Goal: Task Accomplishment & Management: Manage account settings

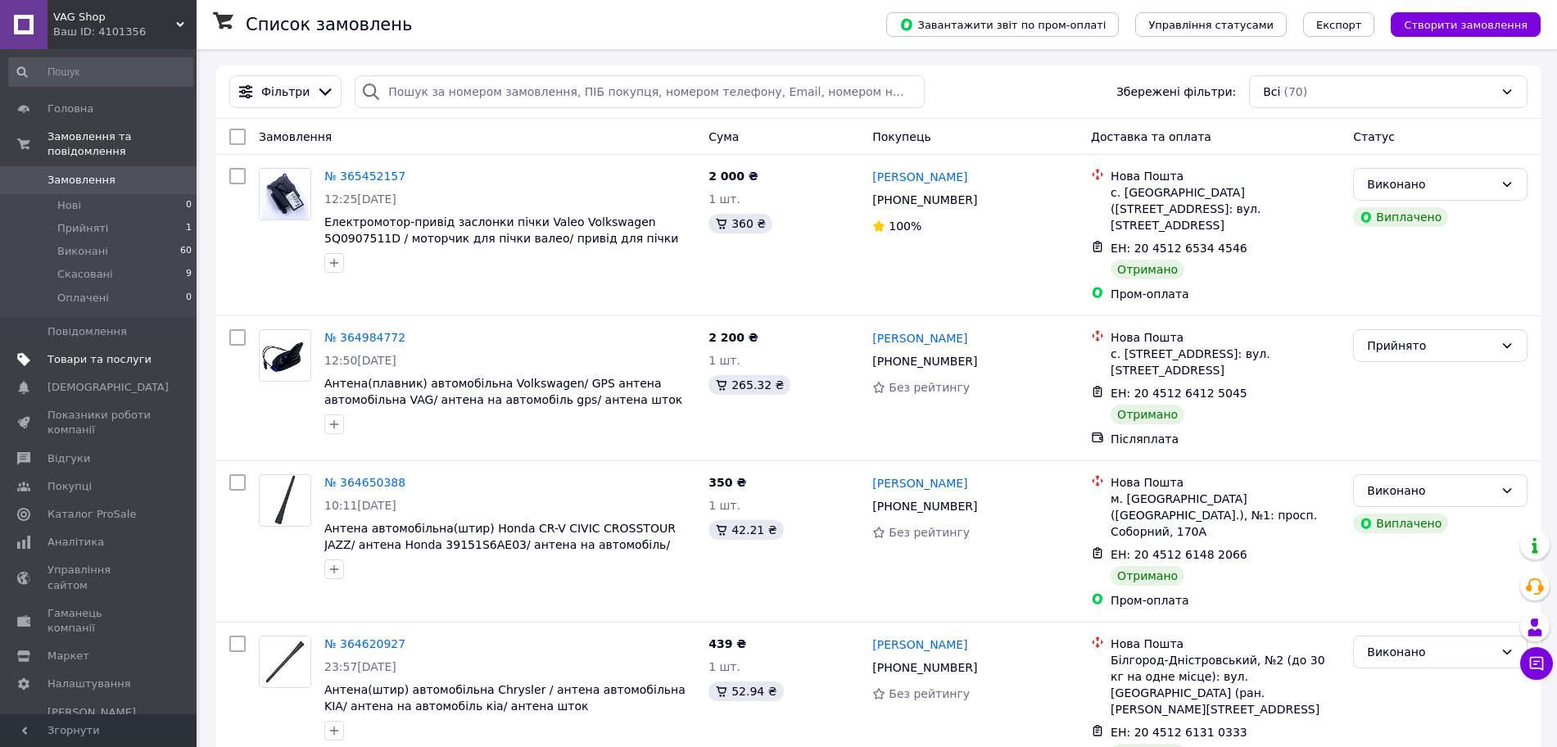
click at [118, 353] on link "Товари та послуги" at bounding box center [100, 360] width 201 height 28
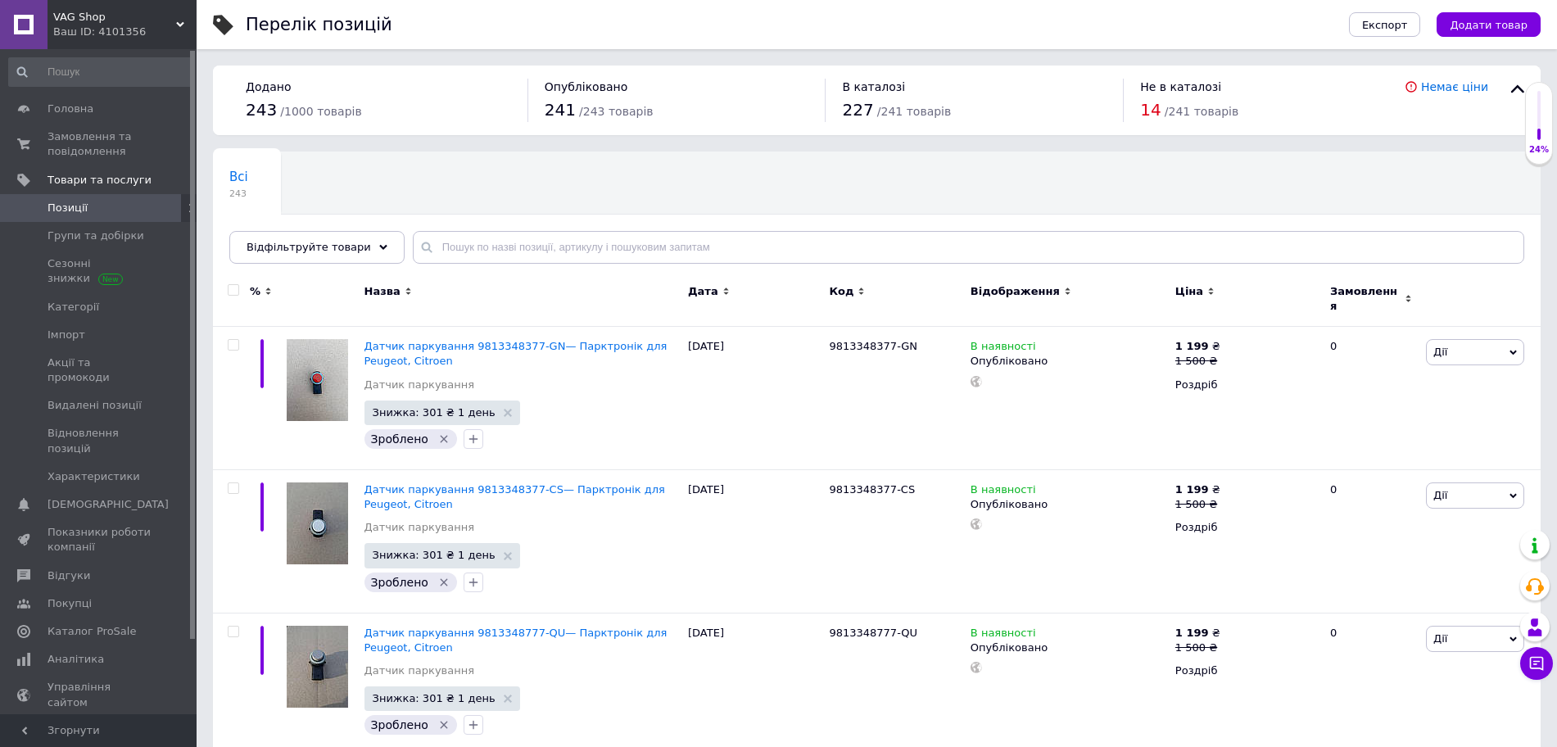
click at [234, 290] on input "checkbox" at bounding box center [233, 290] width 11 height 11
checkbox input "true"
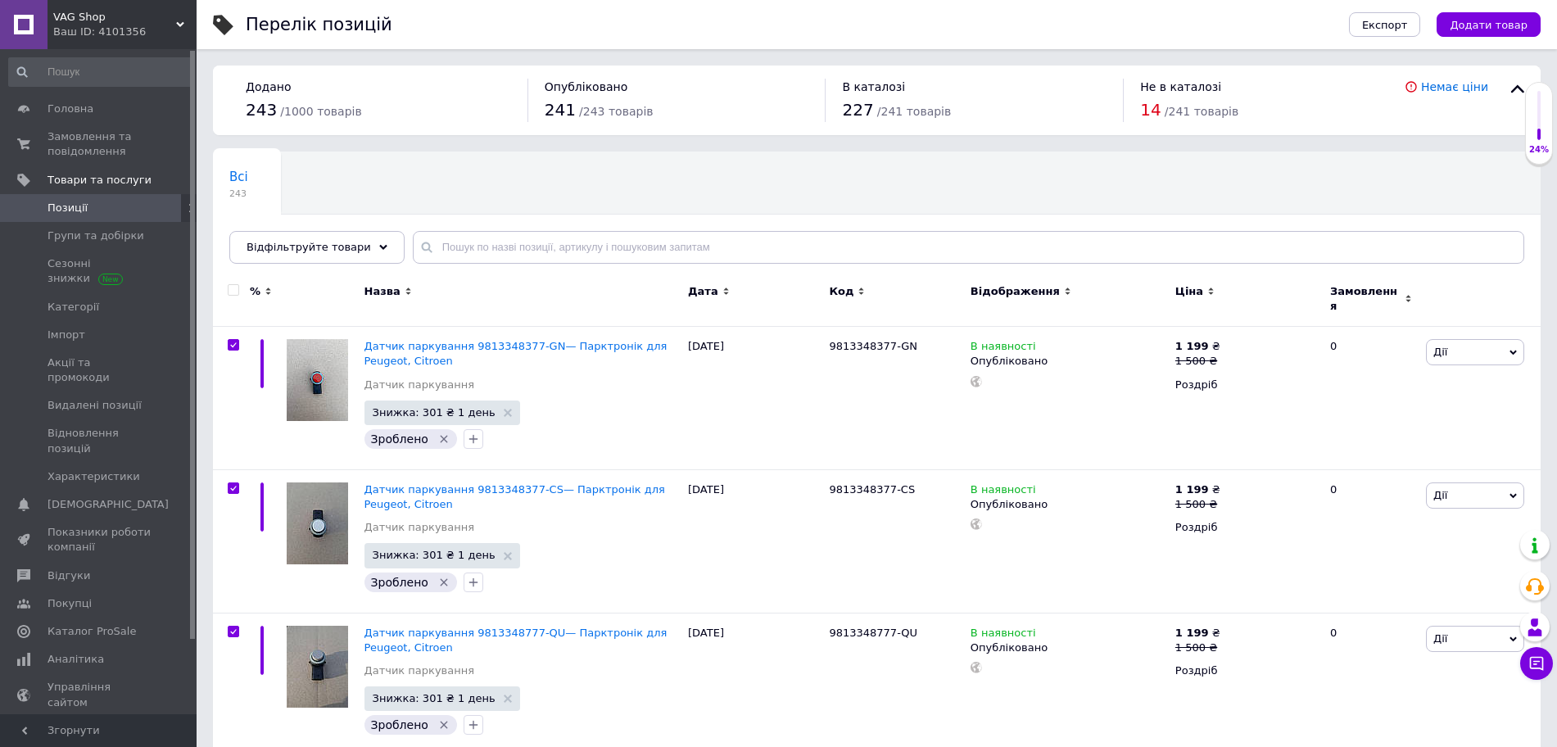
checkbox input "true"
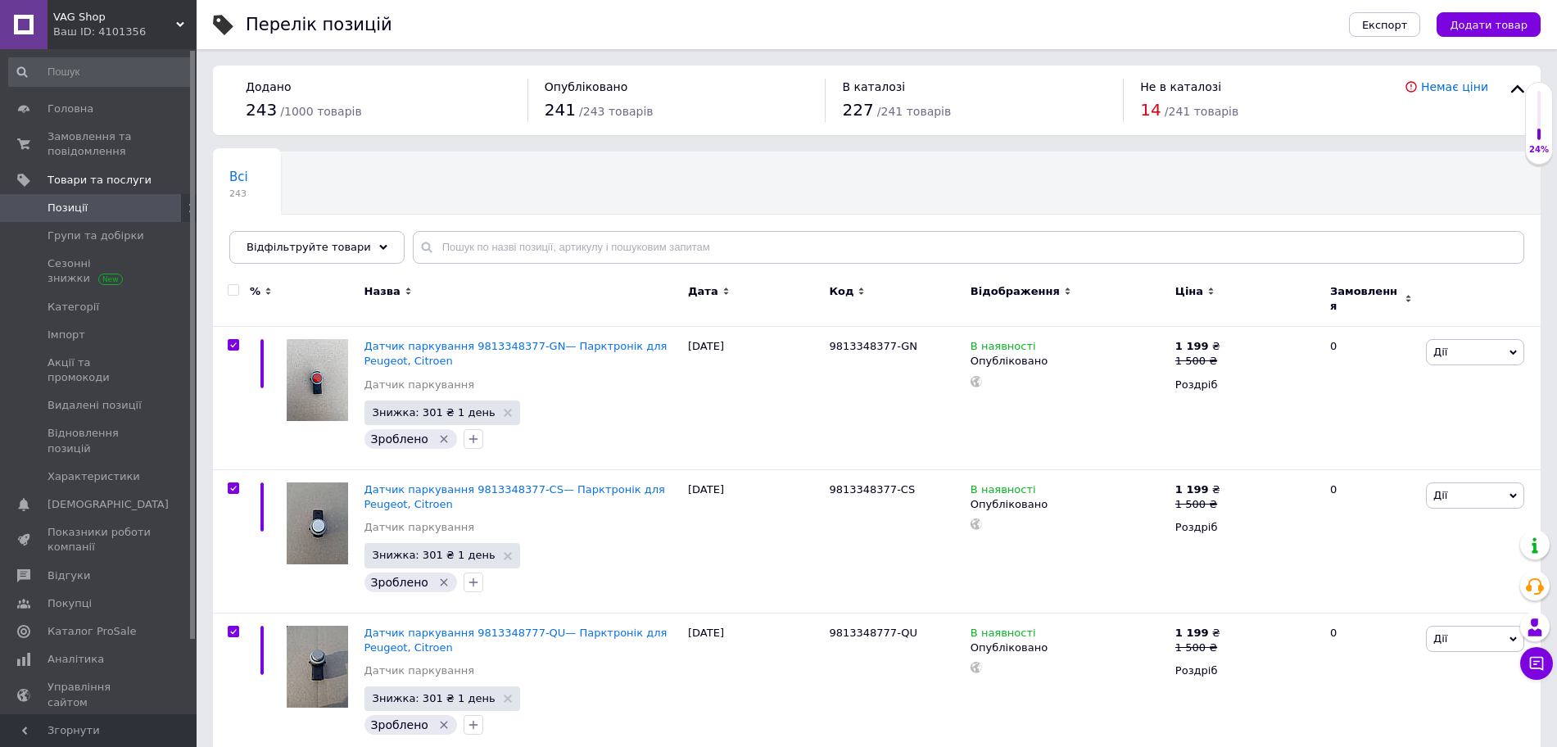
checkbox input "true"
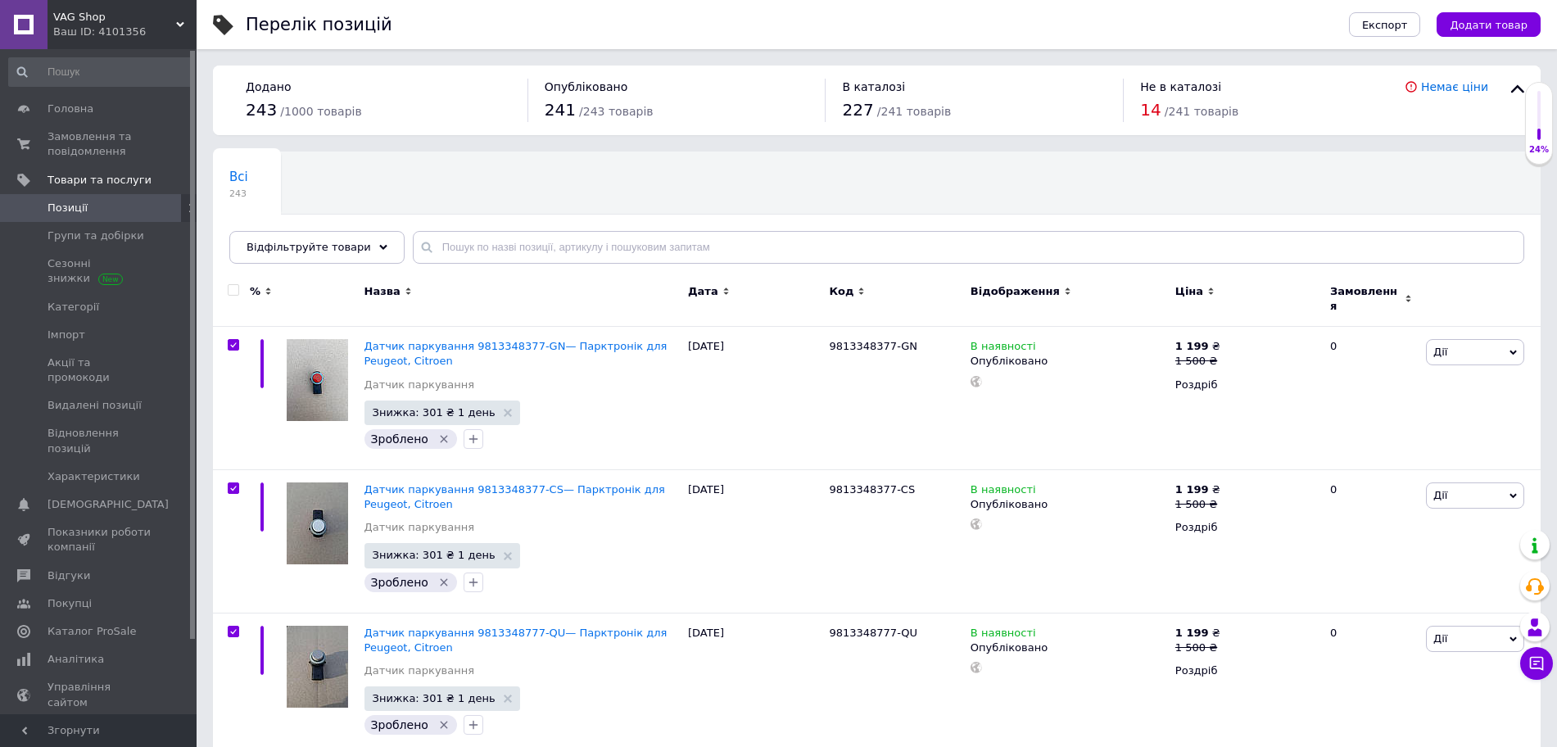
checkbox input "true"
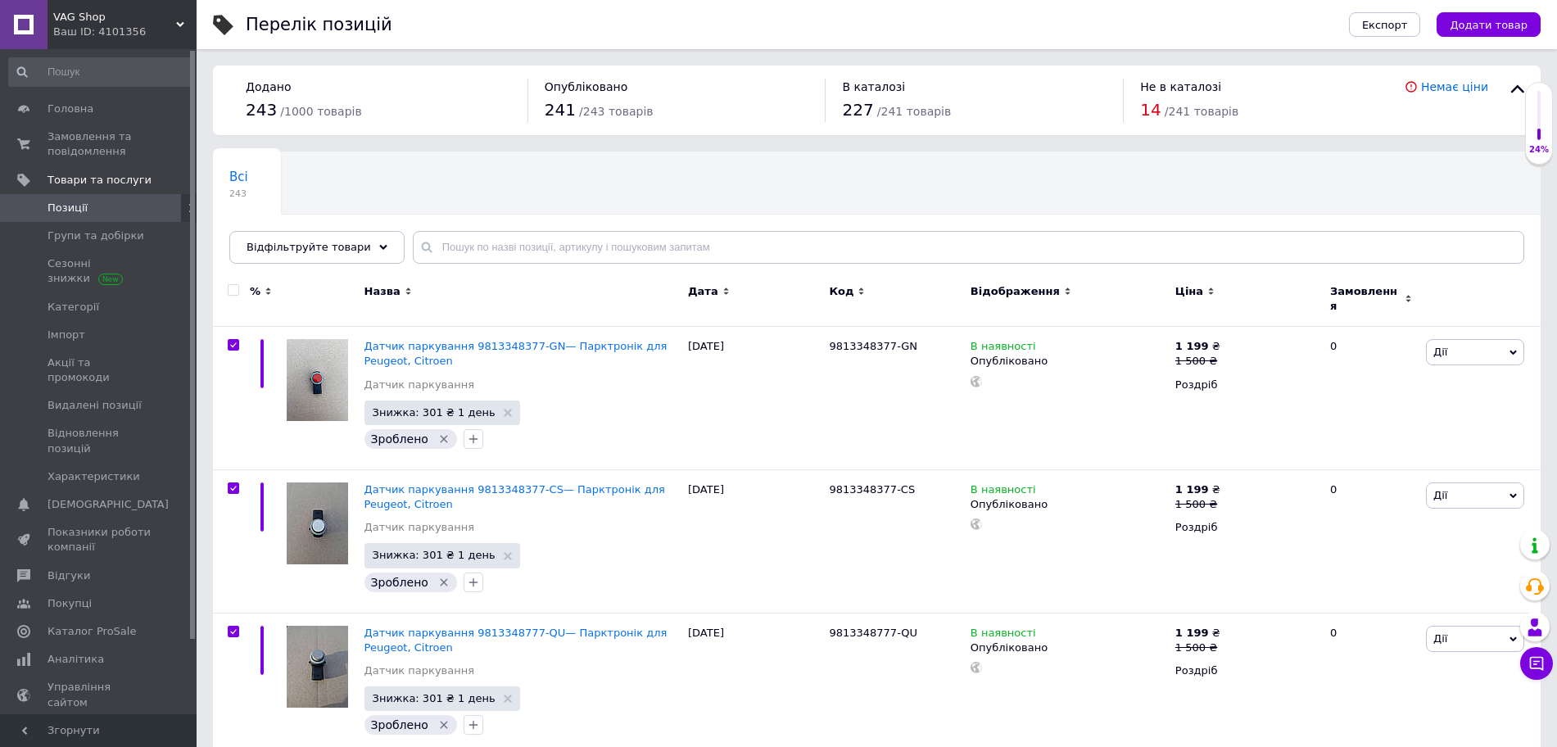
checkbox input "true"
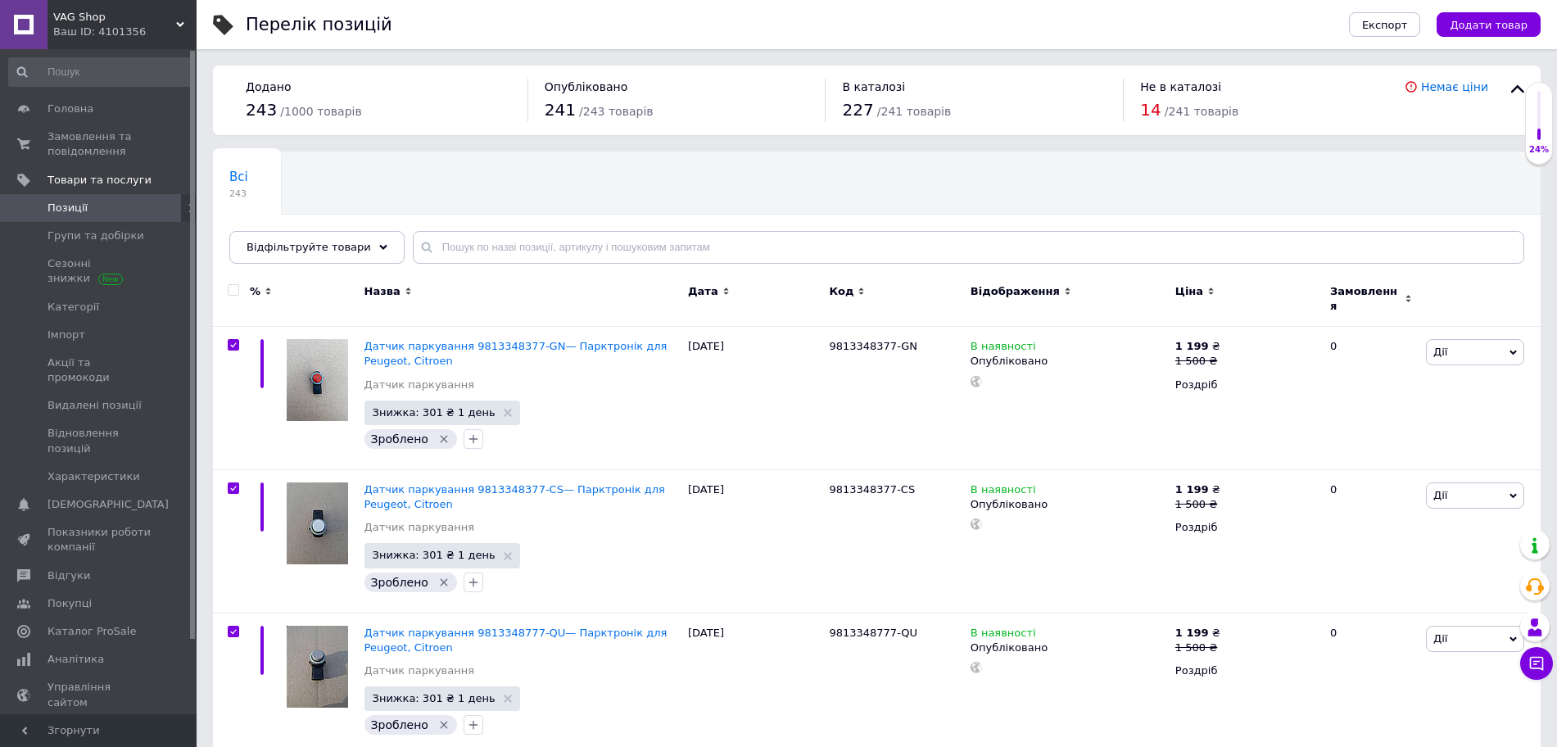
checkbox input "true"
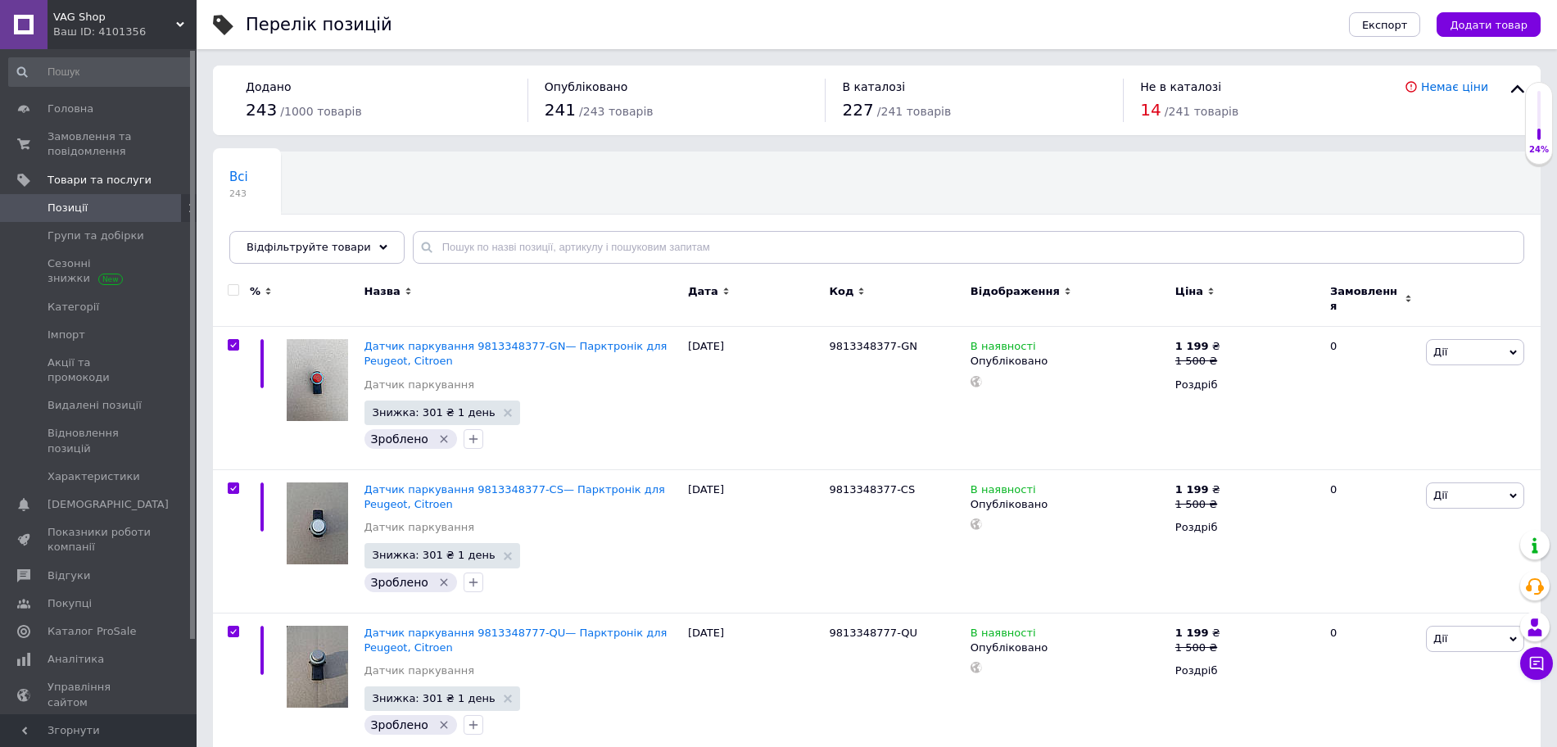
checkbox input "true"
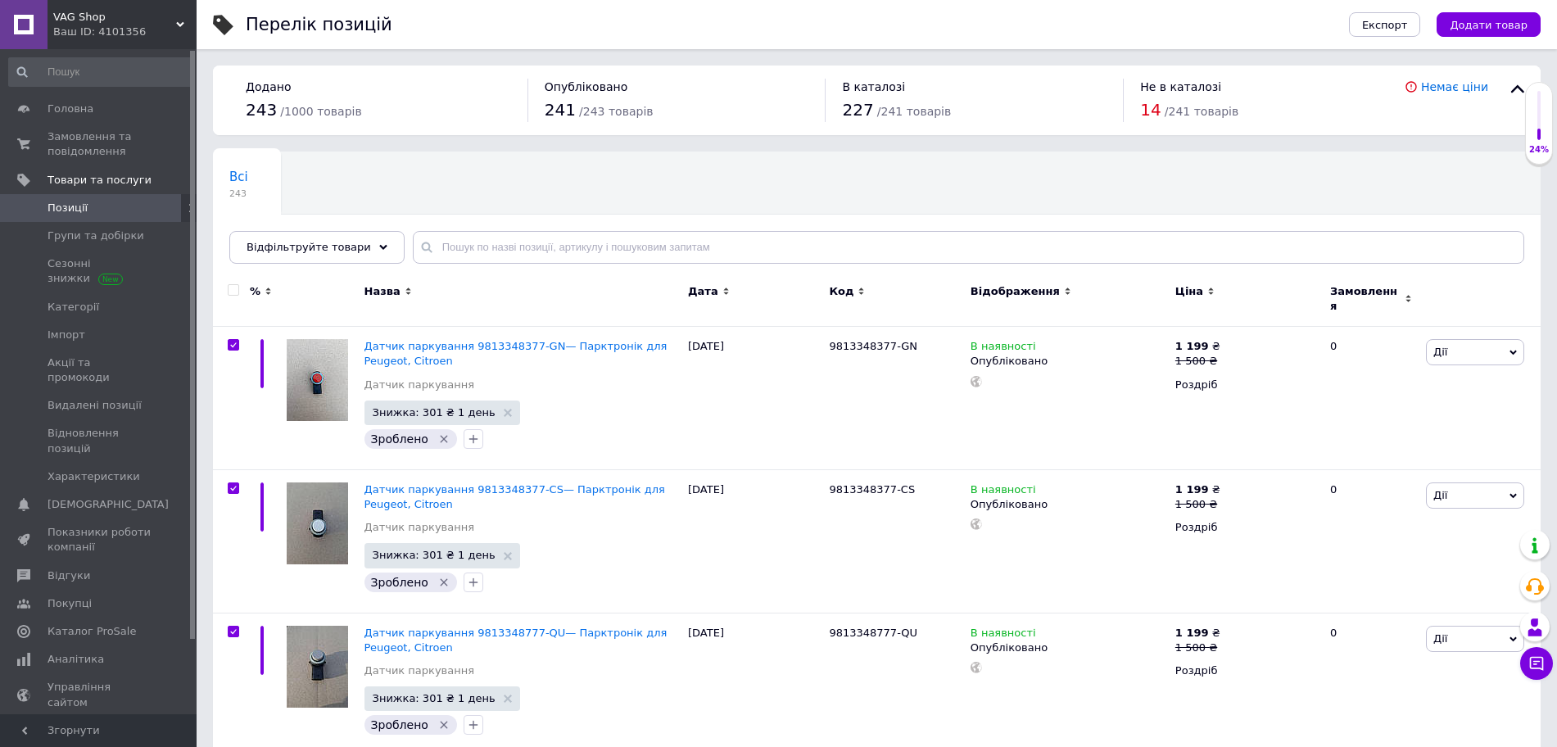
checkbox input "true"
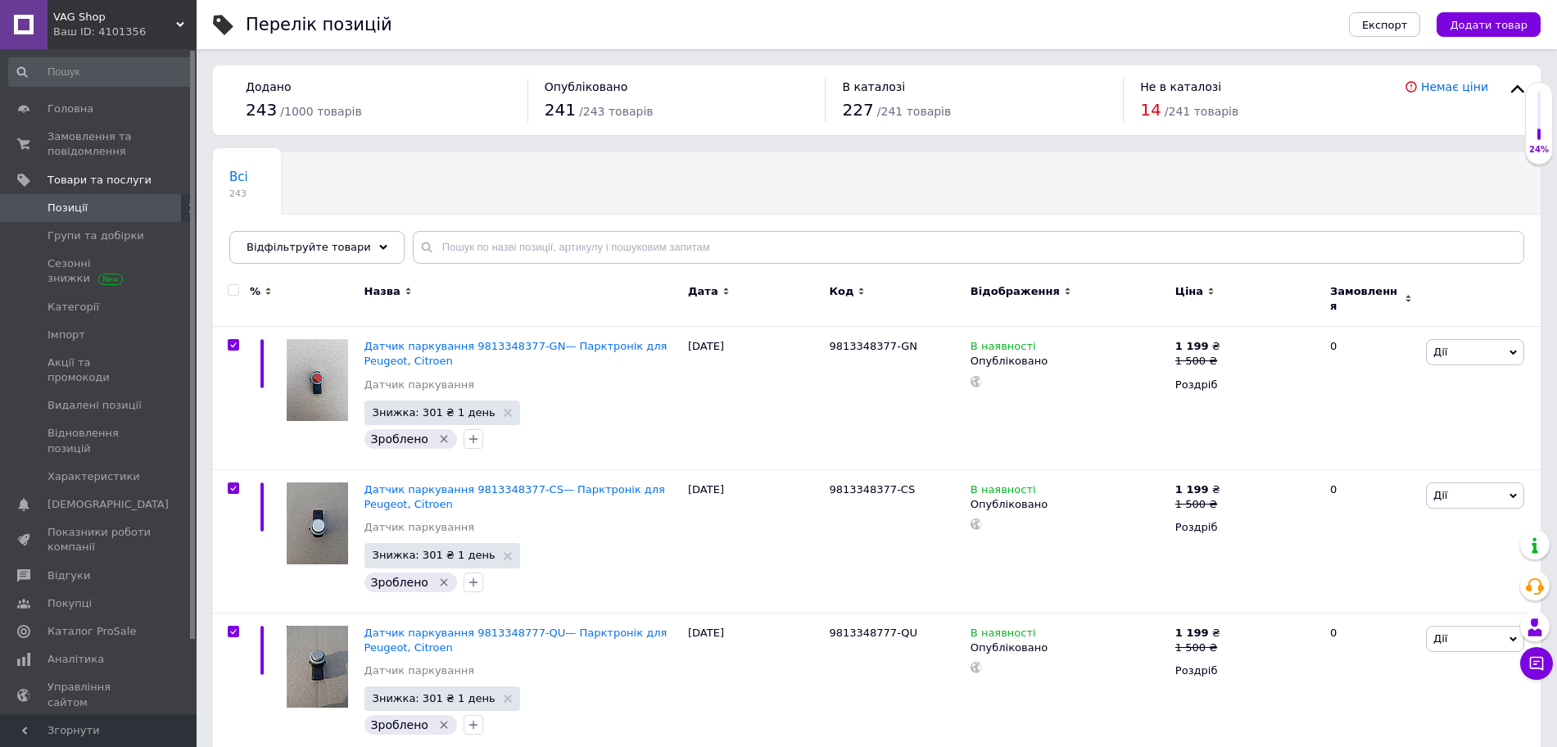
checkbox input "true"
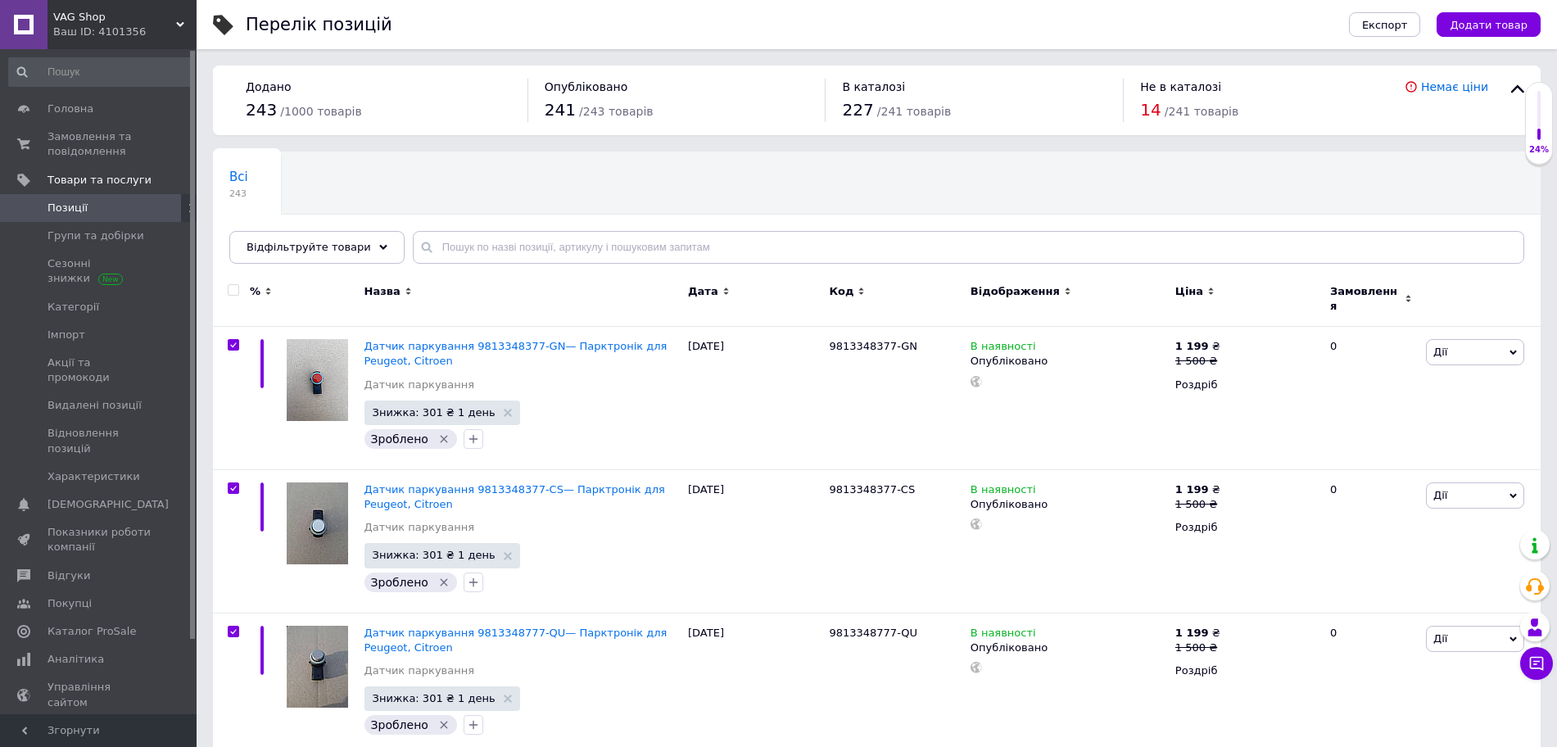
checkbox input "true"
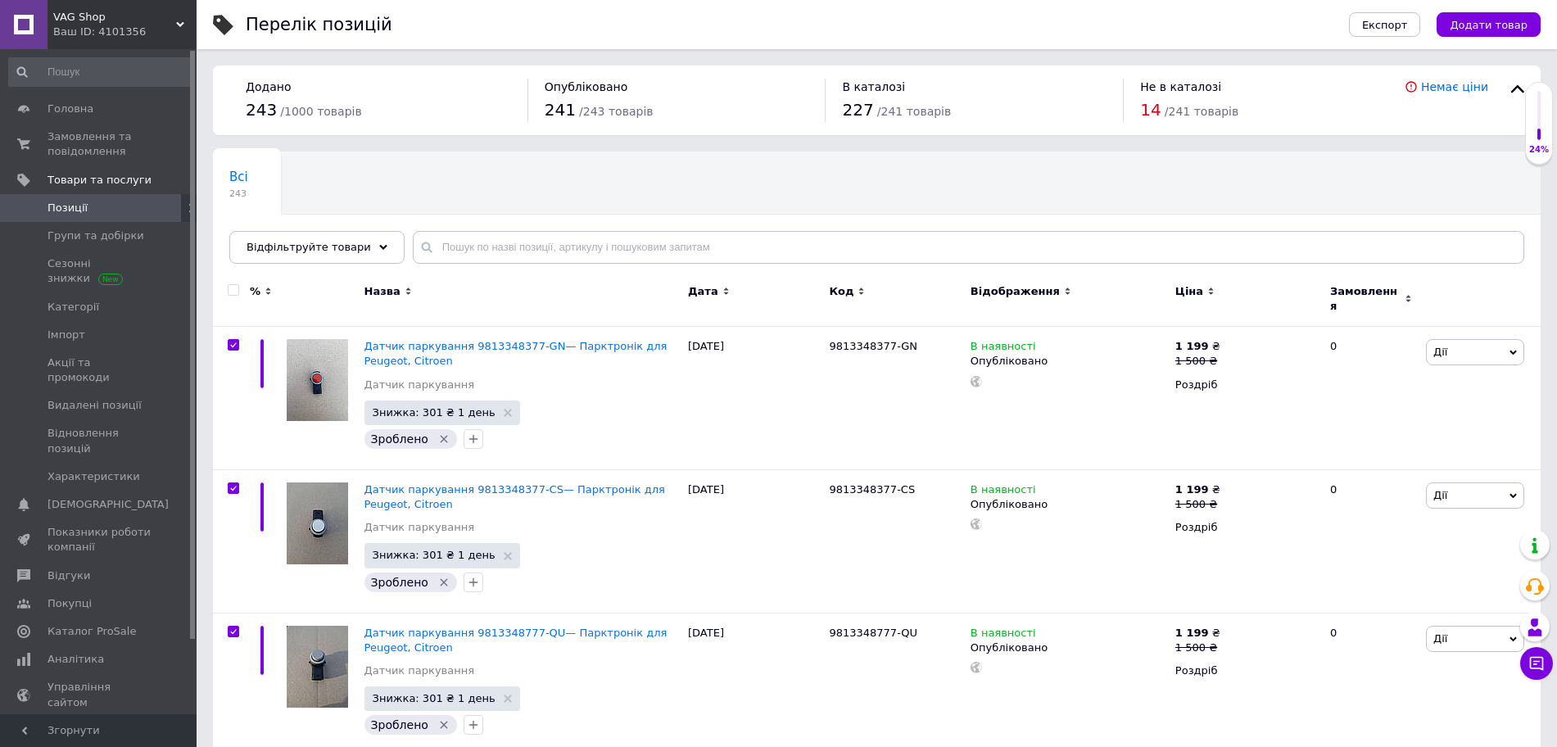
checkbox input "true"
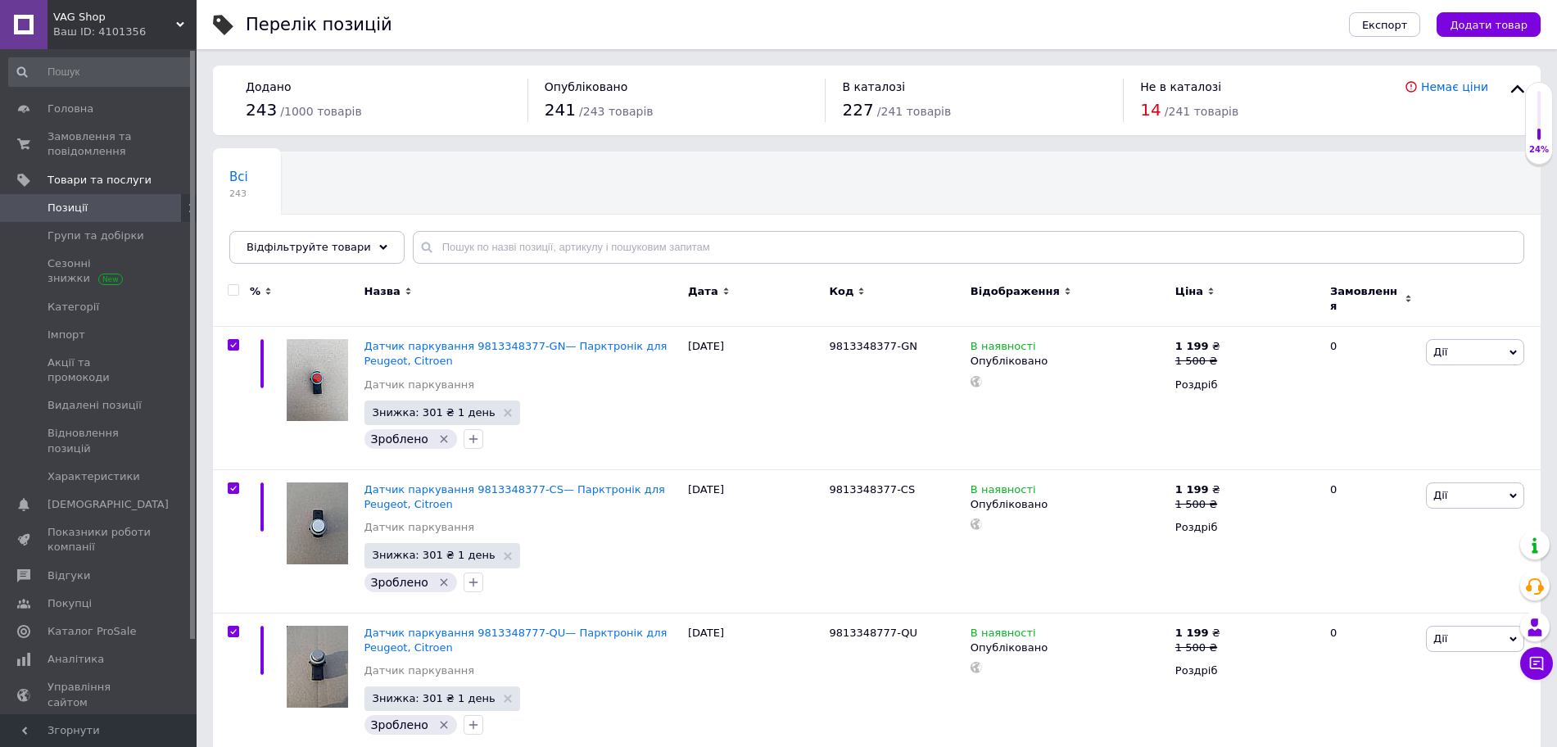
checkbox input "true"
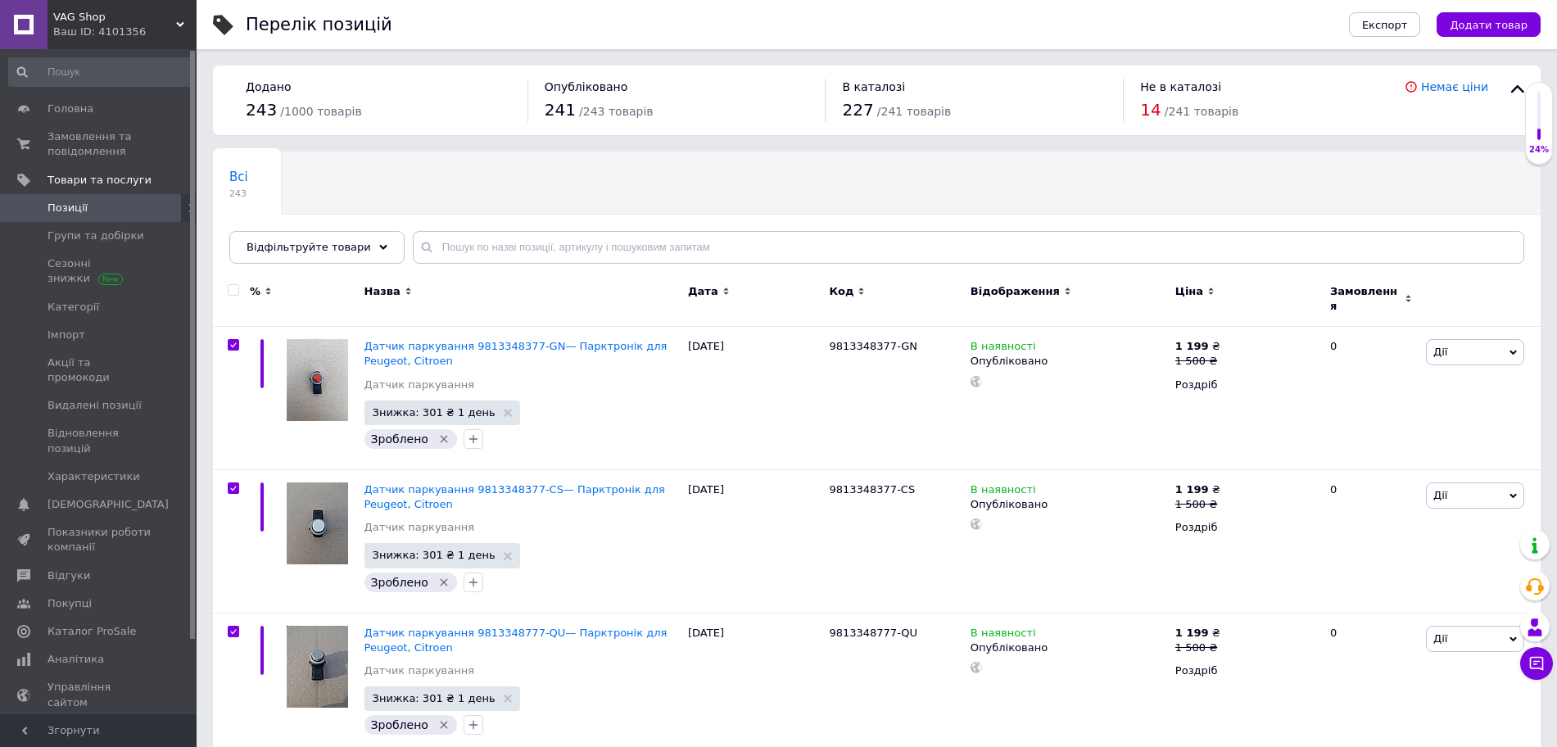
checkbox input "true"
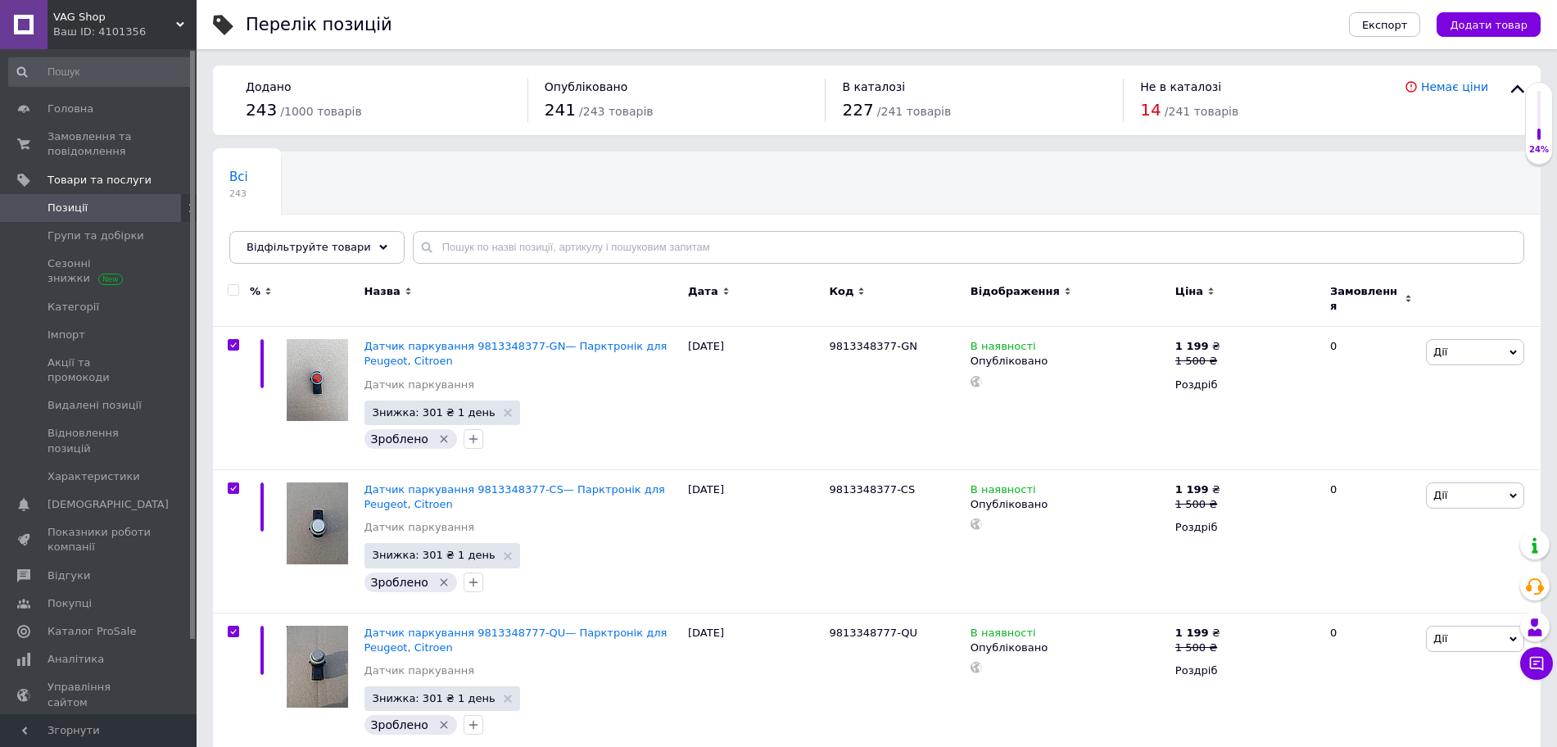
checkbox input "true"
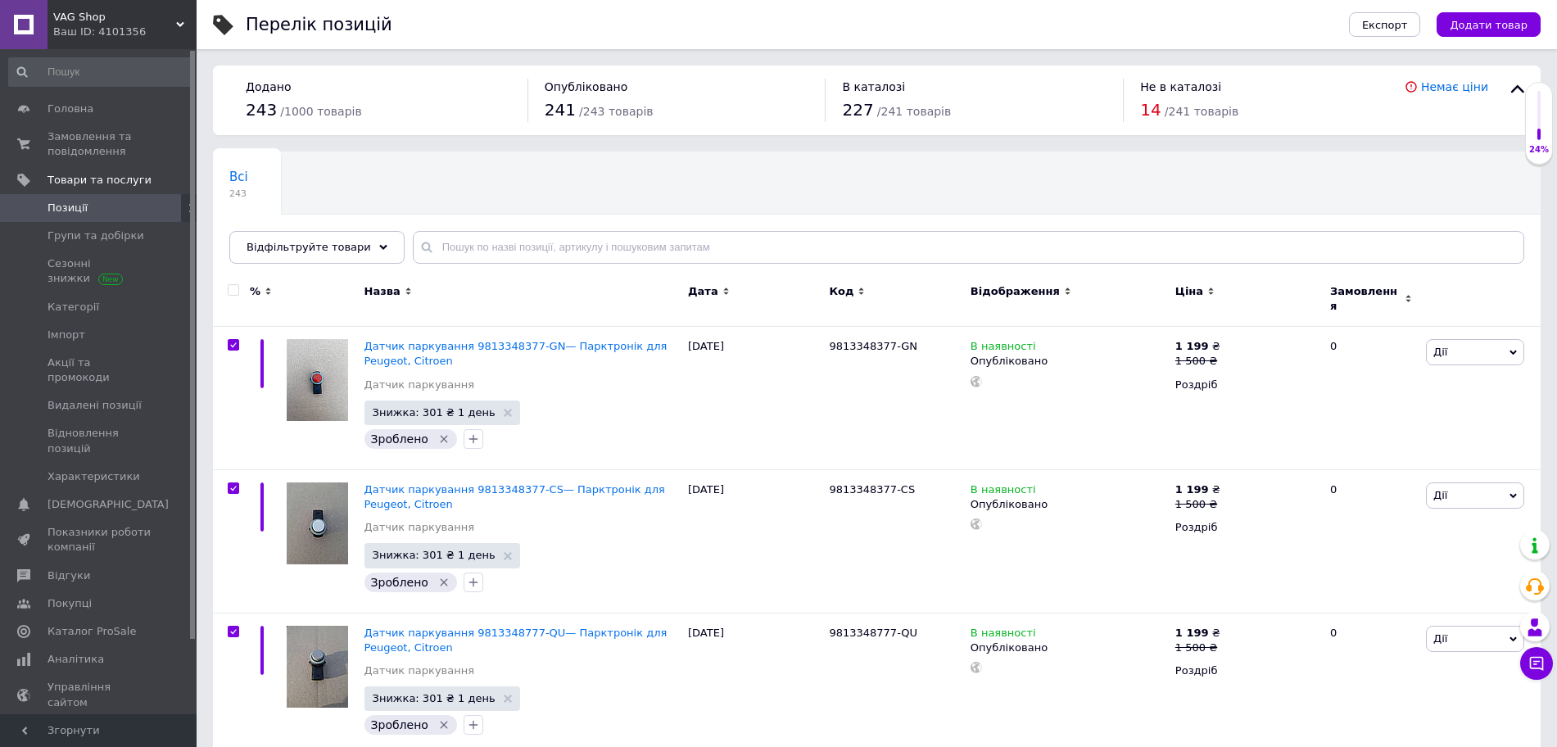
checkbox input "true"
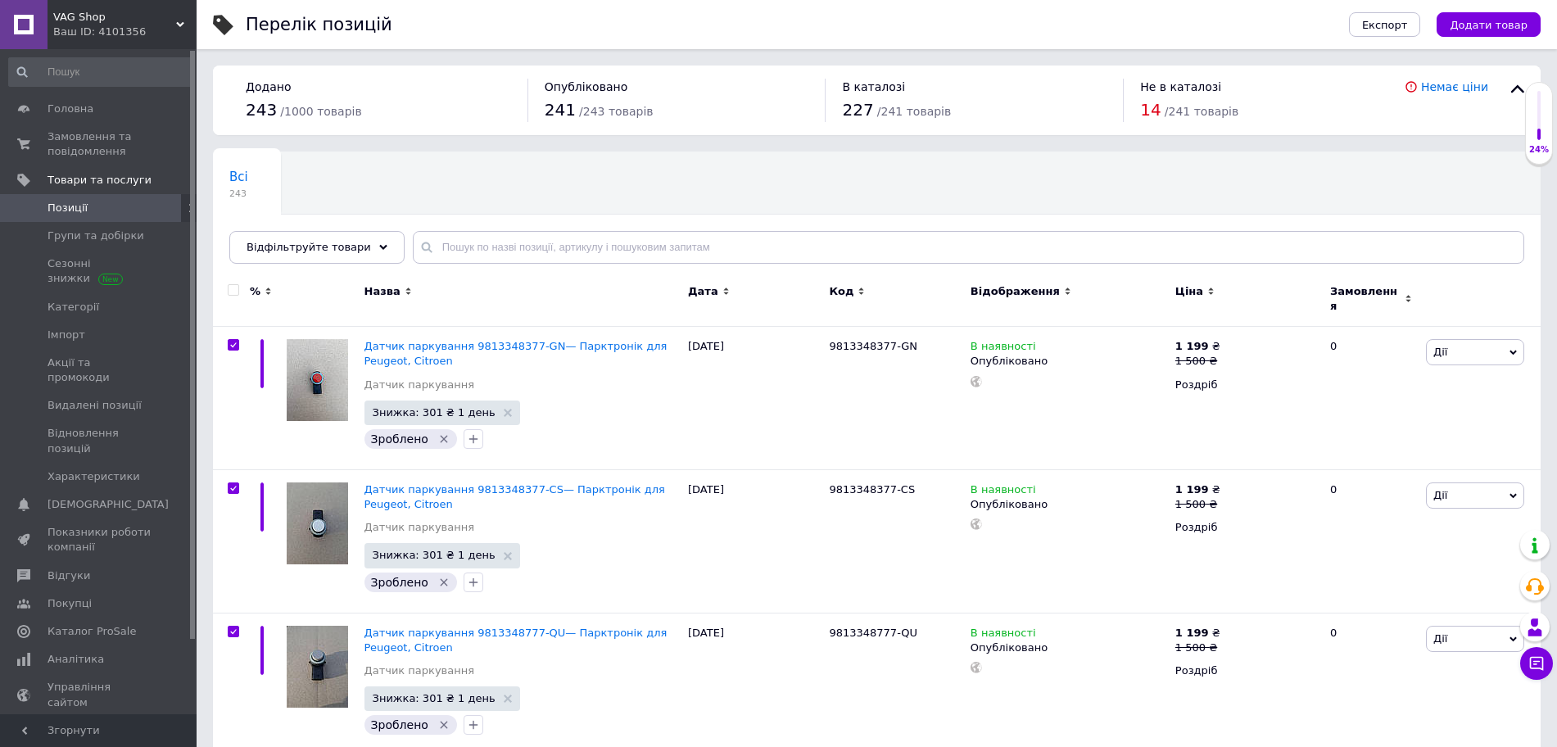
checkbox input "true"
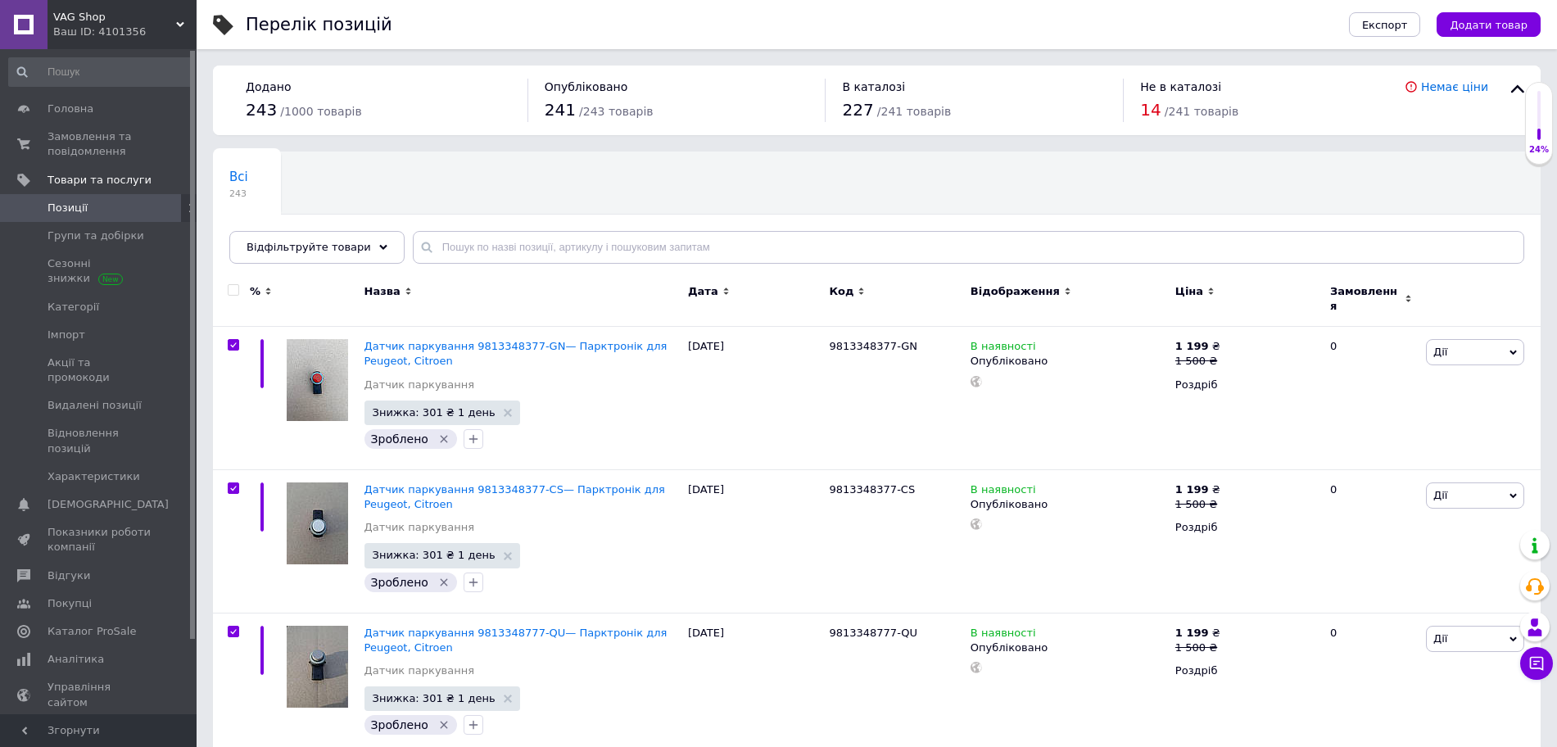
checkbox input "true"
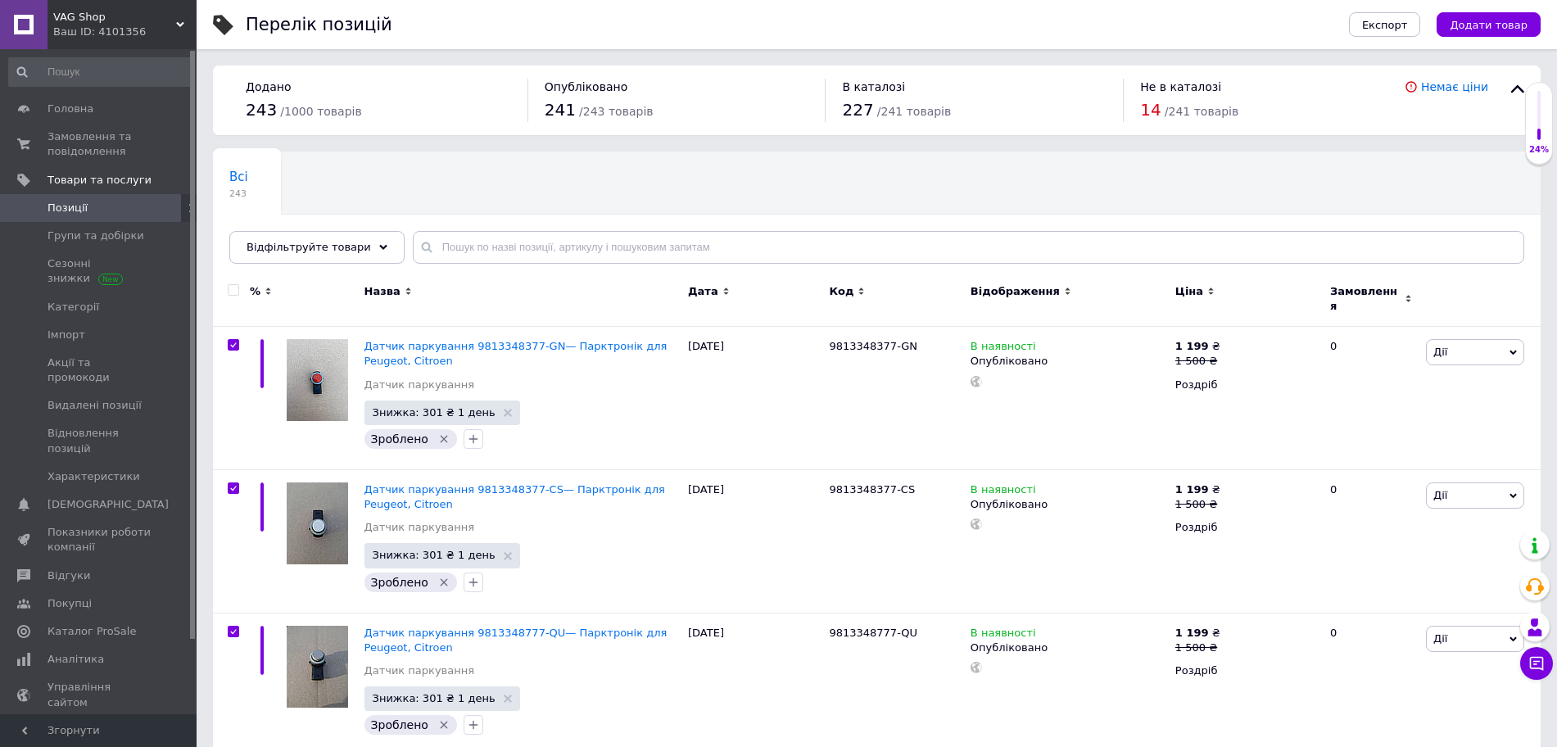
checkbox input "true"
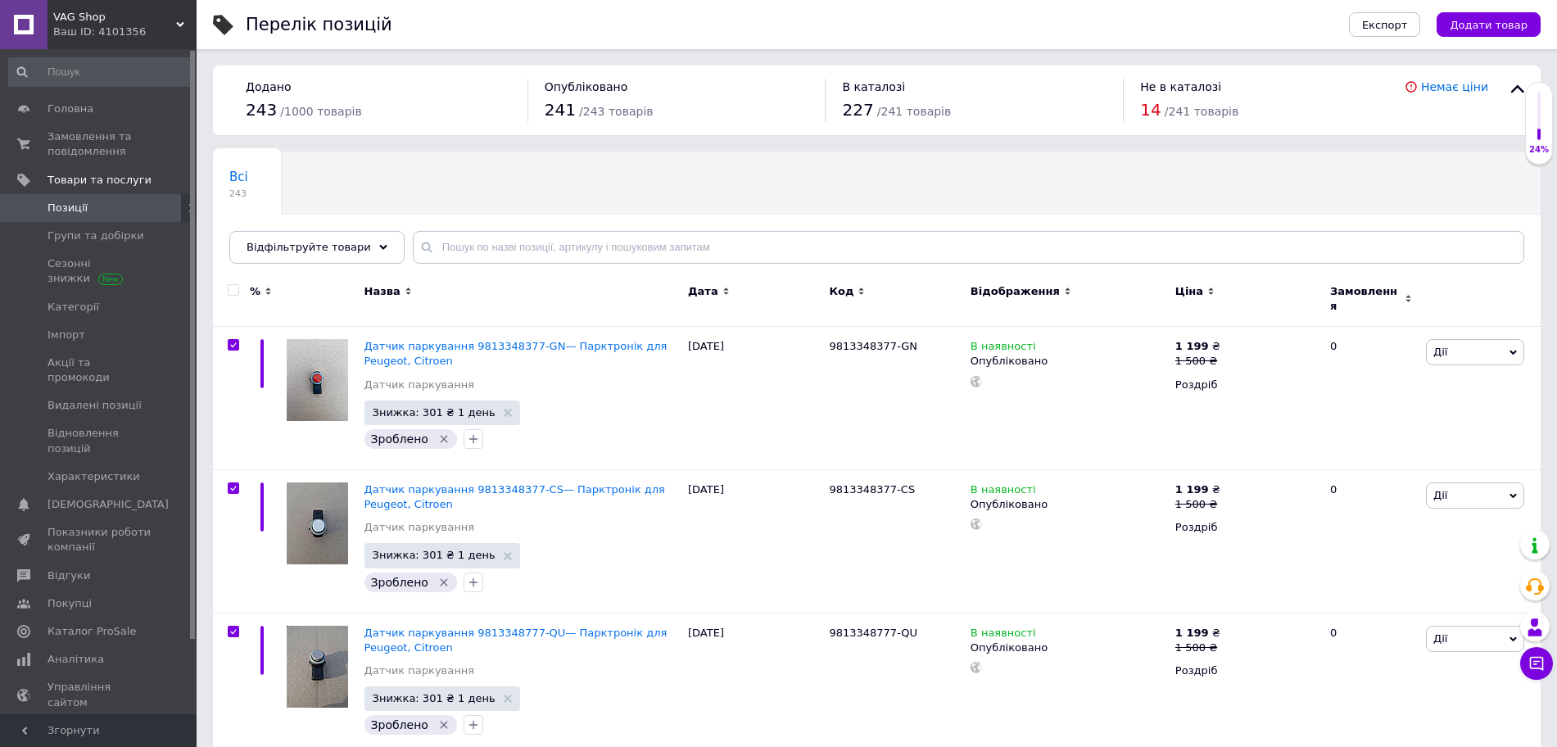
checkbox input "true"
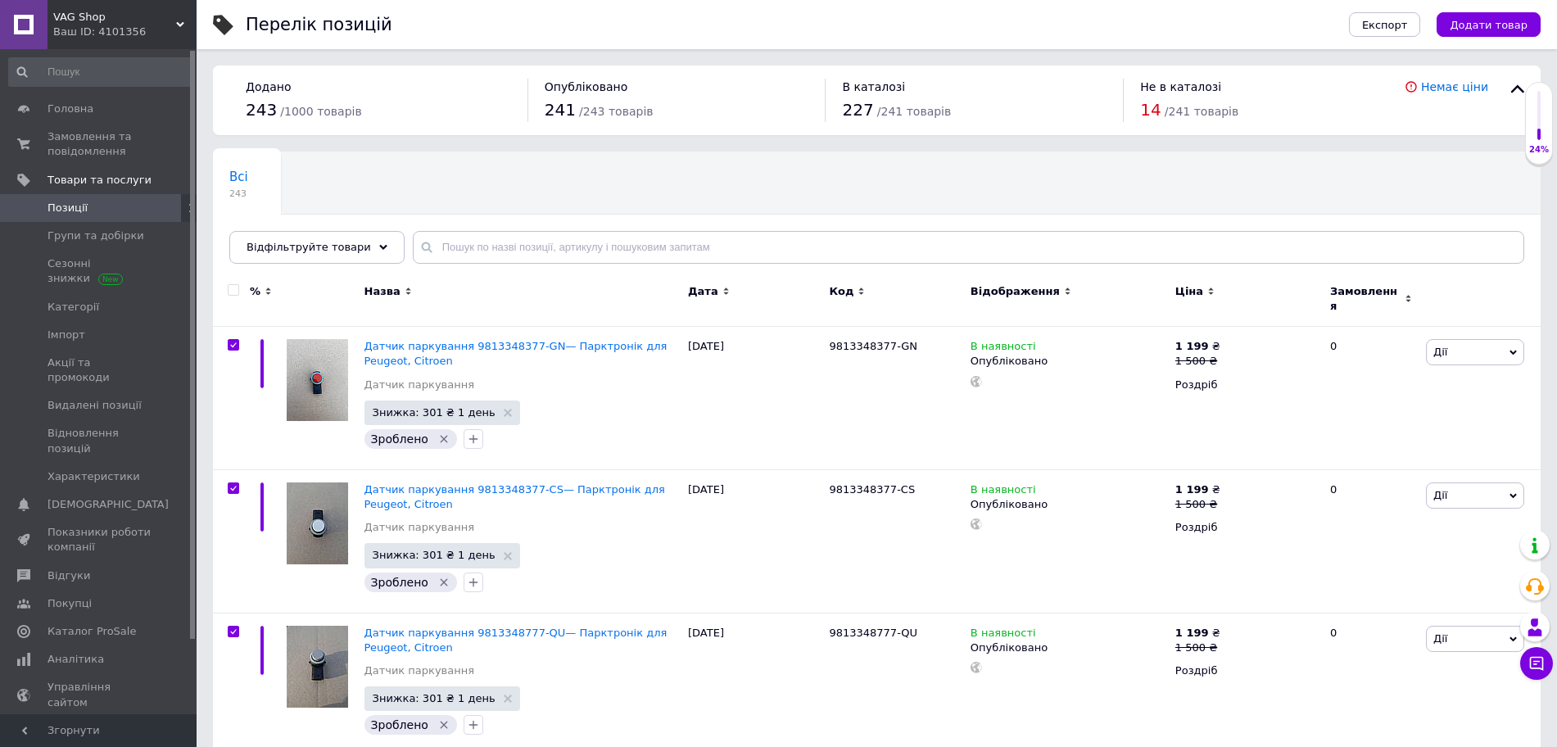
checkbox input "true"
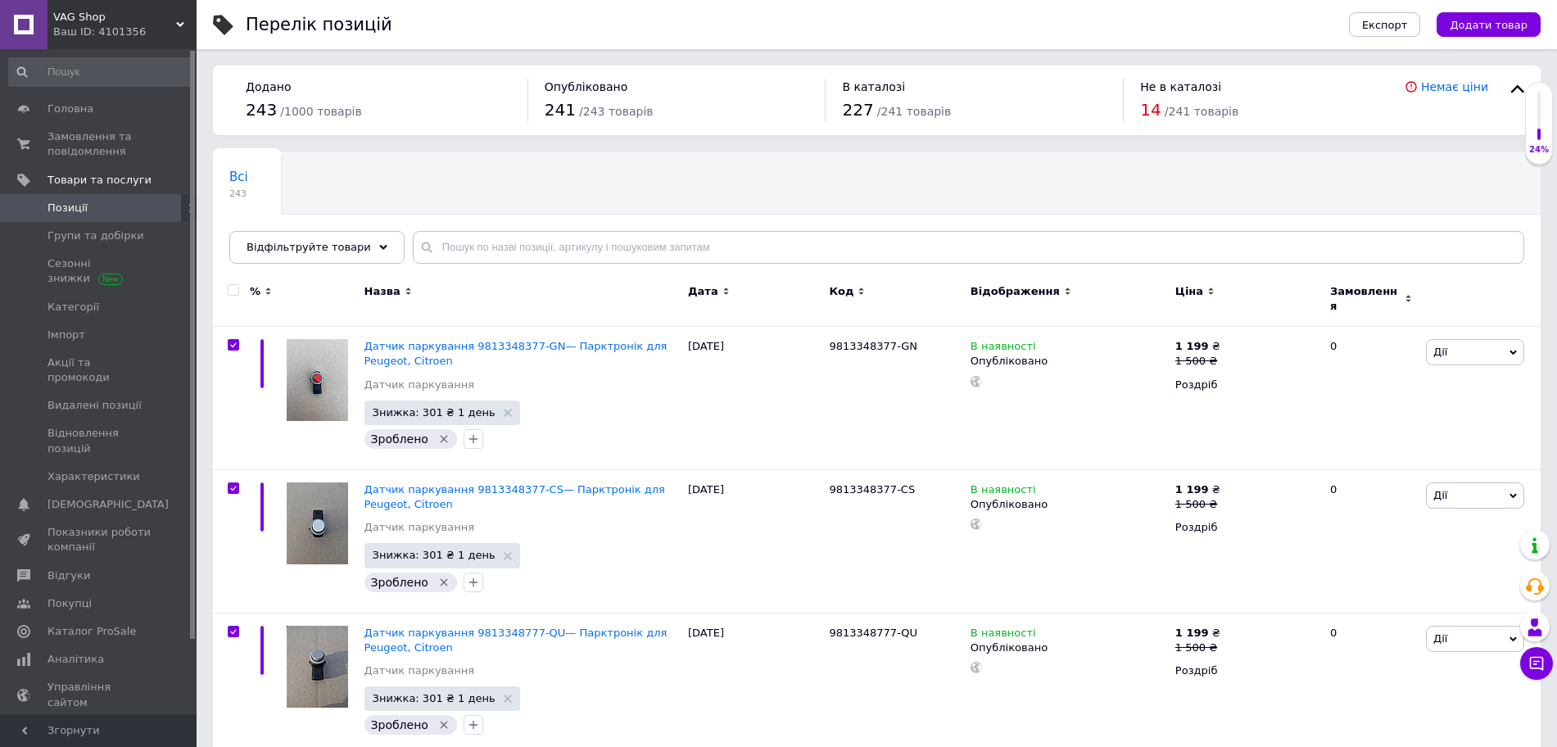
checkbox input "true"
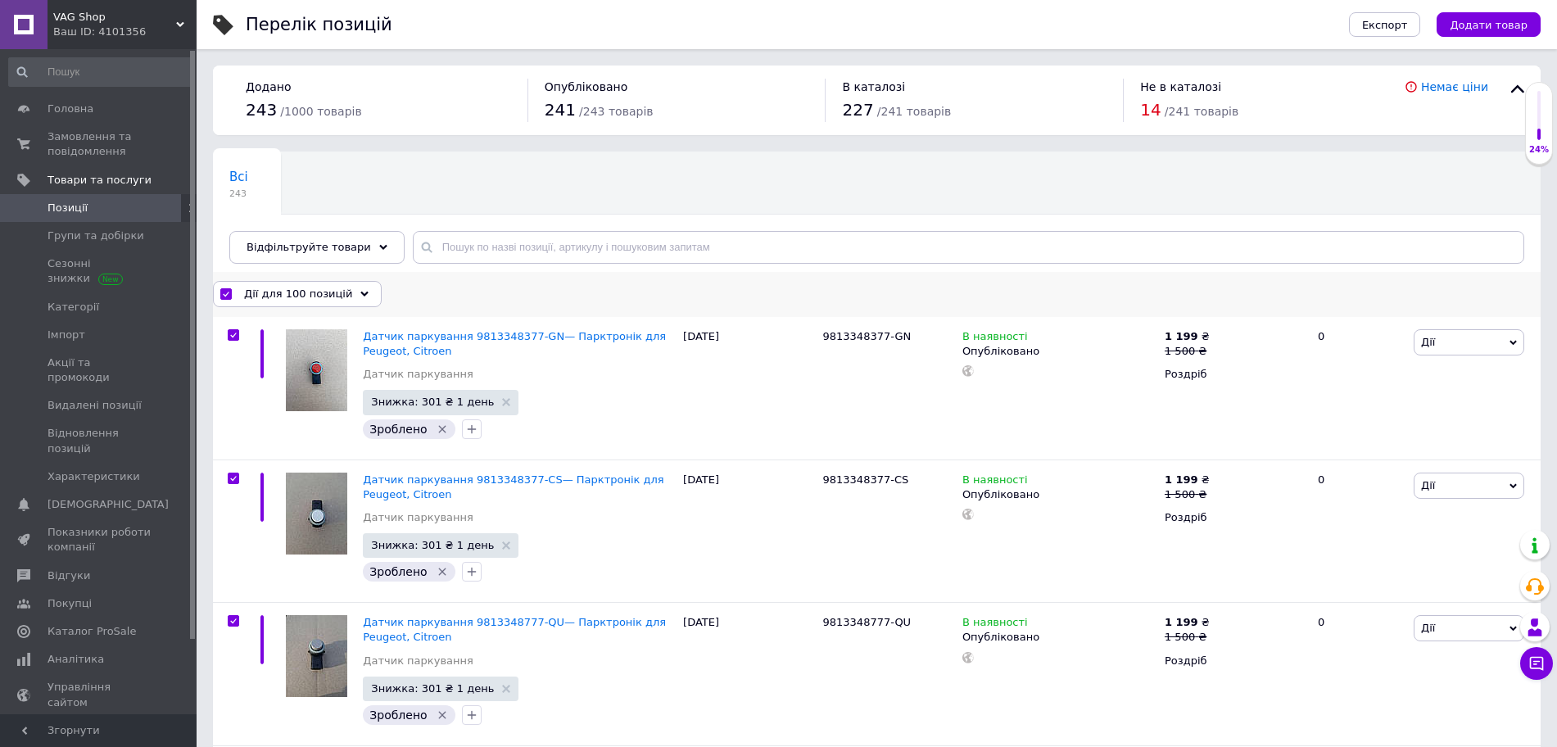
click at [291, 297] on span "Дії для 100 позицій" at bounding box center [298, 294] width 108 height 15
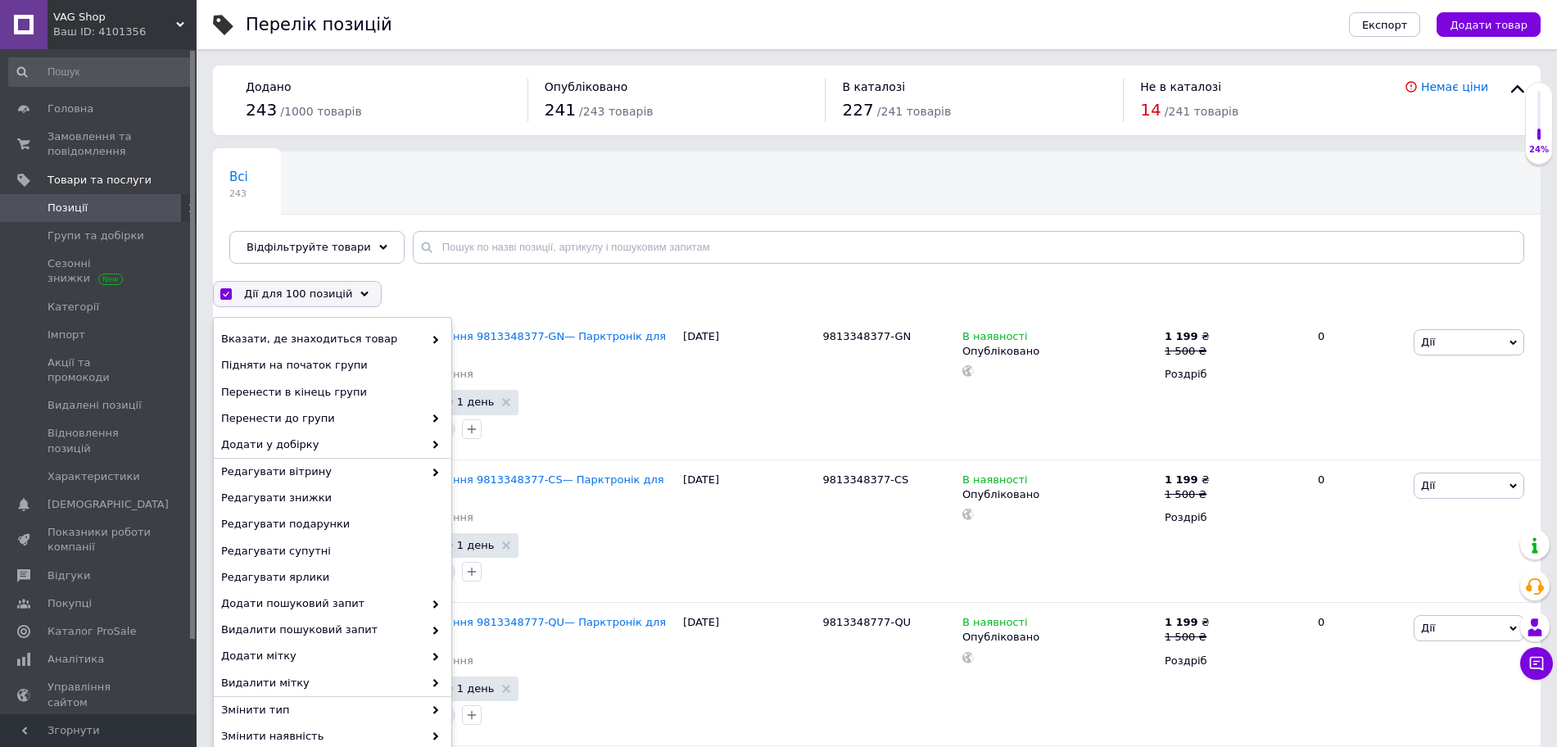
click at [274, 188] on div "Всі 243" at bounding box center [247, 183] width 68 height 62
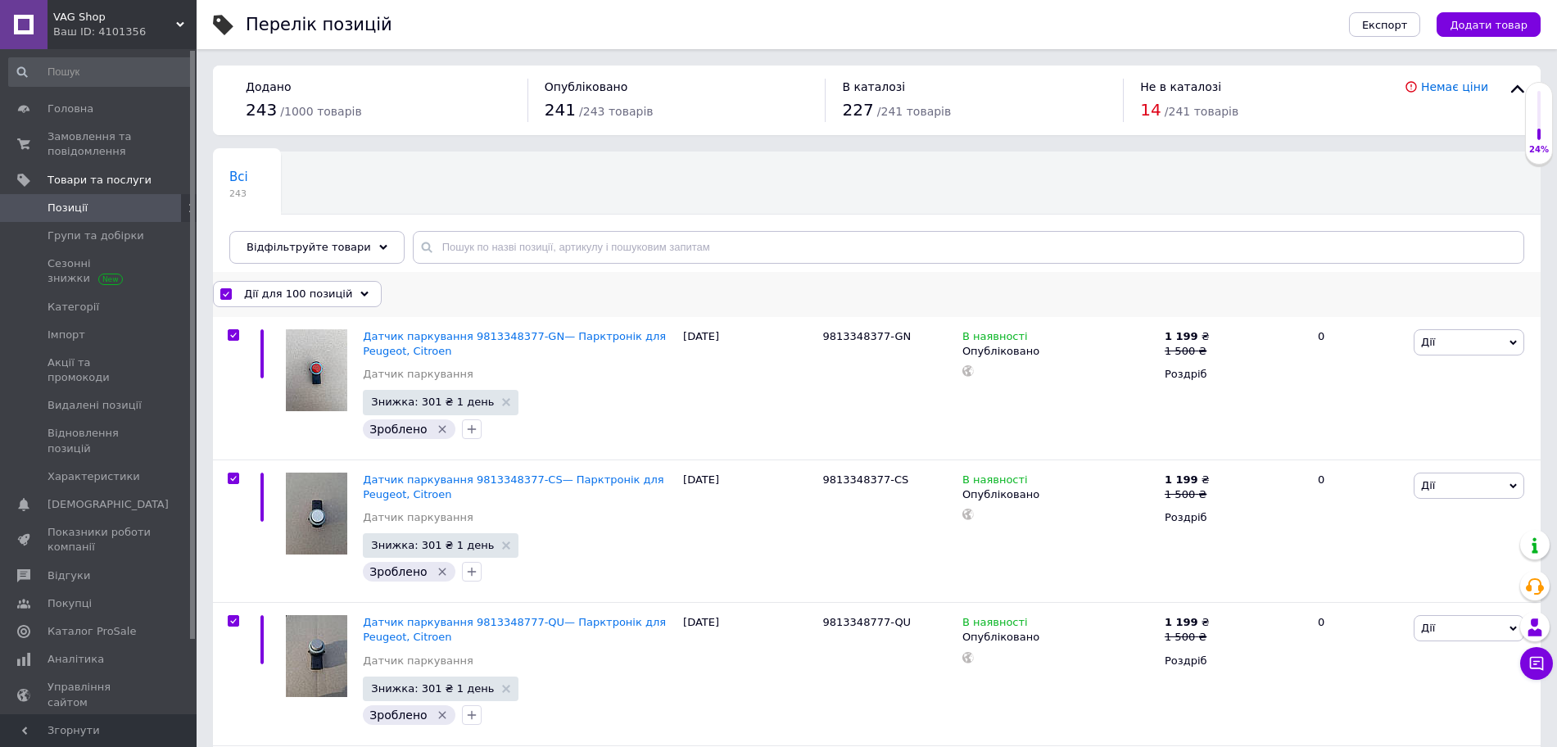
click at [224, 298] on input "checkbox" at bounding box center [225, 294] width 11 height 11
checkbox input "false"
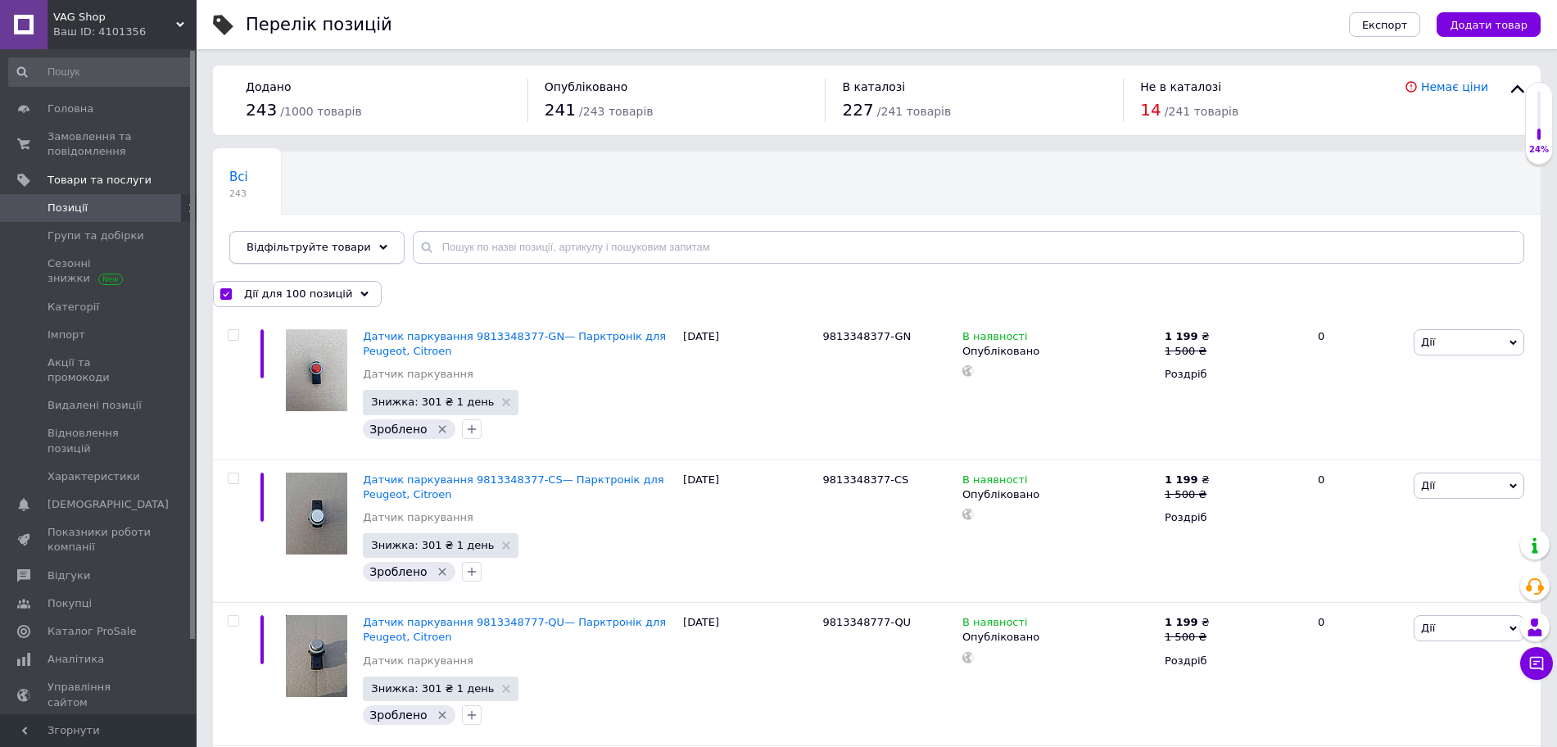
checkbox input "false"
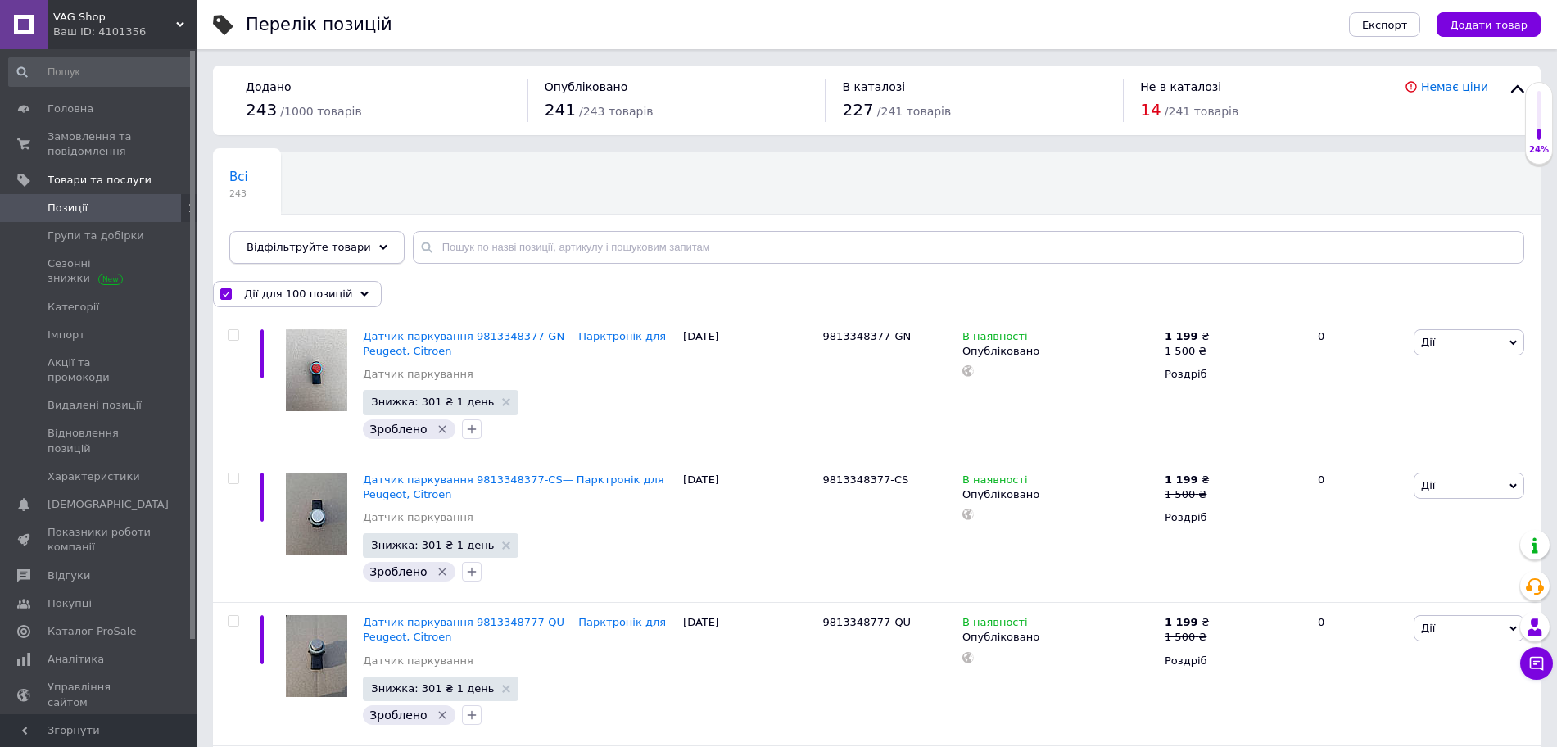
checkbox input "false"
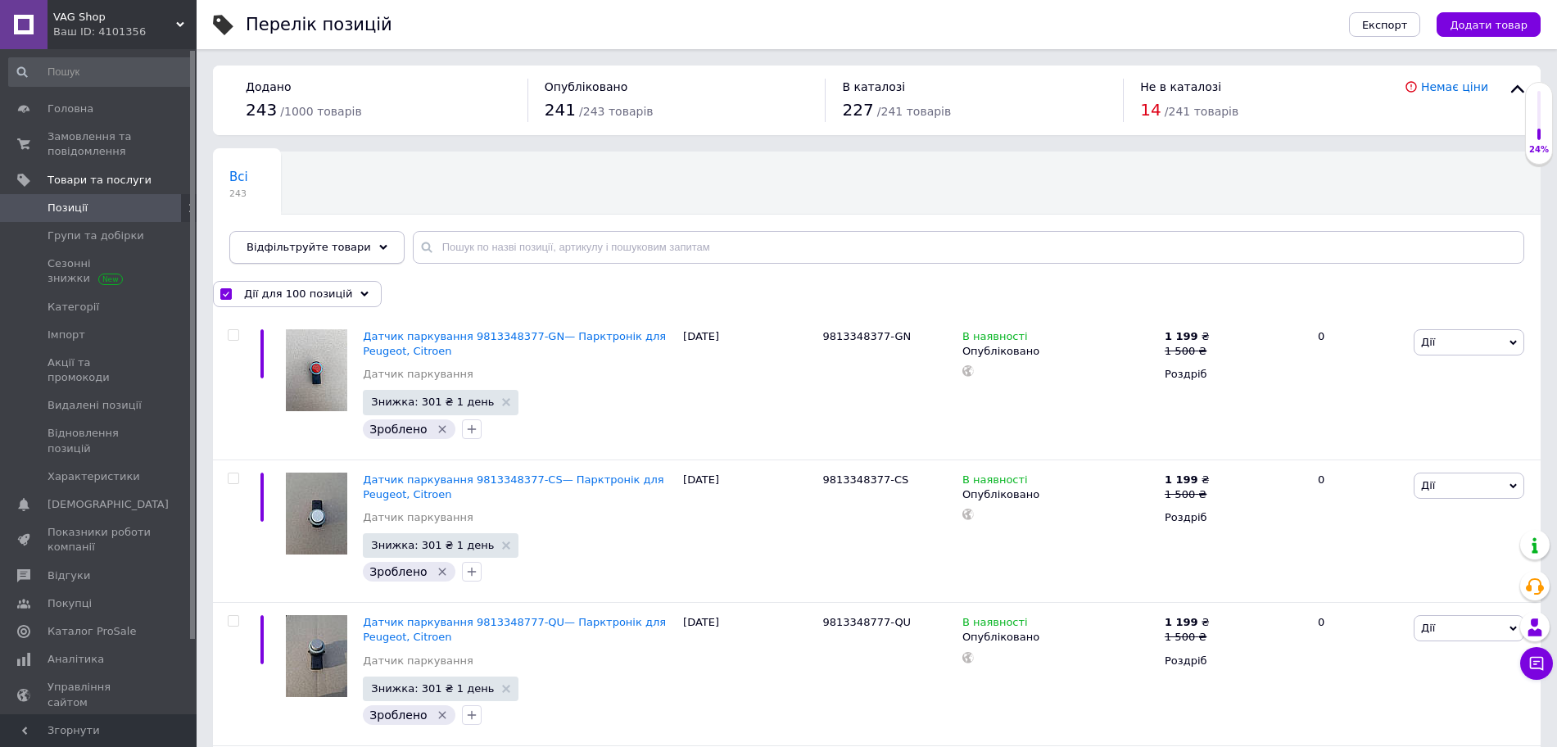
checkbox input "false"
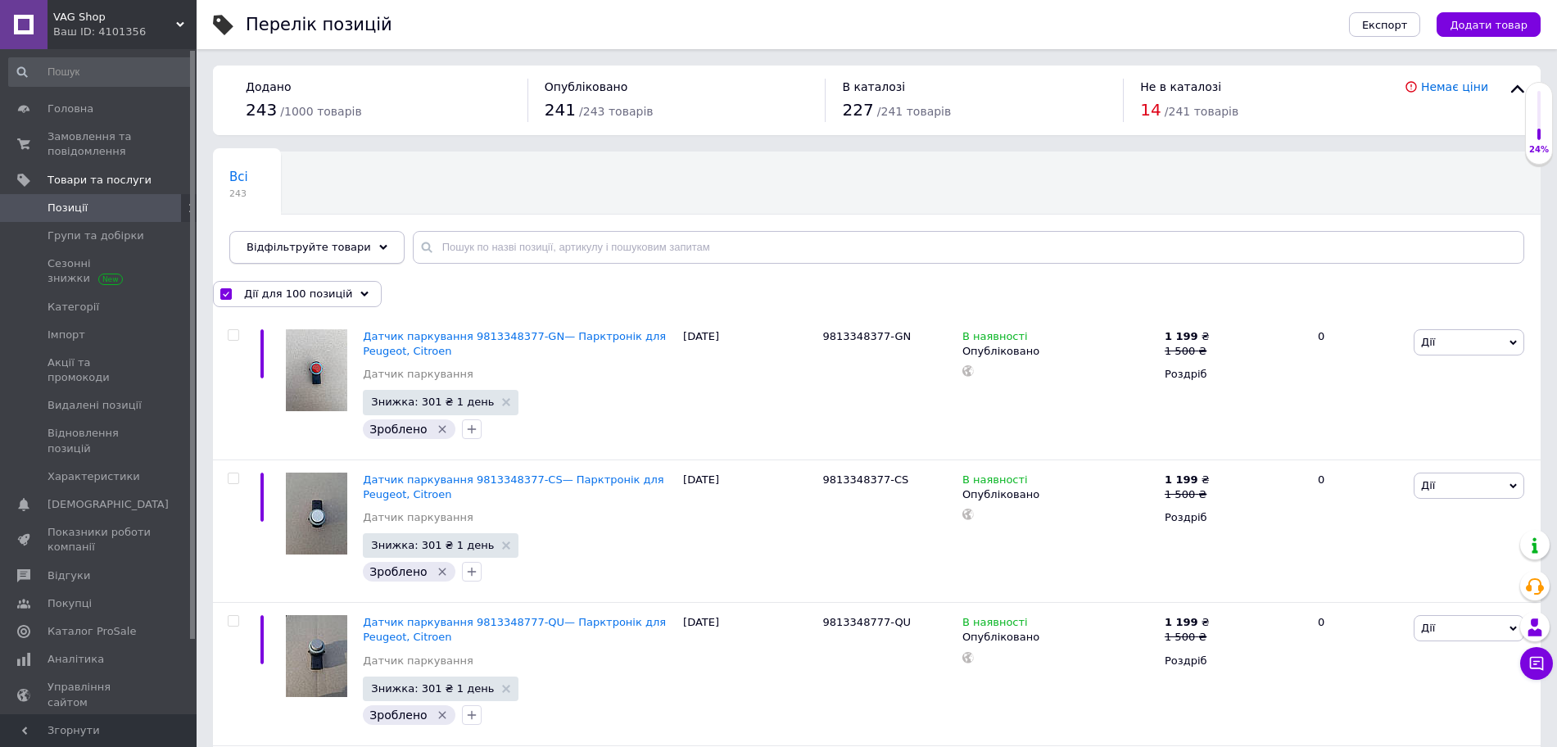
checkbox input "false"
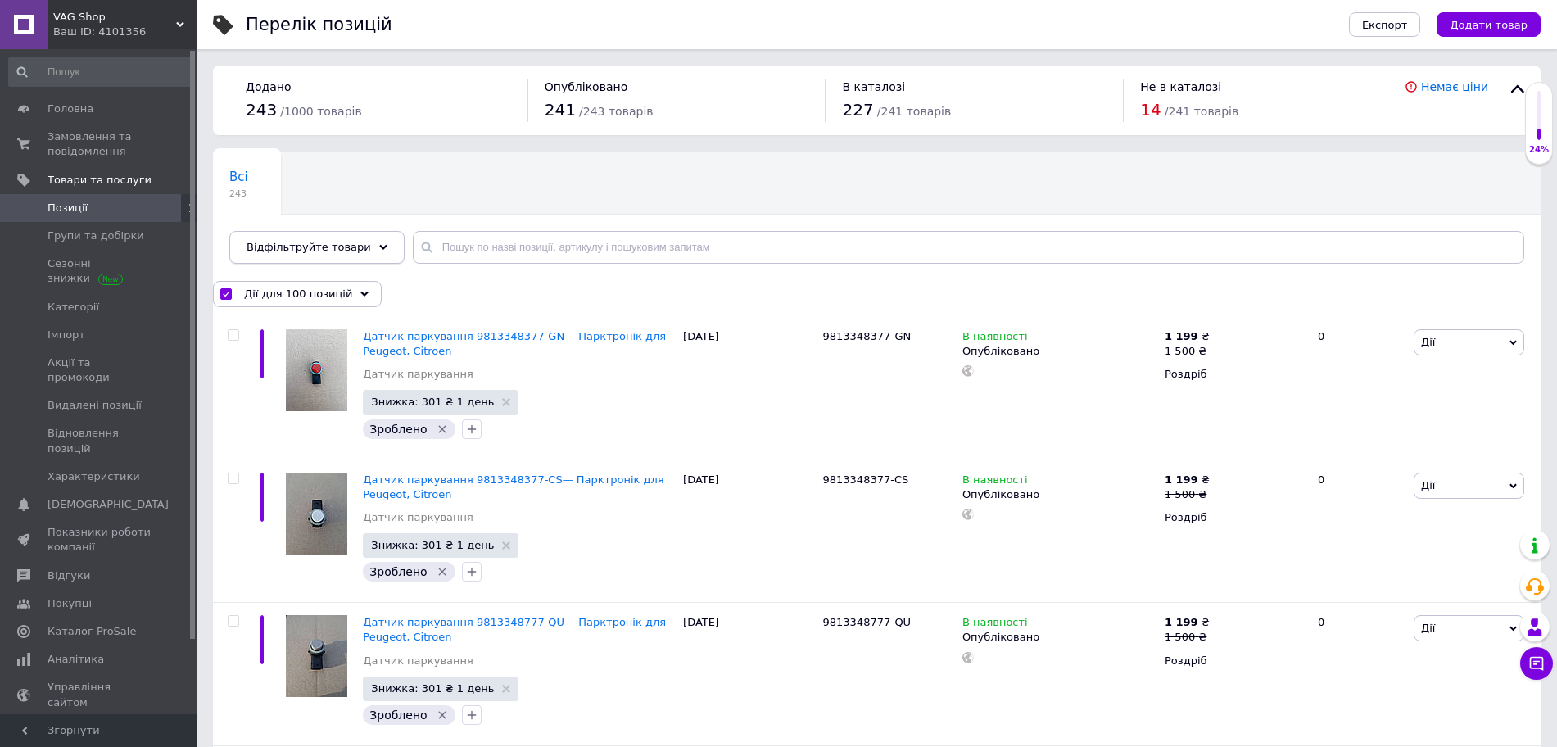
checkbox input "false"
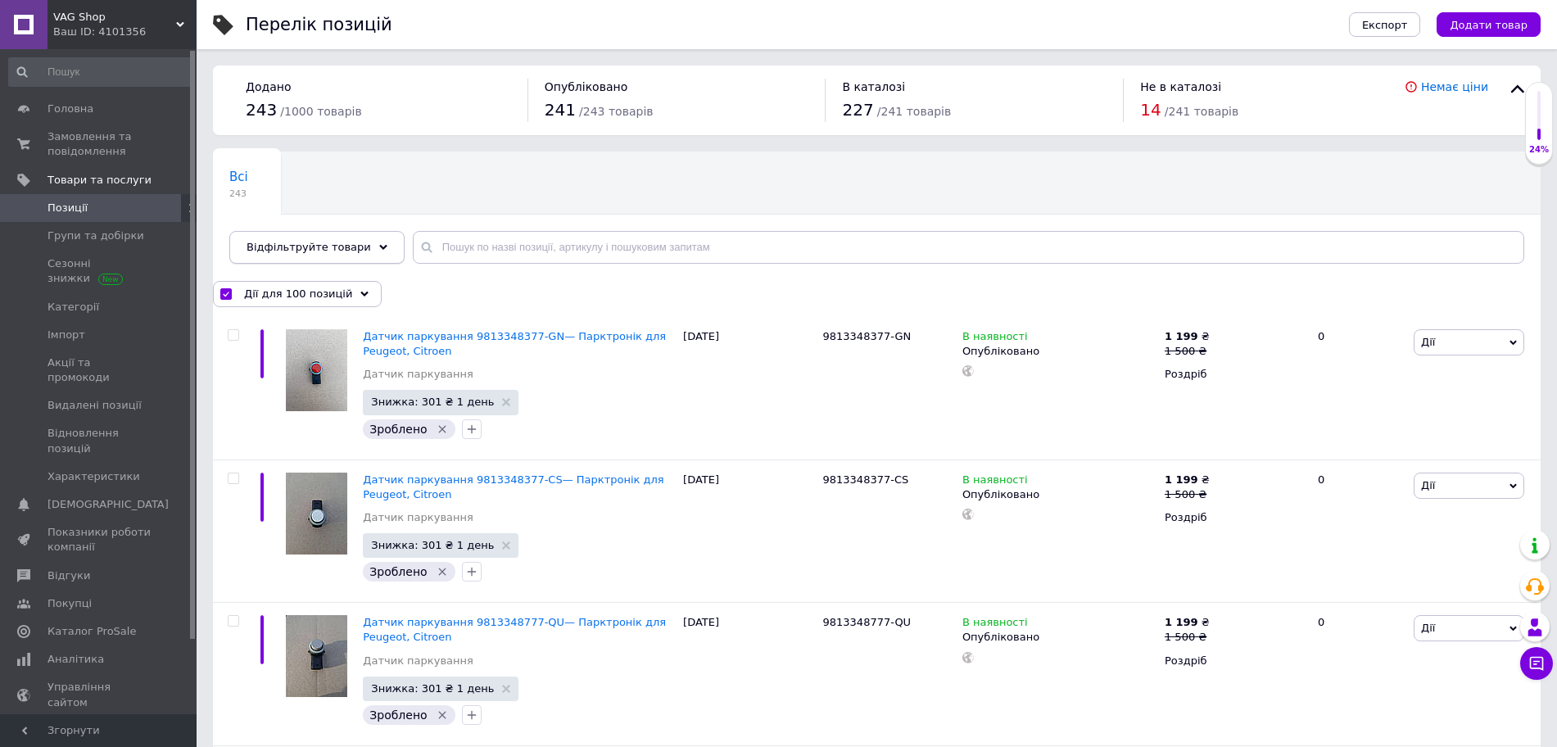
checkbox input "false"
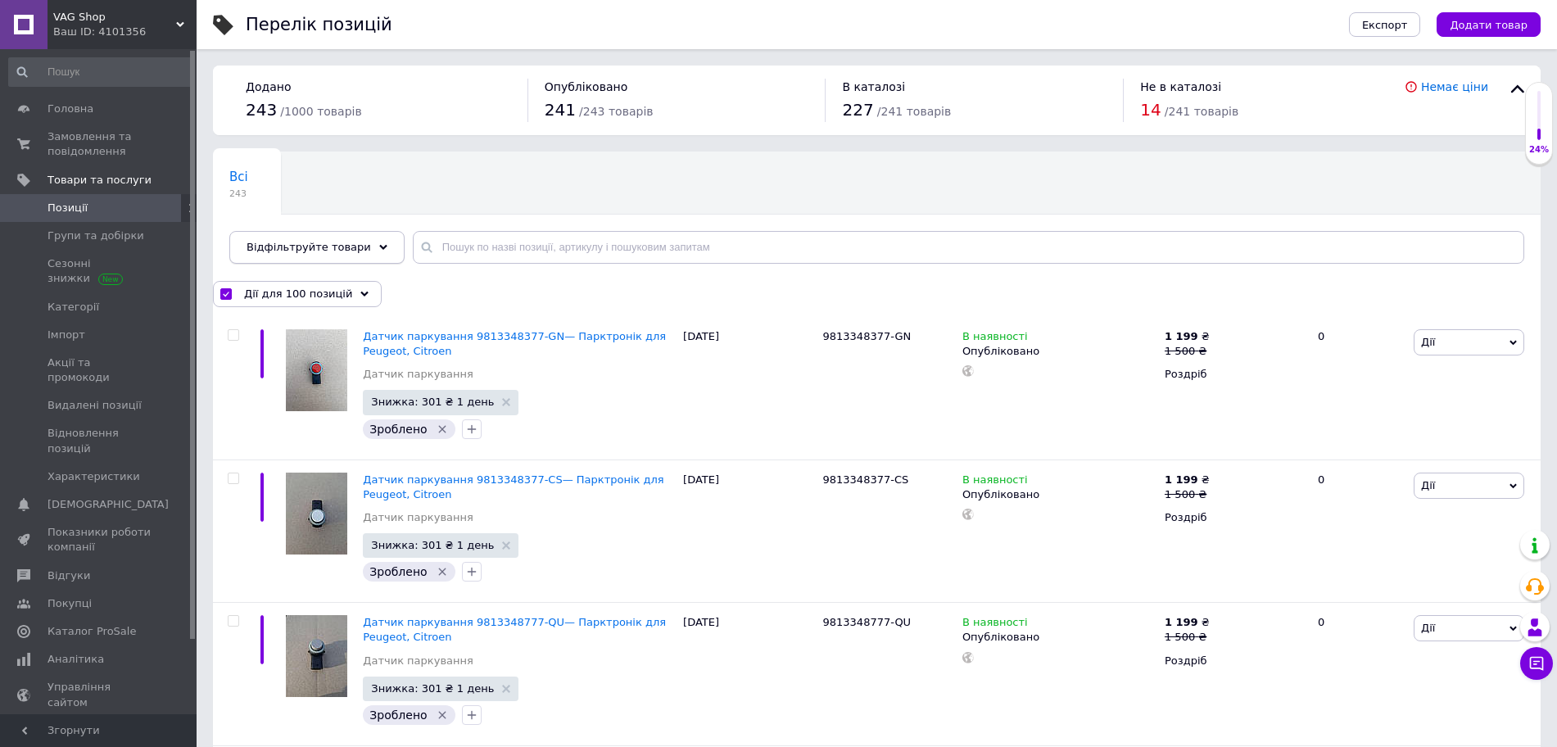
checkbox input "false"
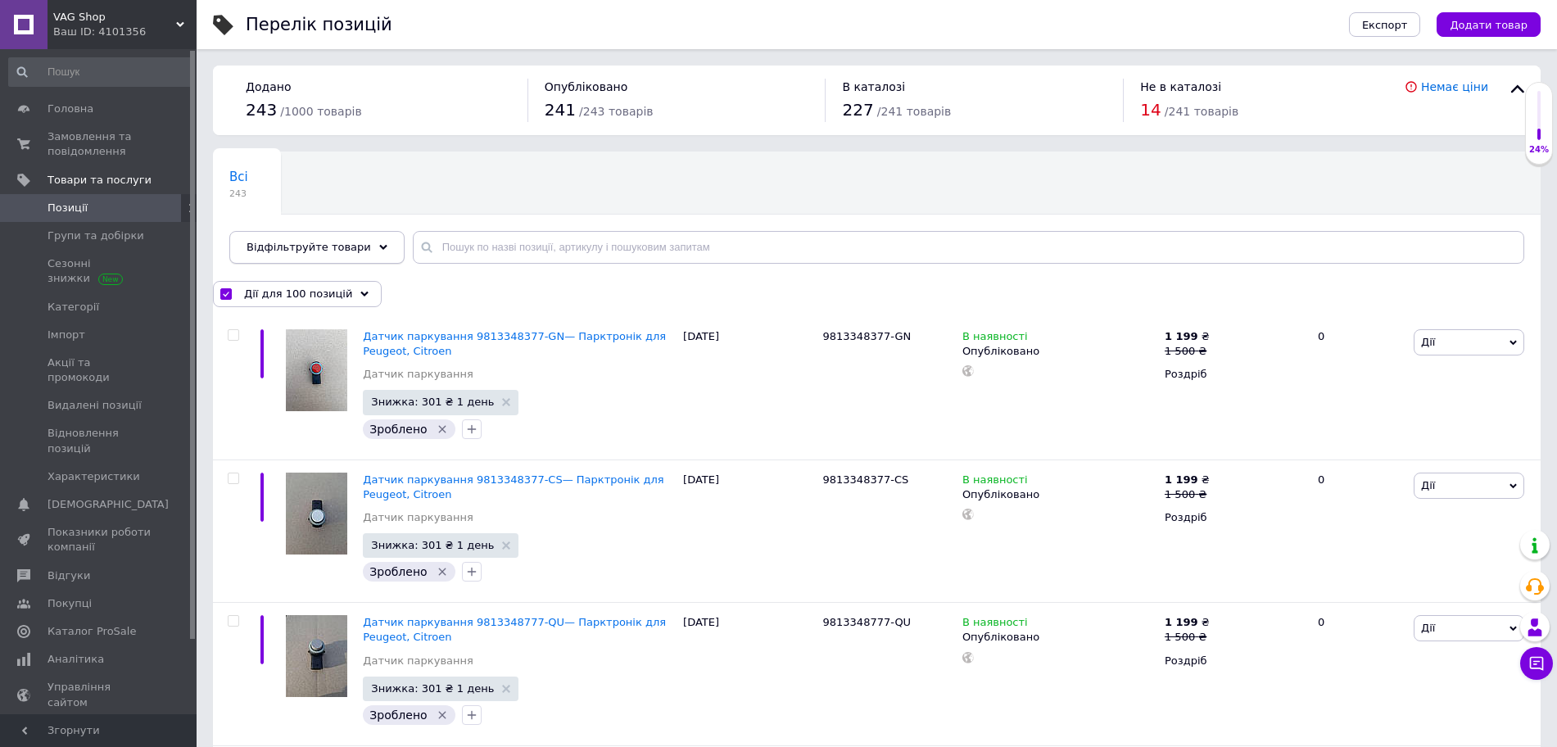
checkbox input "false"
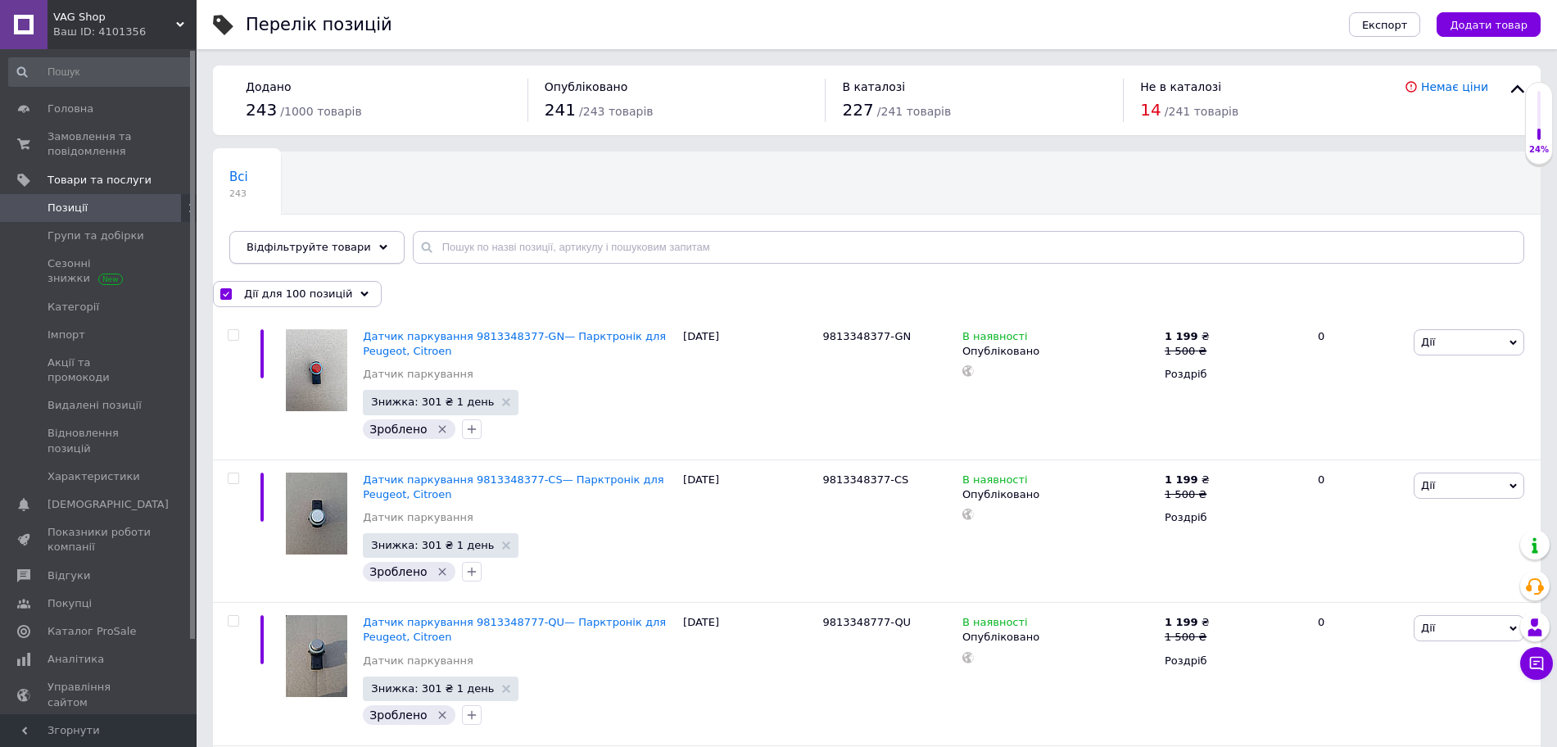
checkbox input "false"
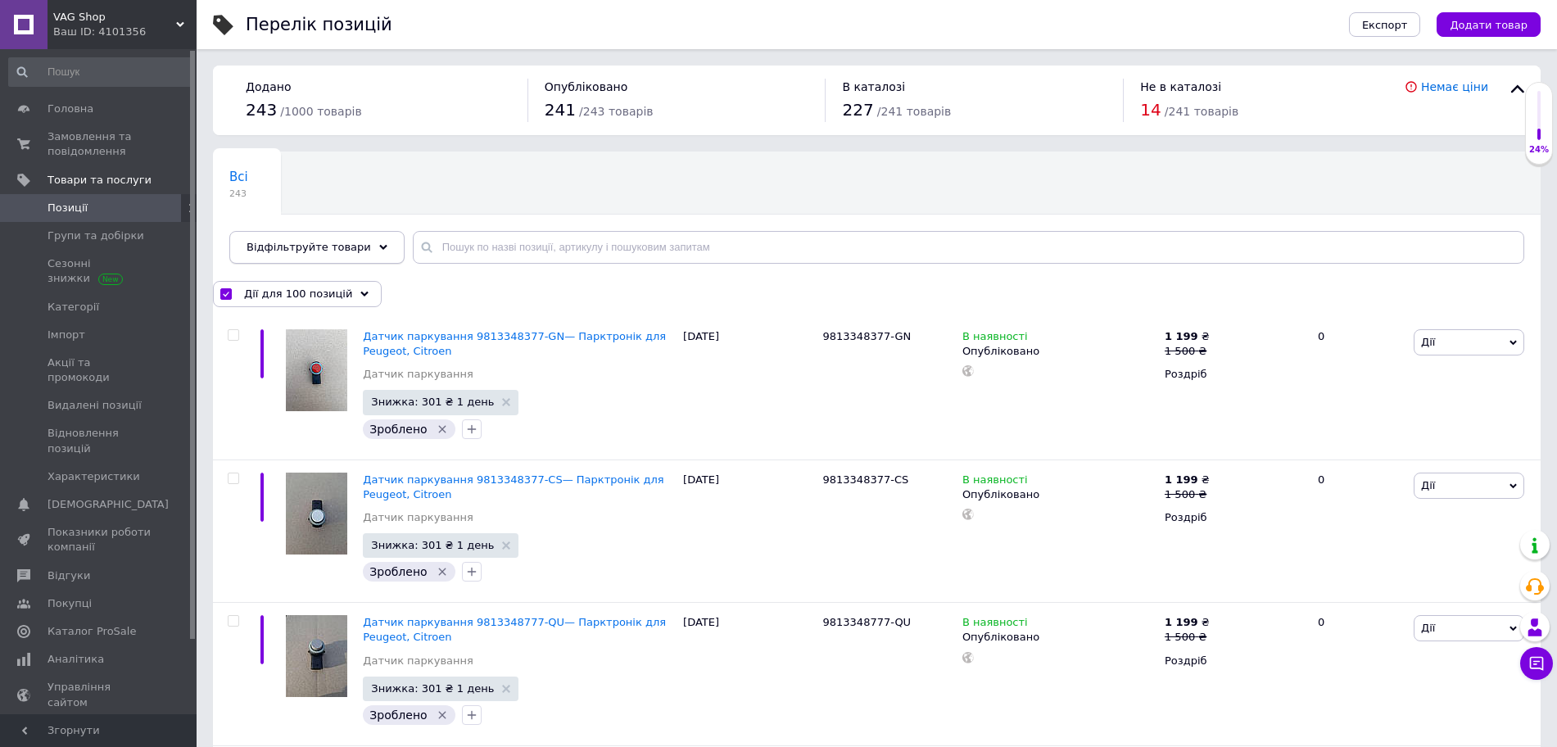
checkbox input "false"
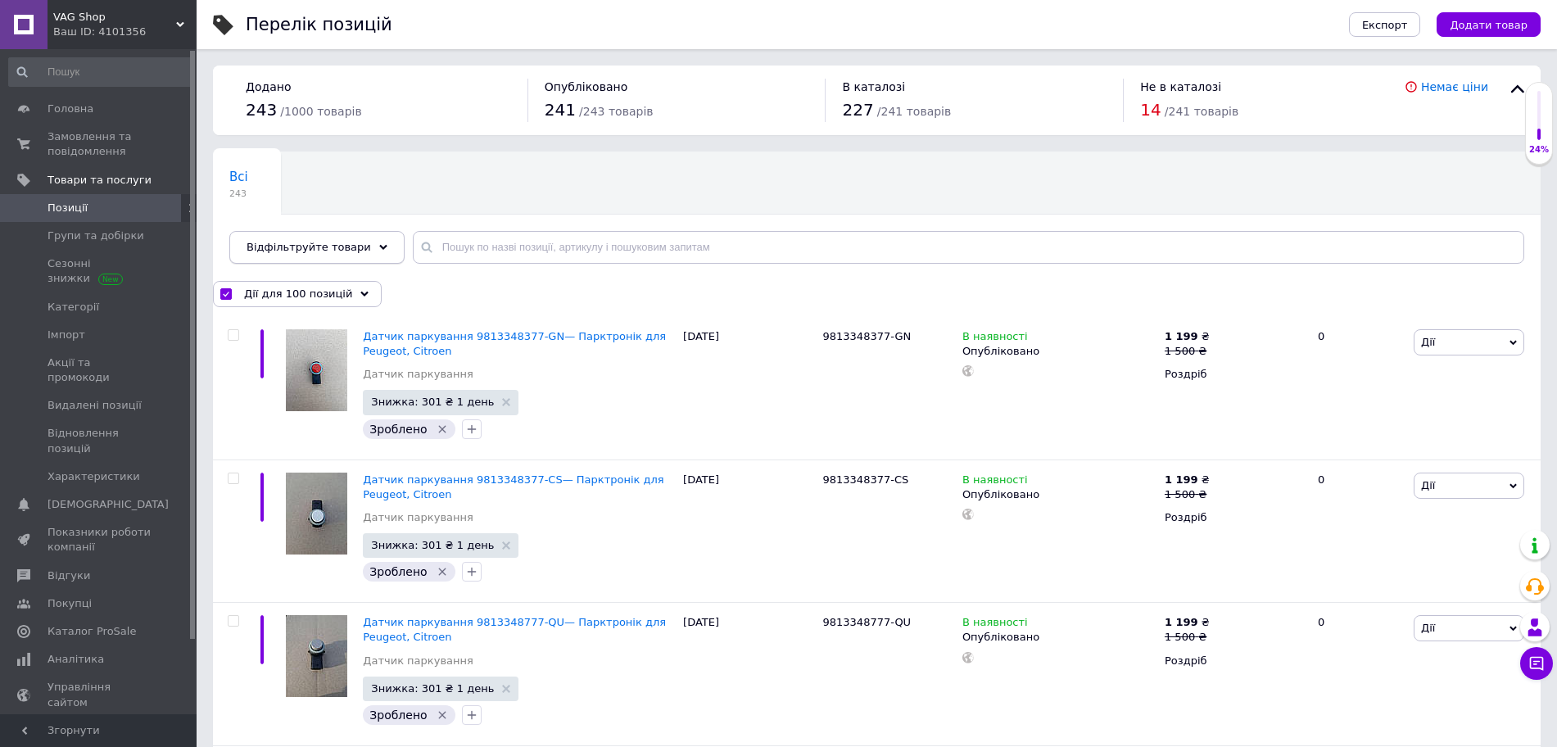
checkbox input "false"
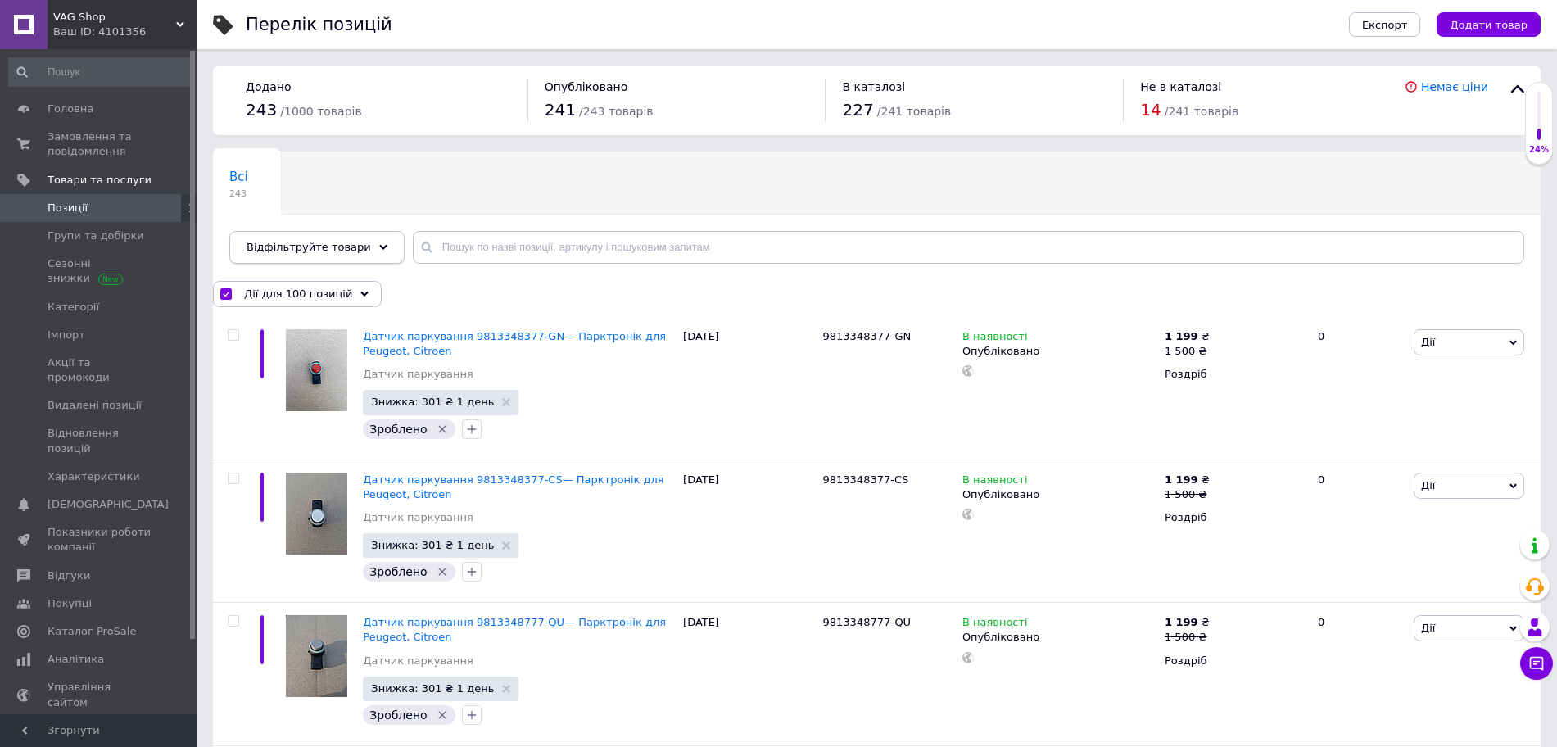
checkbox input "false"
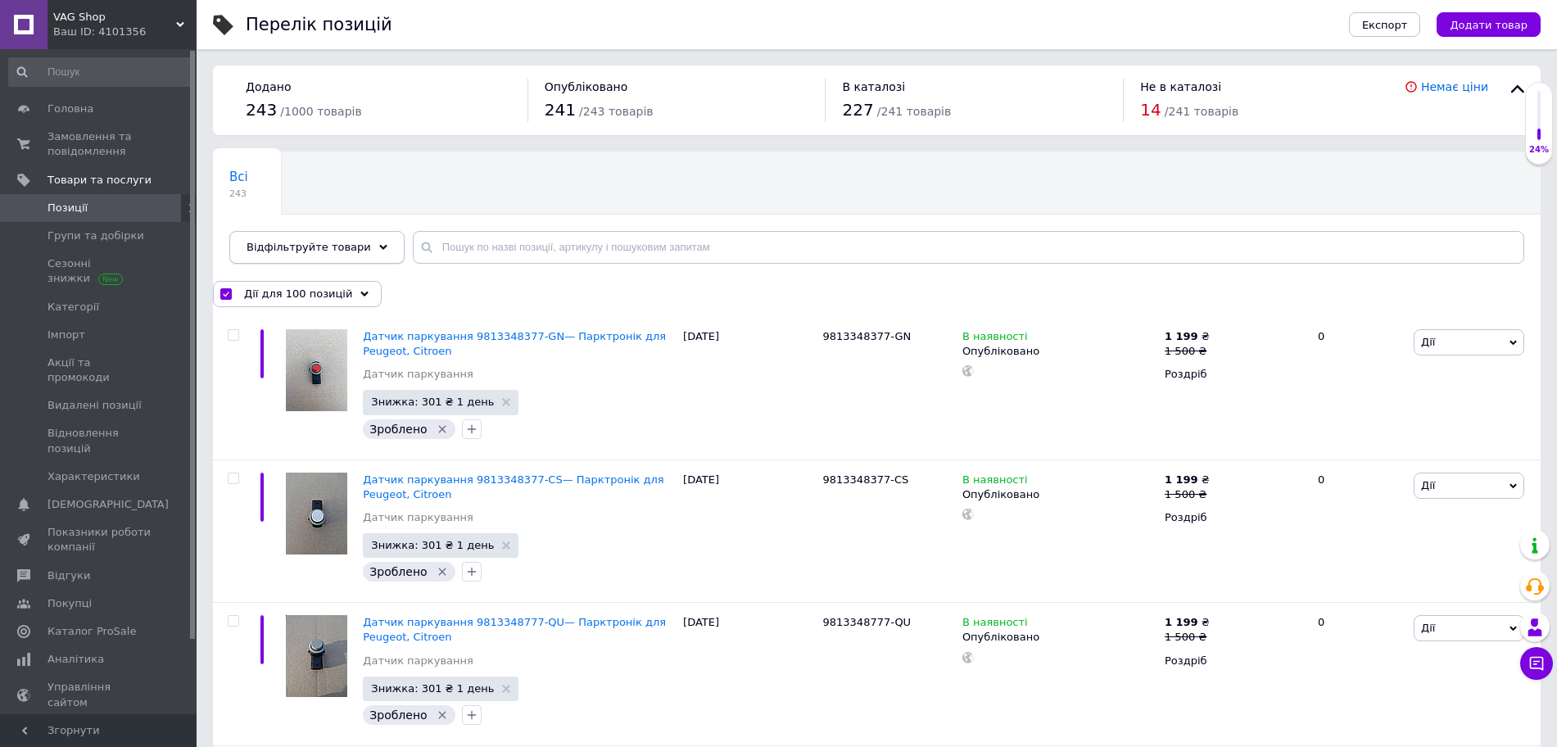
checkbox input "false"
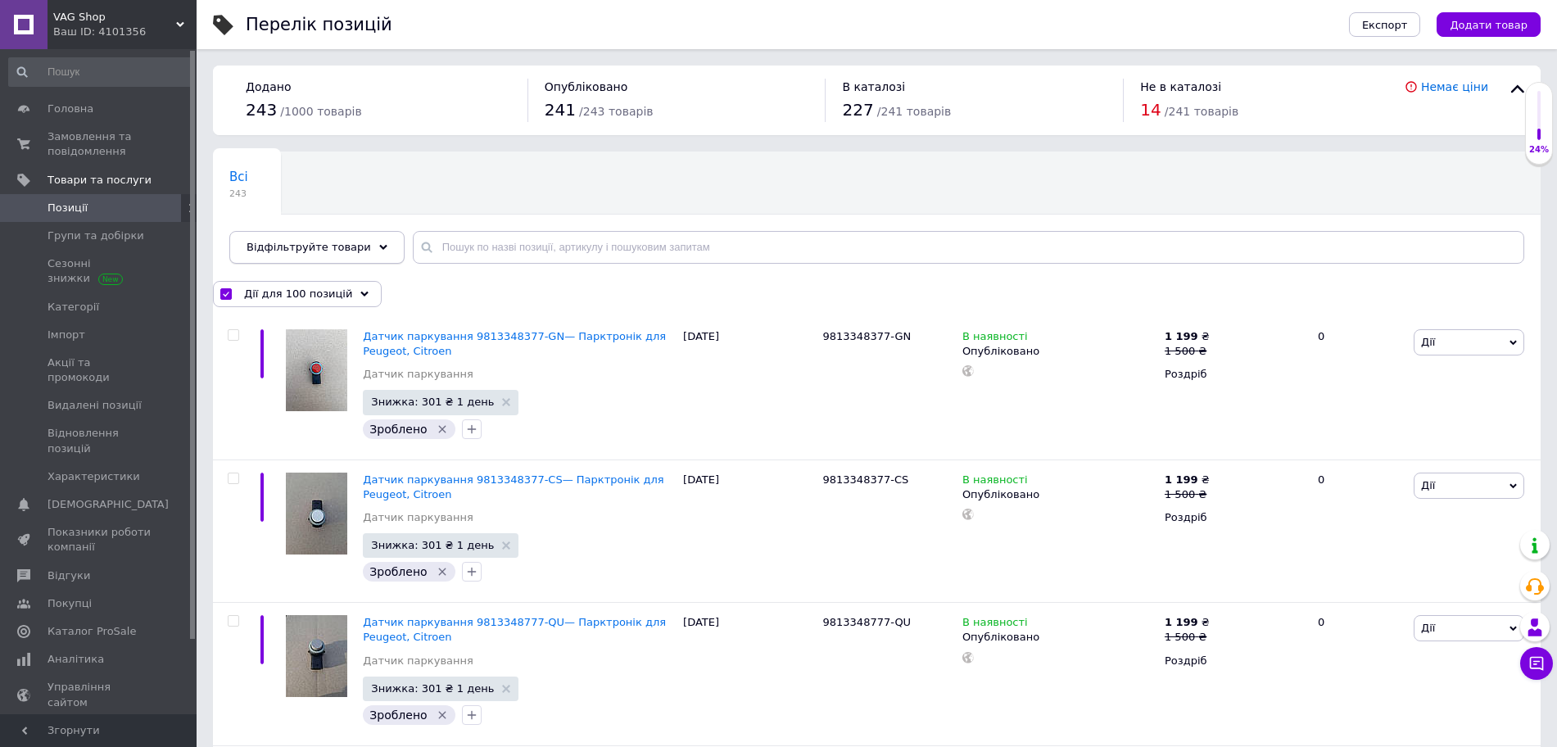
checkbox input "false"
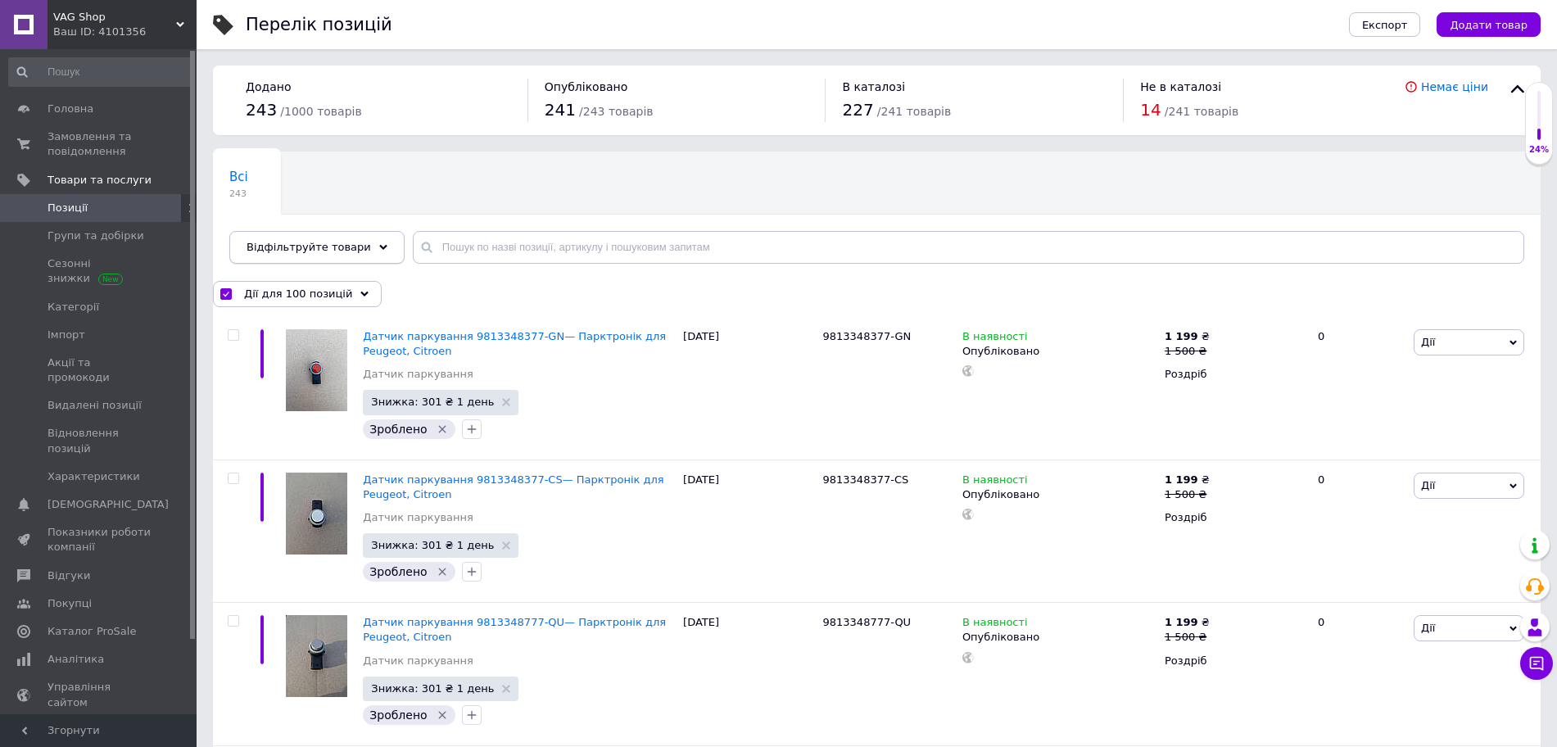
checkbox input "false"
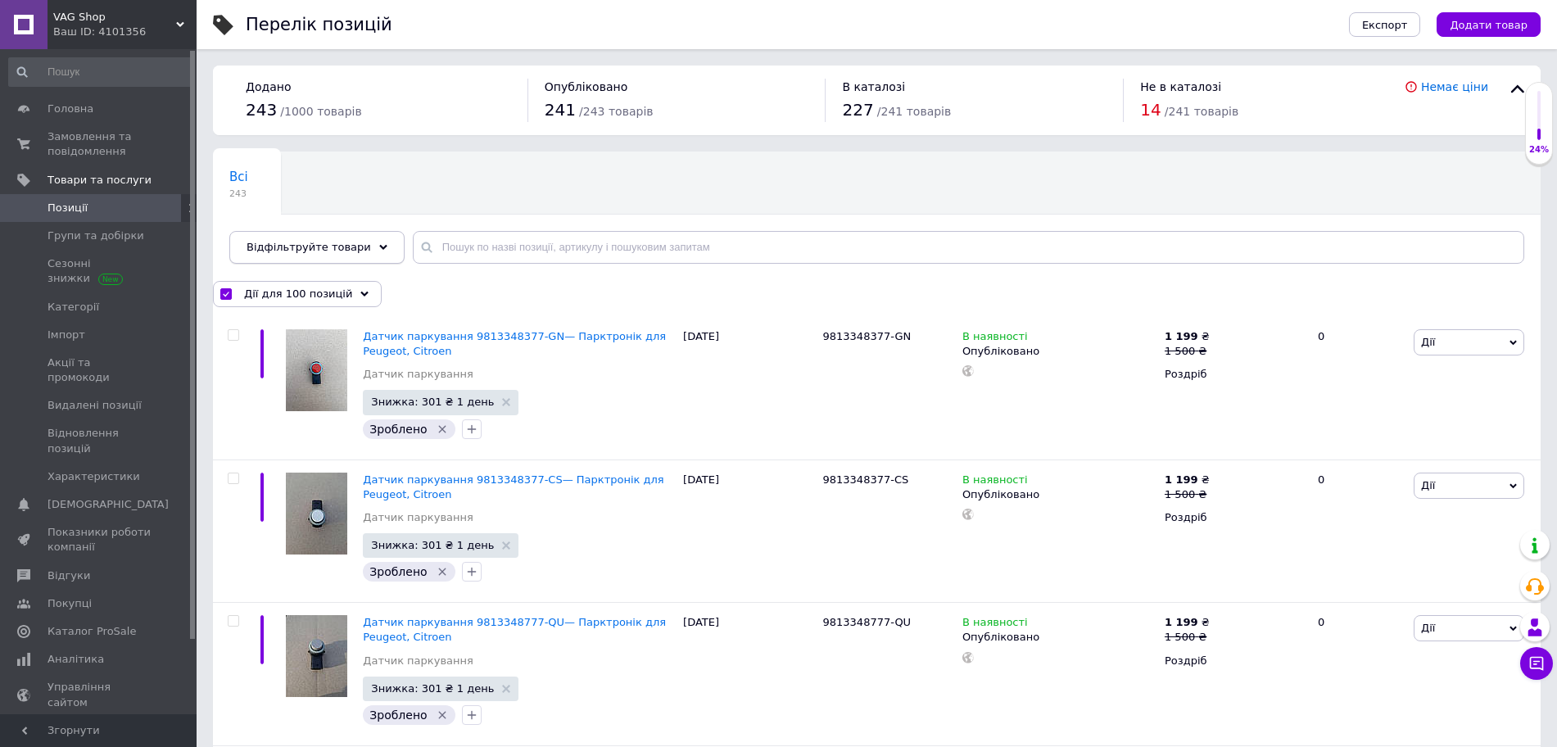
checkbox input "false"
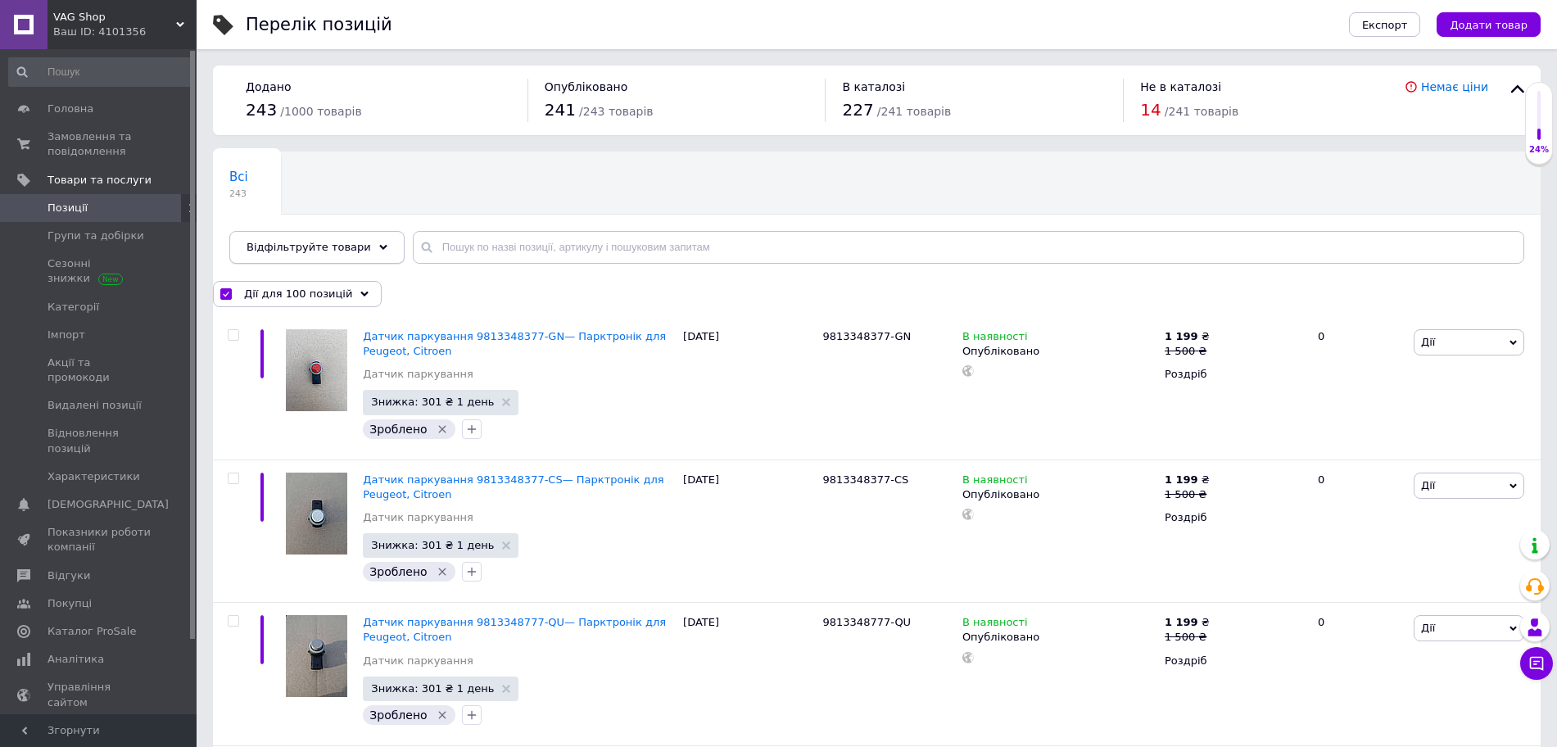
checkbox input "false"
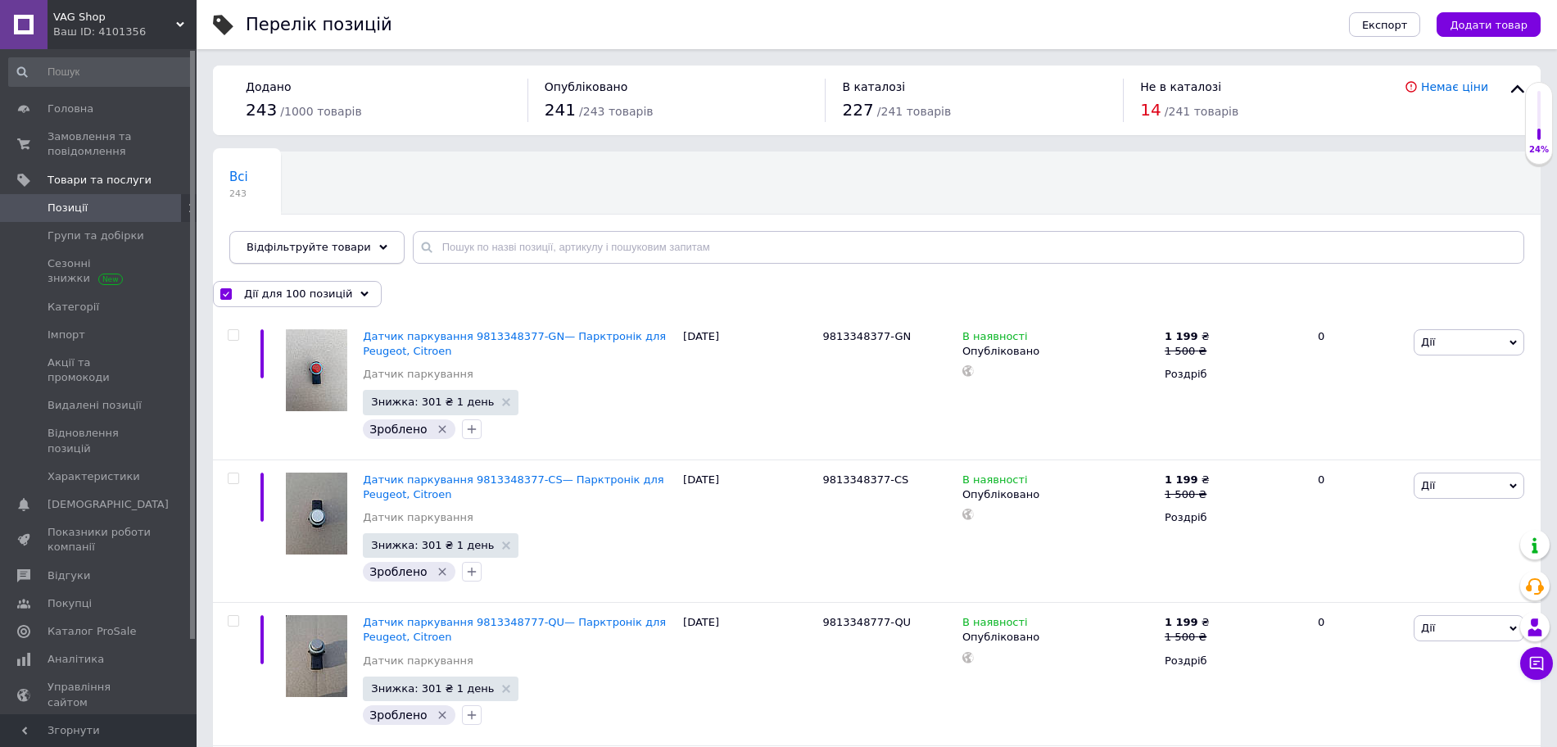
checkbox input "false"
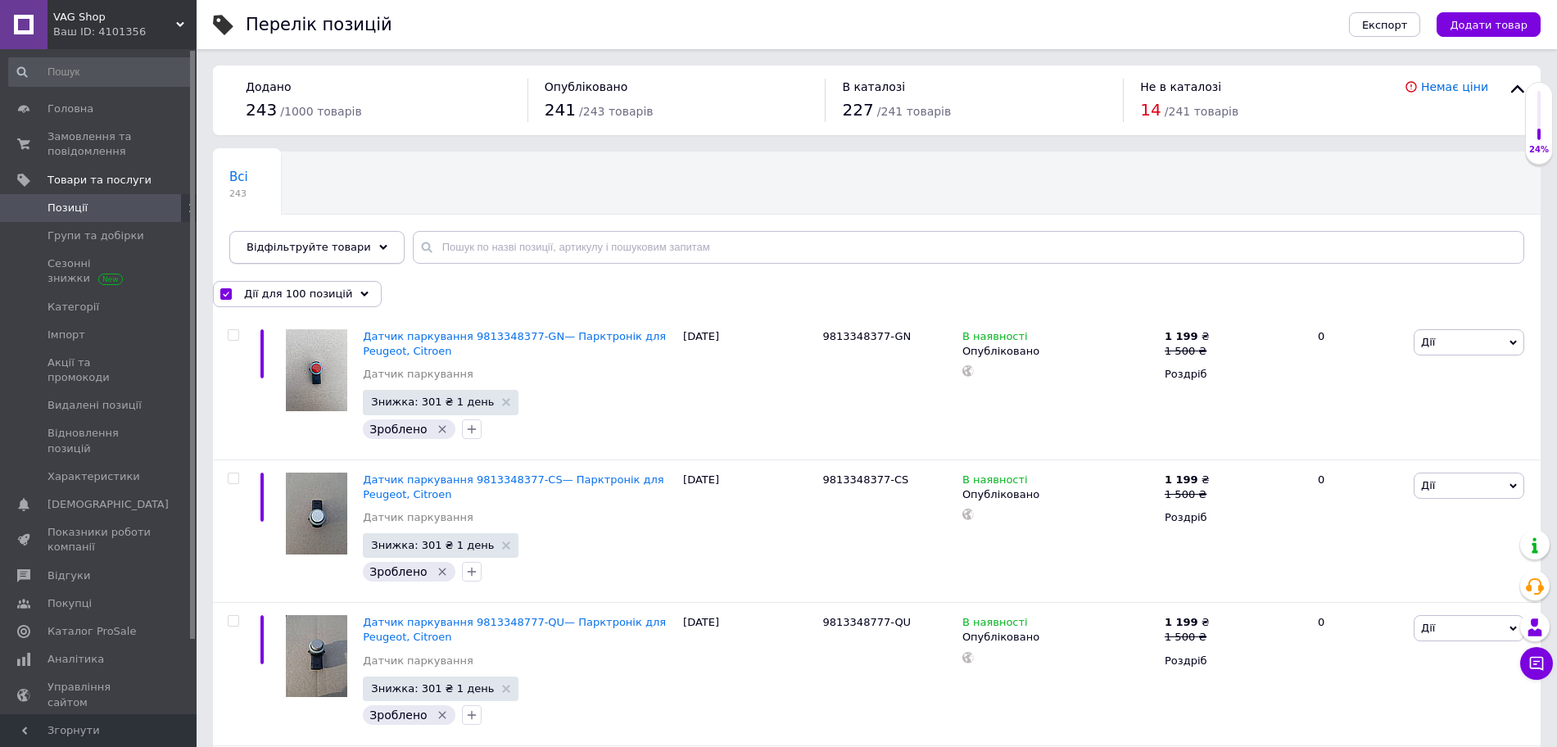
checkbox input "false"
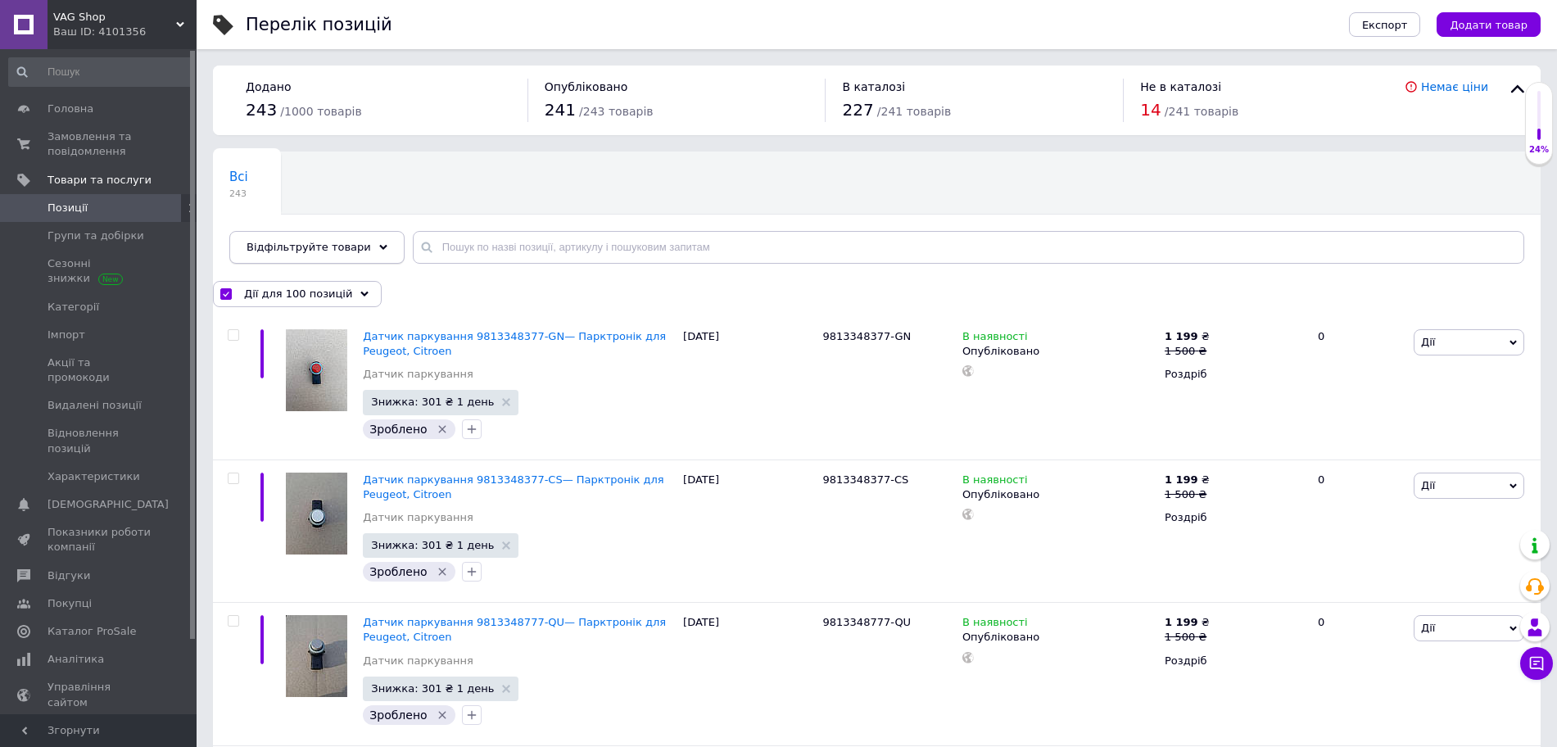
checkbox input "false"
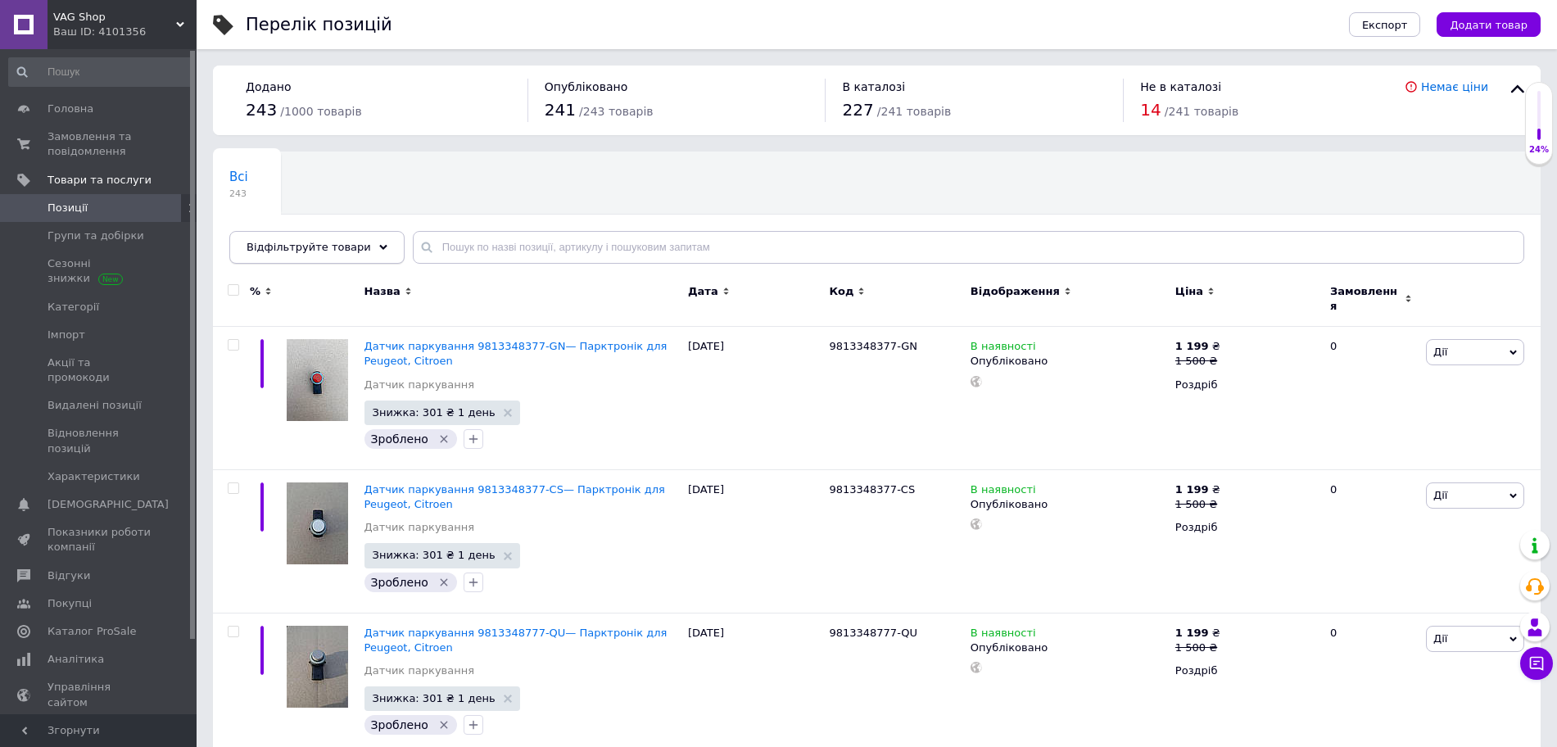
click at [260, 247] on span "Відфільтруйте товари" at bounding box center [309, 247] width 124 height 12
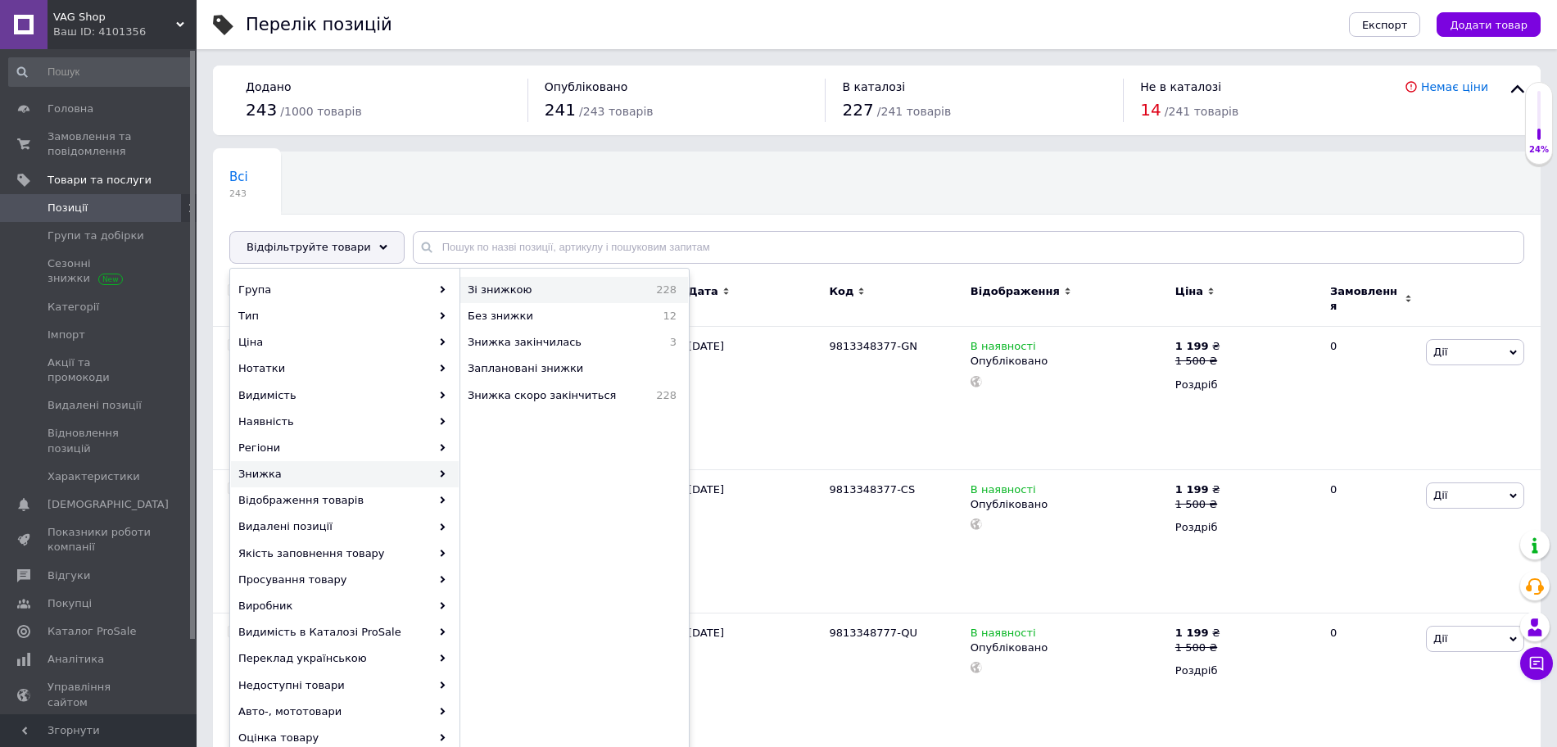
click at [541, 281] on div "Зі знижкою 228" at bounding box center [574, 290] width 228 height 26
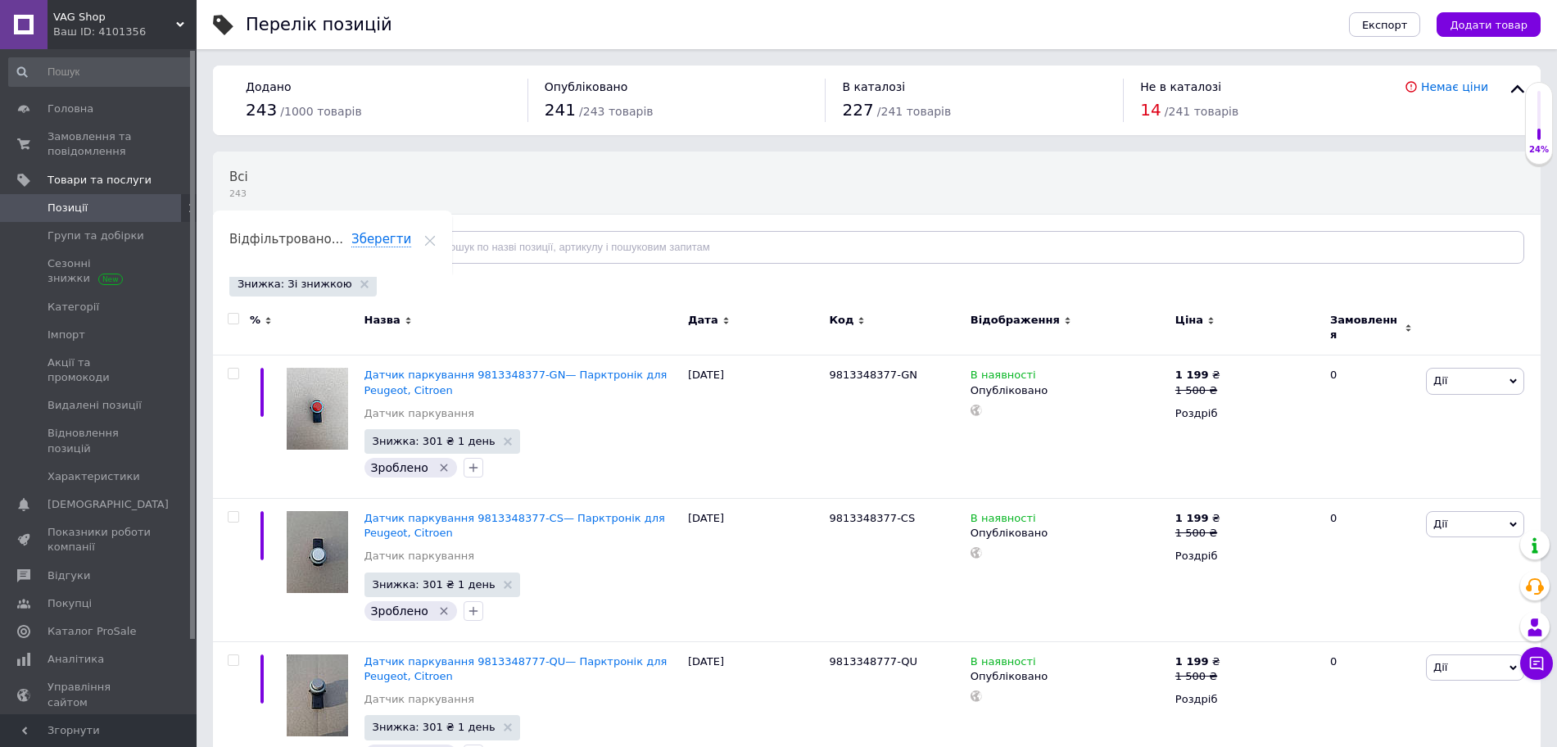
click at [233, 324] on input "checkbox" at bounding box center [233, 319] width 11 height 11
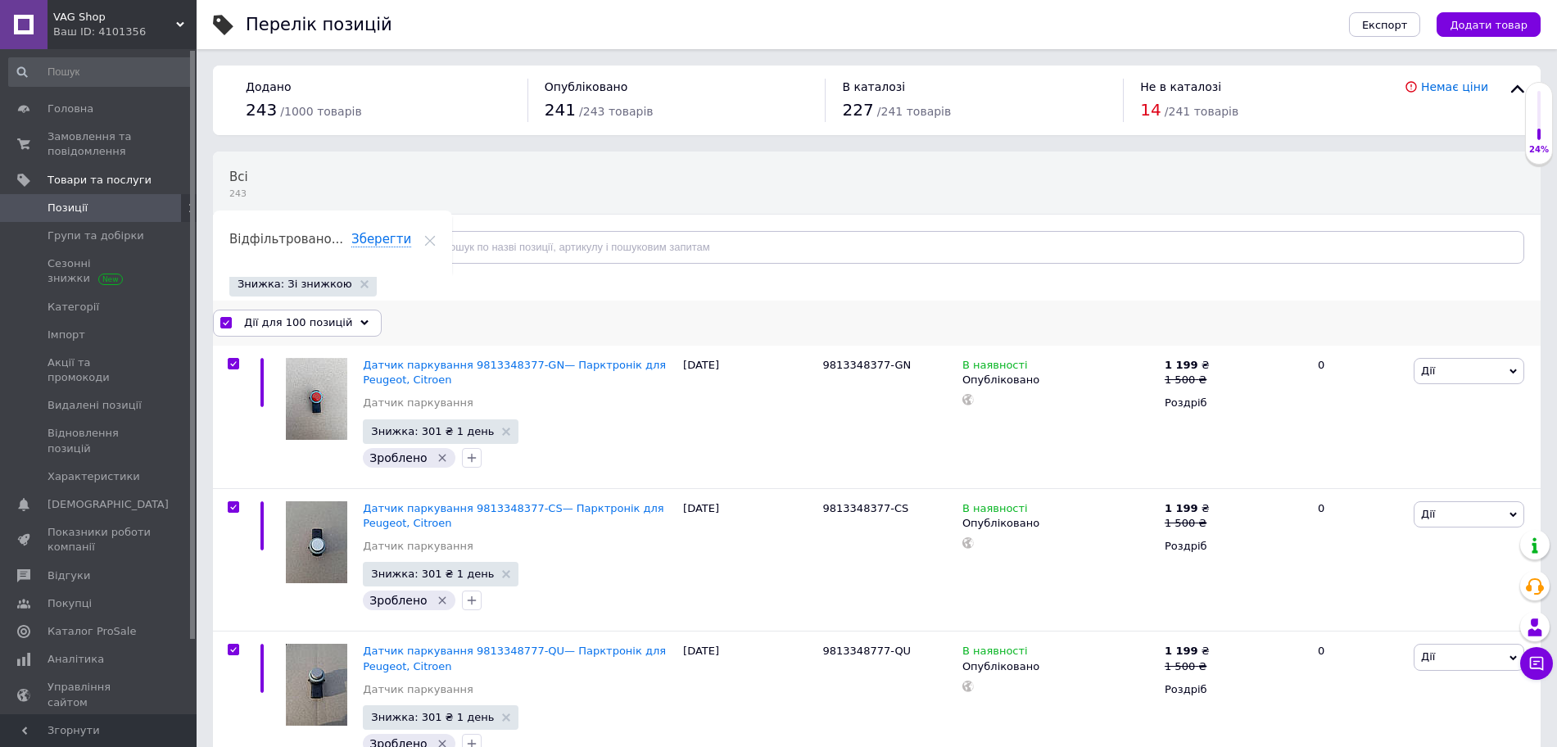
click at [278, 319] on span "Дії для 100 позицій" at bounding box center [298, 322] width 108 height 15
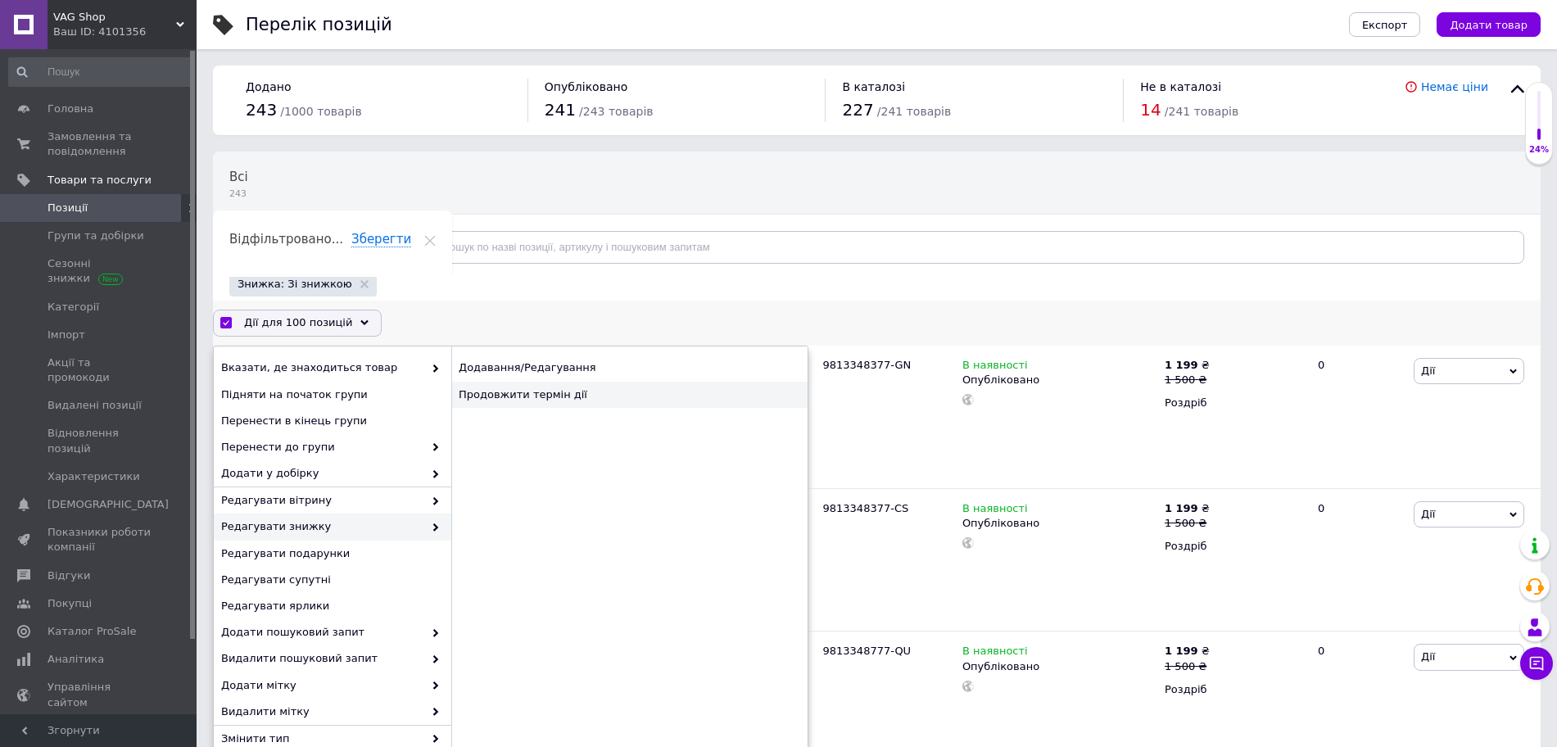
click at [541, 402] on div "Продовжити термін дії" at bounding box center [629, 395] width 356 height 26
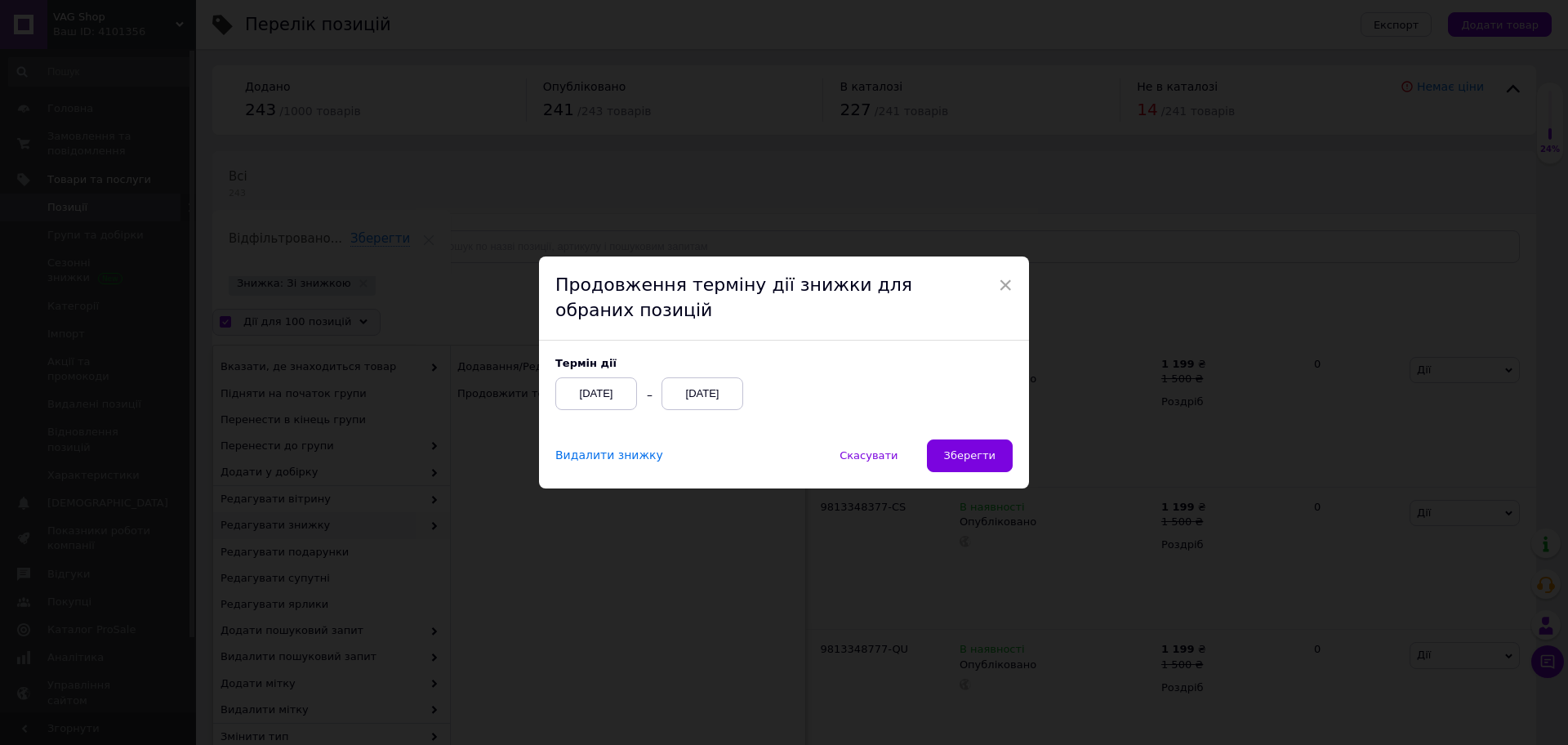
click at [723, 395] on div "[DATE]" at bounding box center [702, 393] width 82 height 33
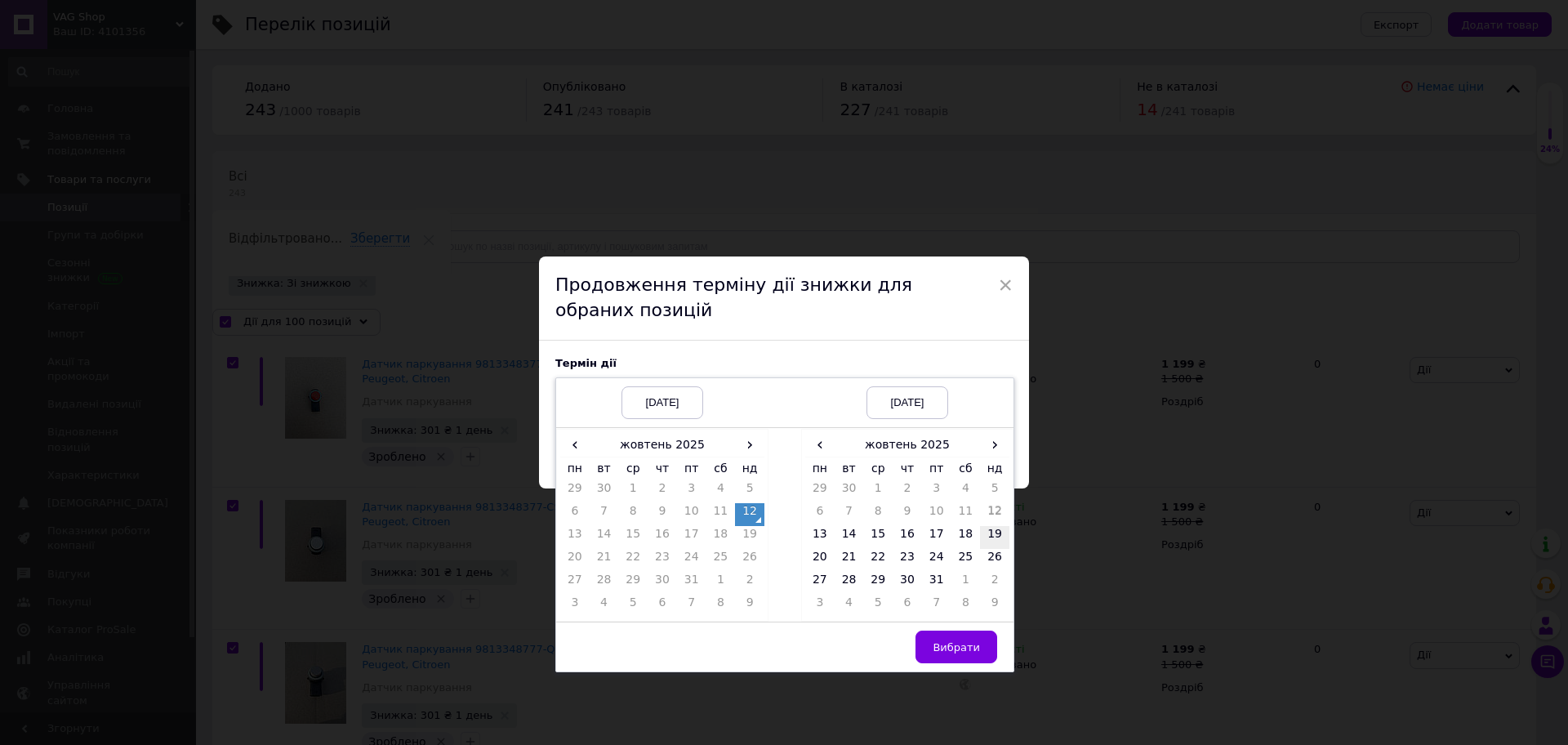
click at [1000, 536] on td "19" at bounding box center [994, 537] width 29 height 23
click at [954, 647] on span "Вибрати" at bounding box center [956, 647] width 48 height 12
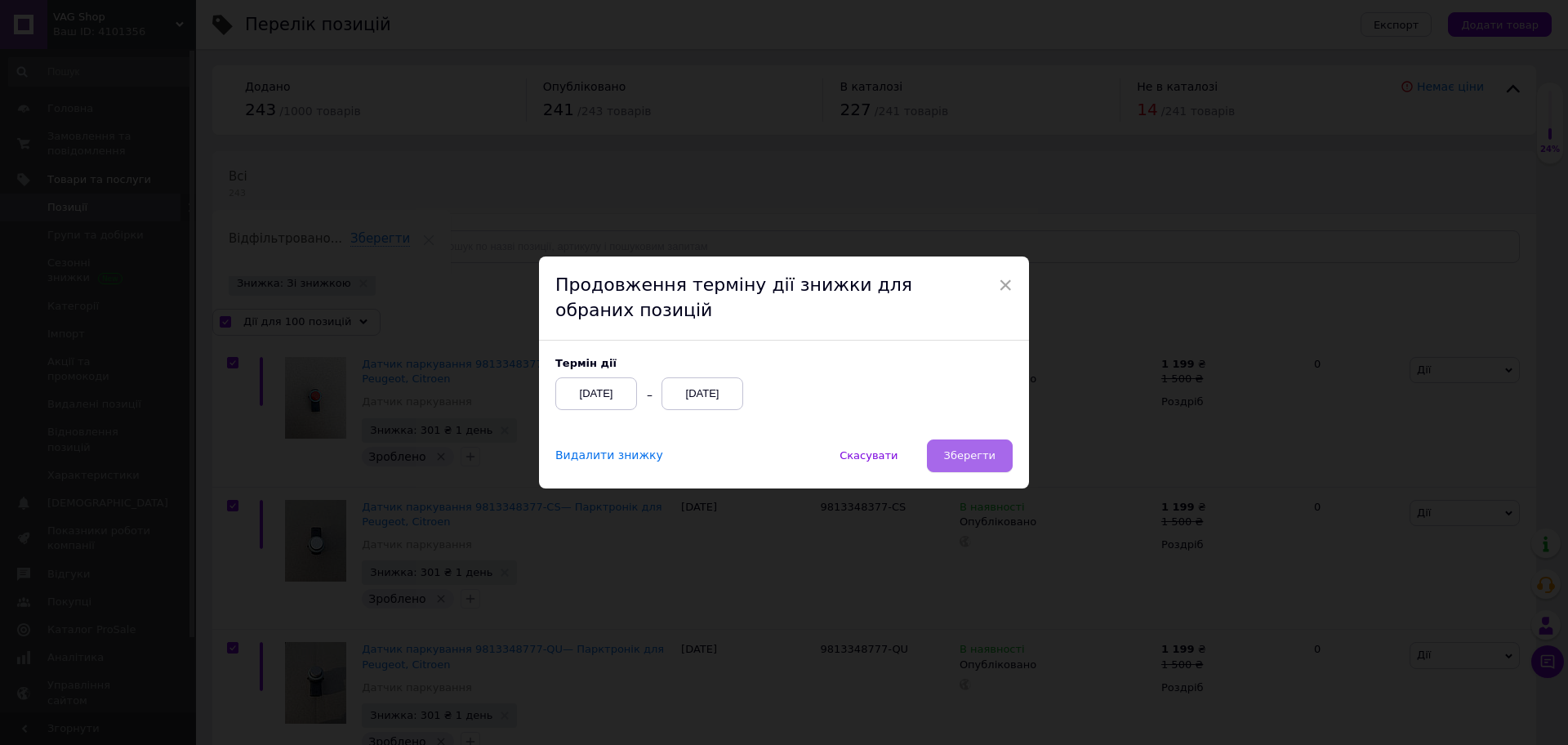
click at [1000, 472] on button "Зберегти" at bounding box center [970, 456] width 86 height 33
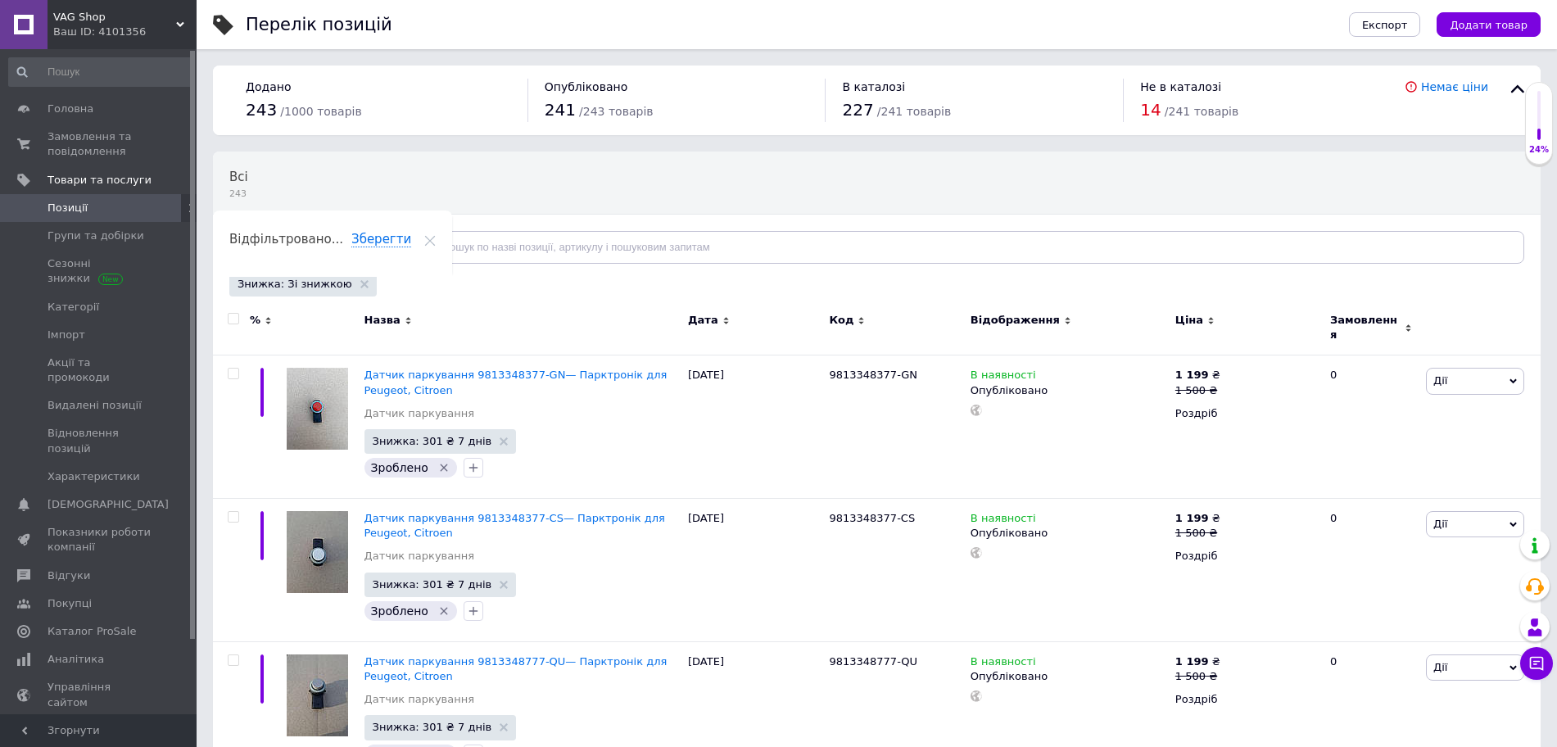
scroll to position [13723, 0]
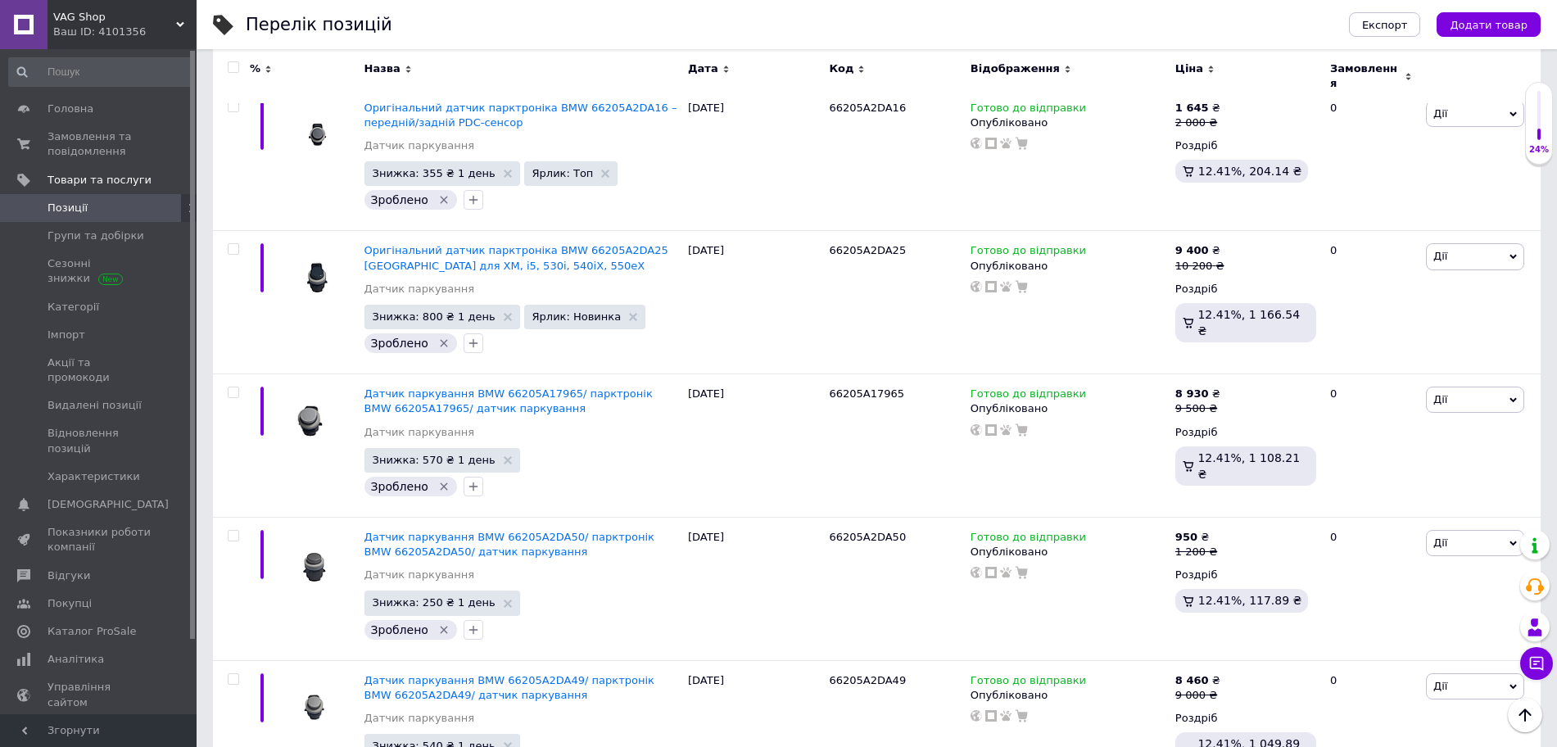
scroll to position [13723, 0]
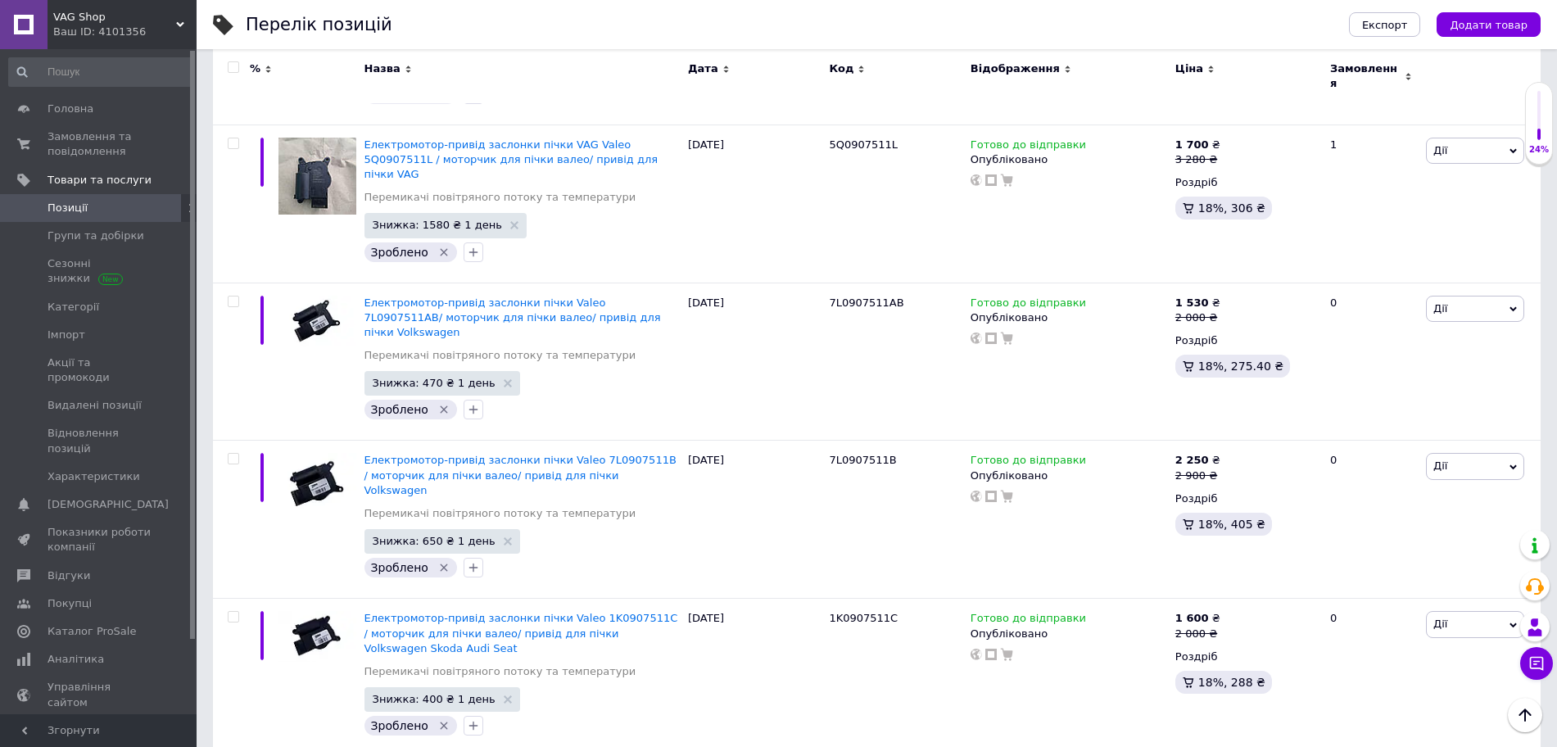
click at [236, 73] on div at bounding box center [231, 76] width 37 height 55
click at [236, 68] on input "checkbox" at bounding box center [233, 67] width 11 height 11
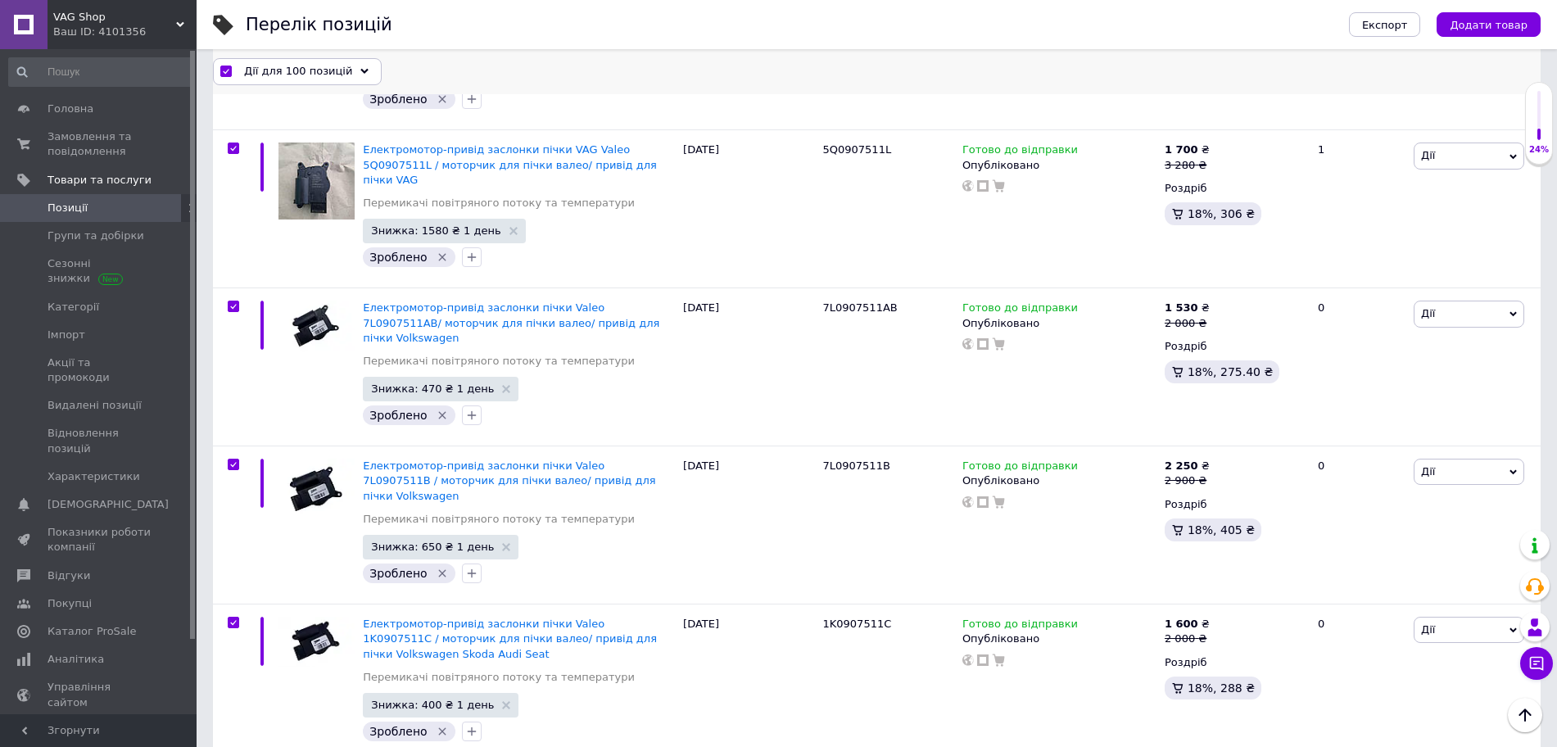
click at [303, 77] on span "Дії для 100 позицій" at bounding box center [298, 71] width 108 height 15
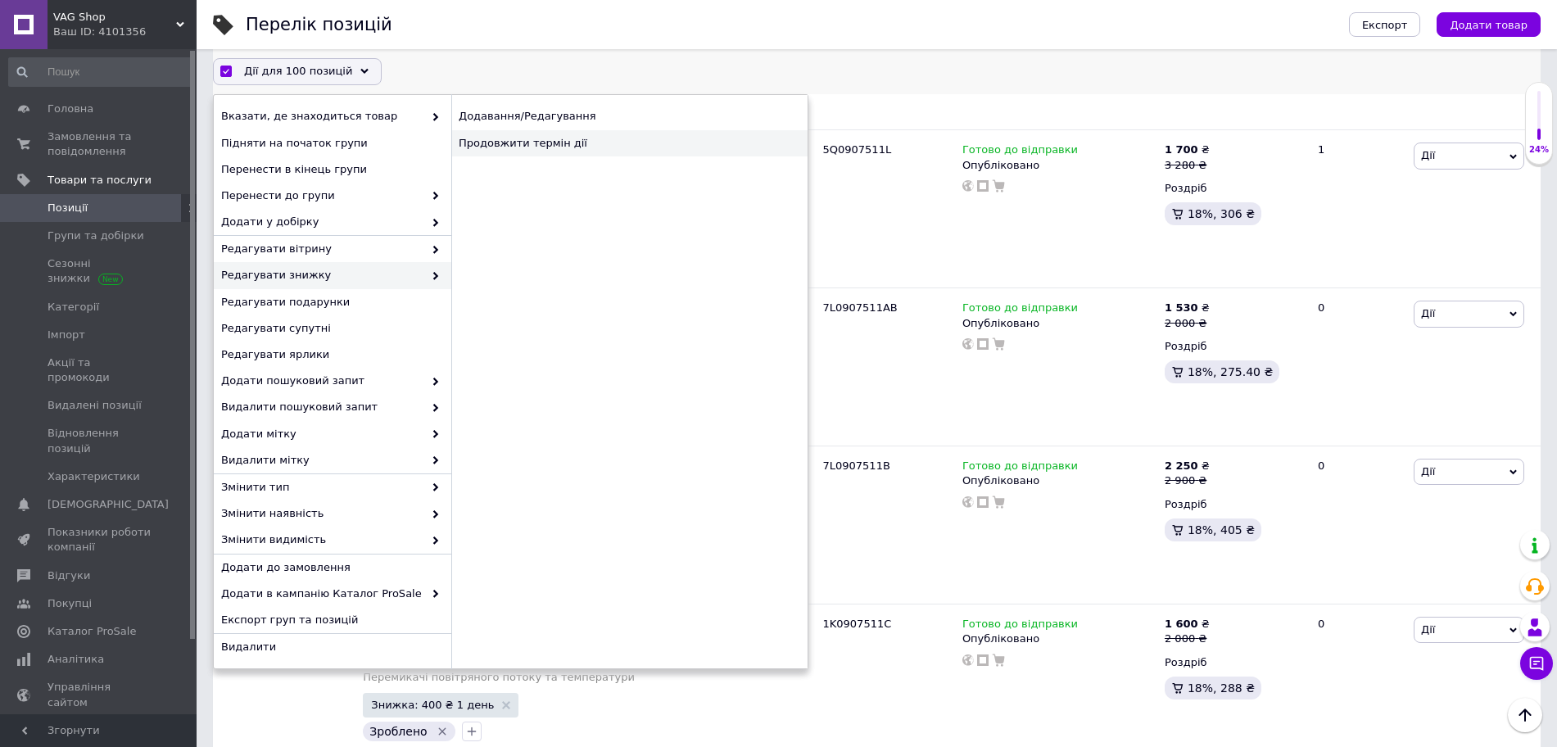
click at [501, 147] on div "Продовжити термін дії" at bounding box center [629, 143] width 356 height 26
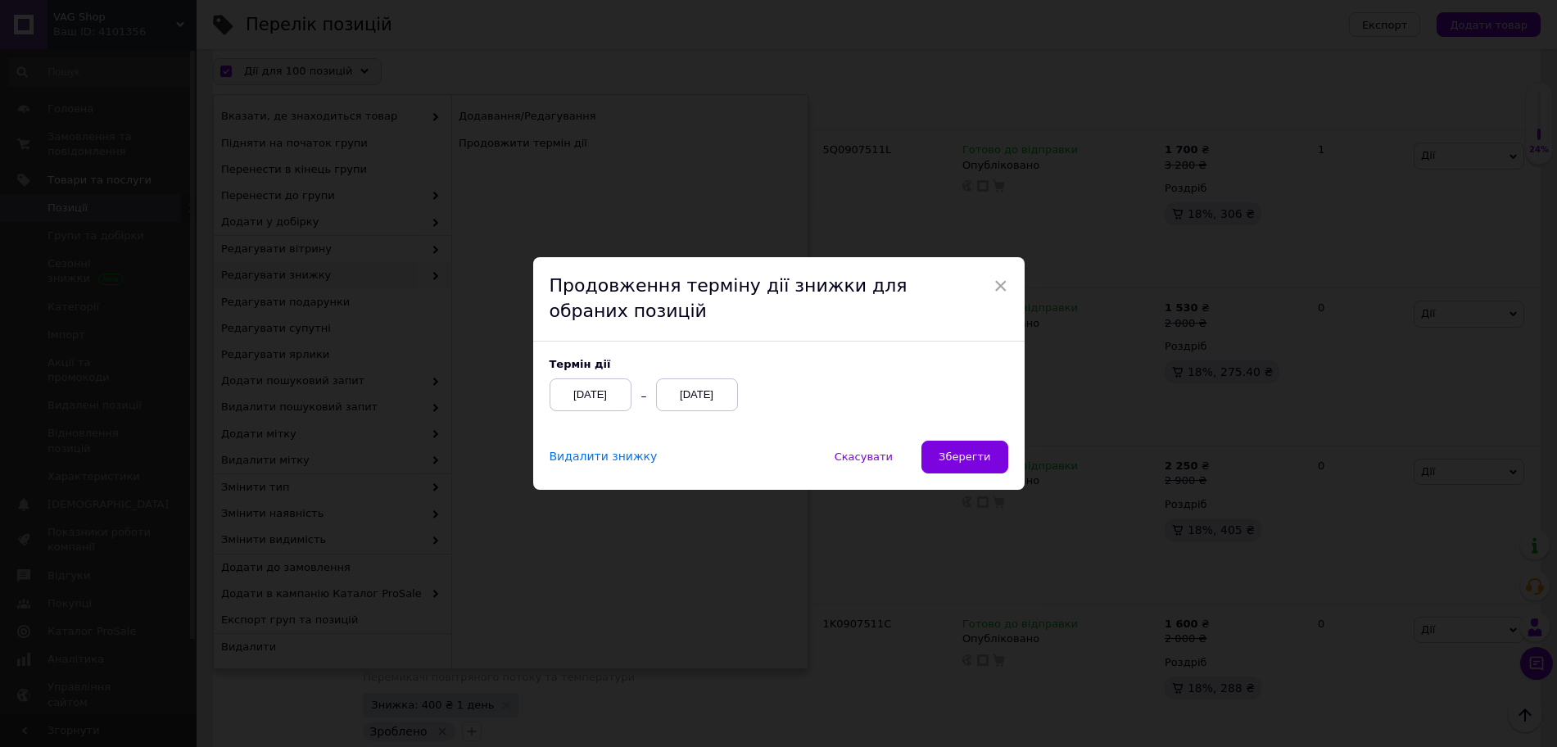
scroll to position [13679, 0]
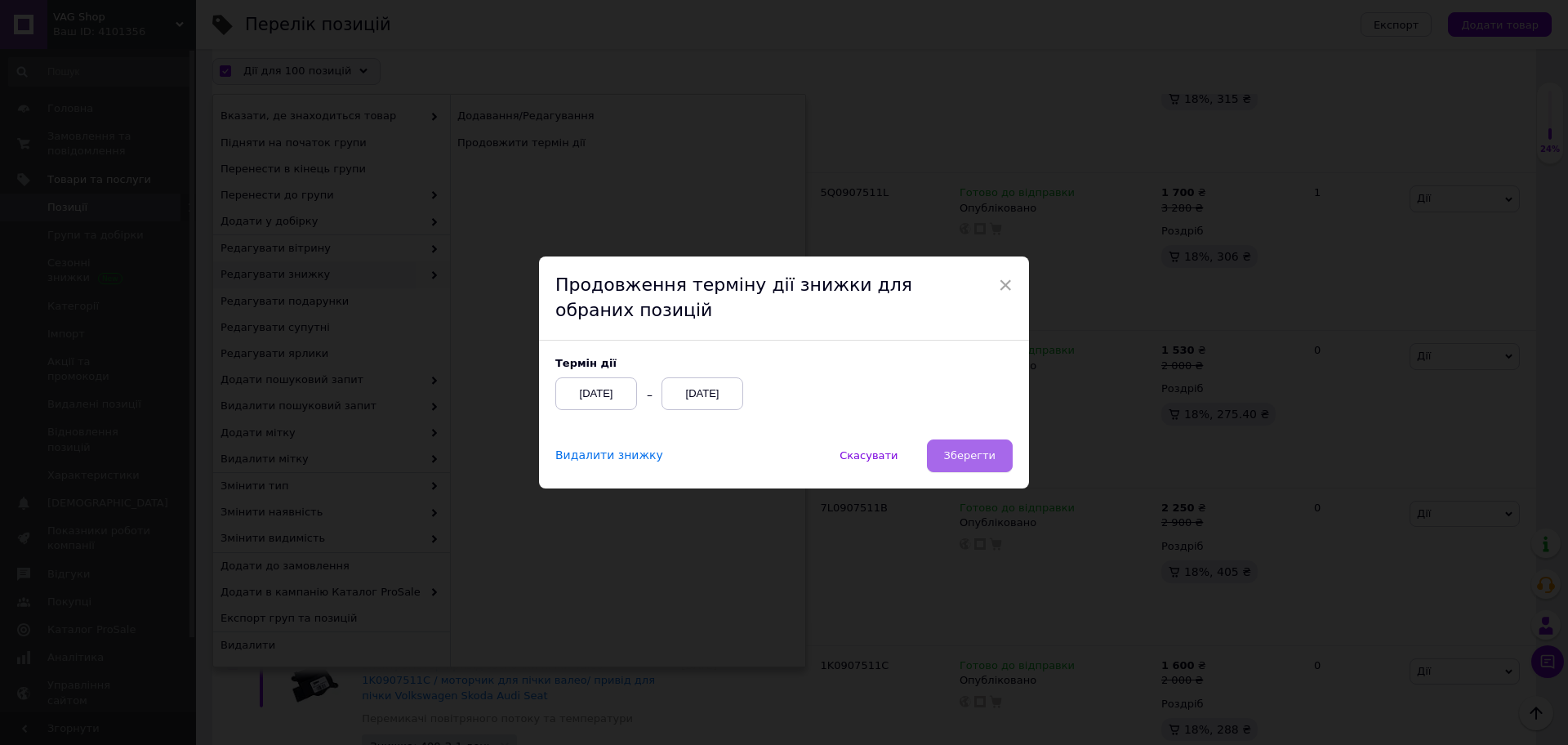
click at [995, 453] on button "Зберегти" at bounding box center [970, 456] width 86 height 33
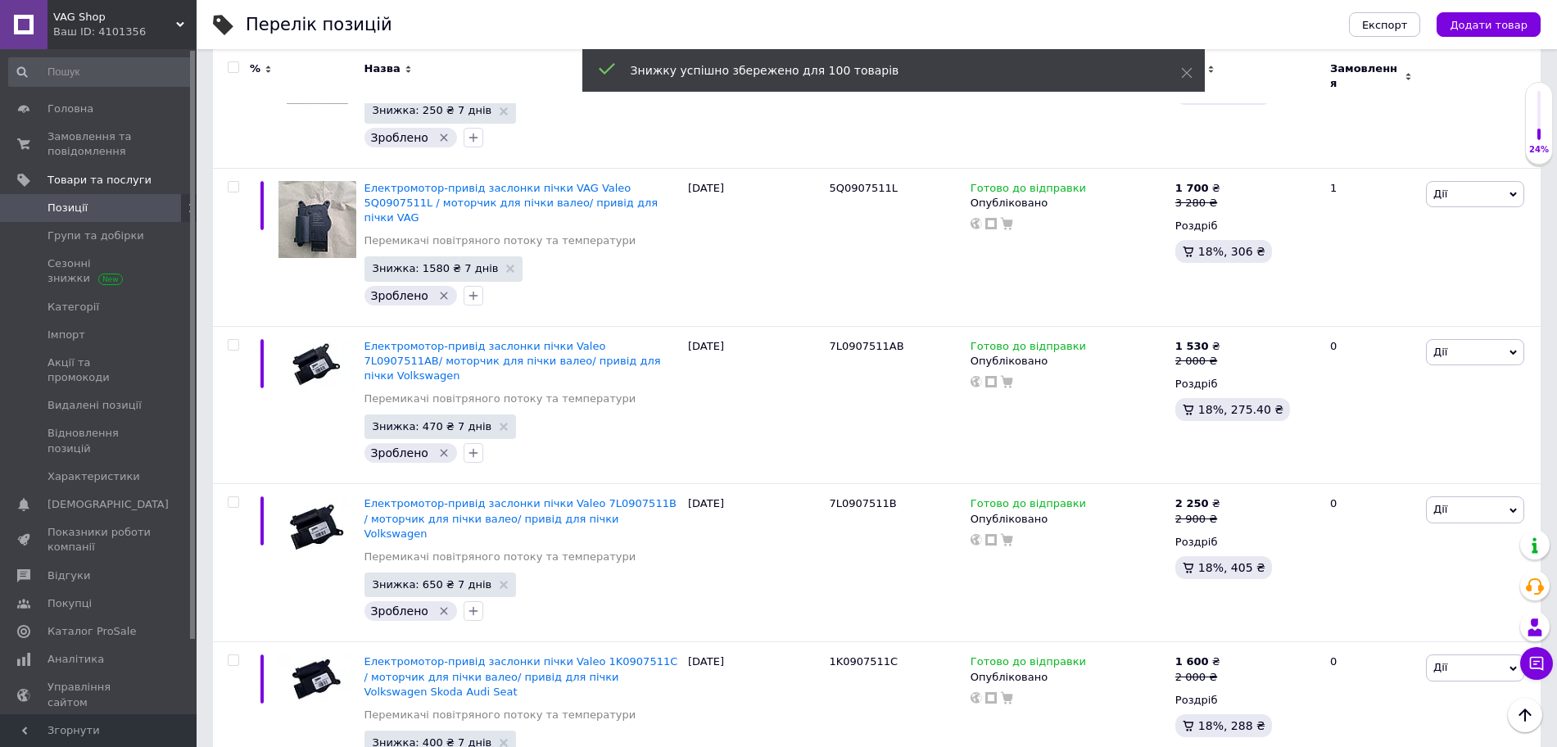
scroll to position [14208, 0]
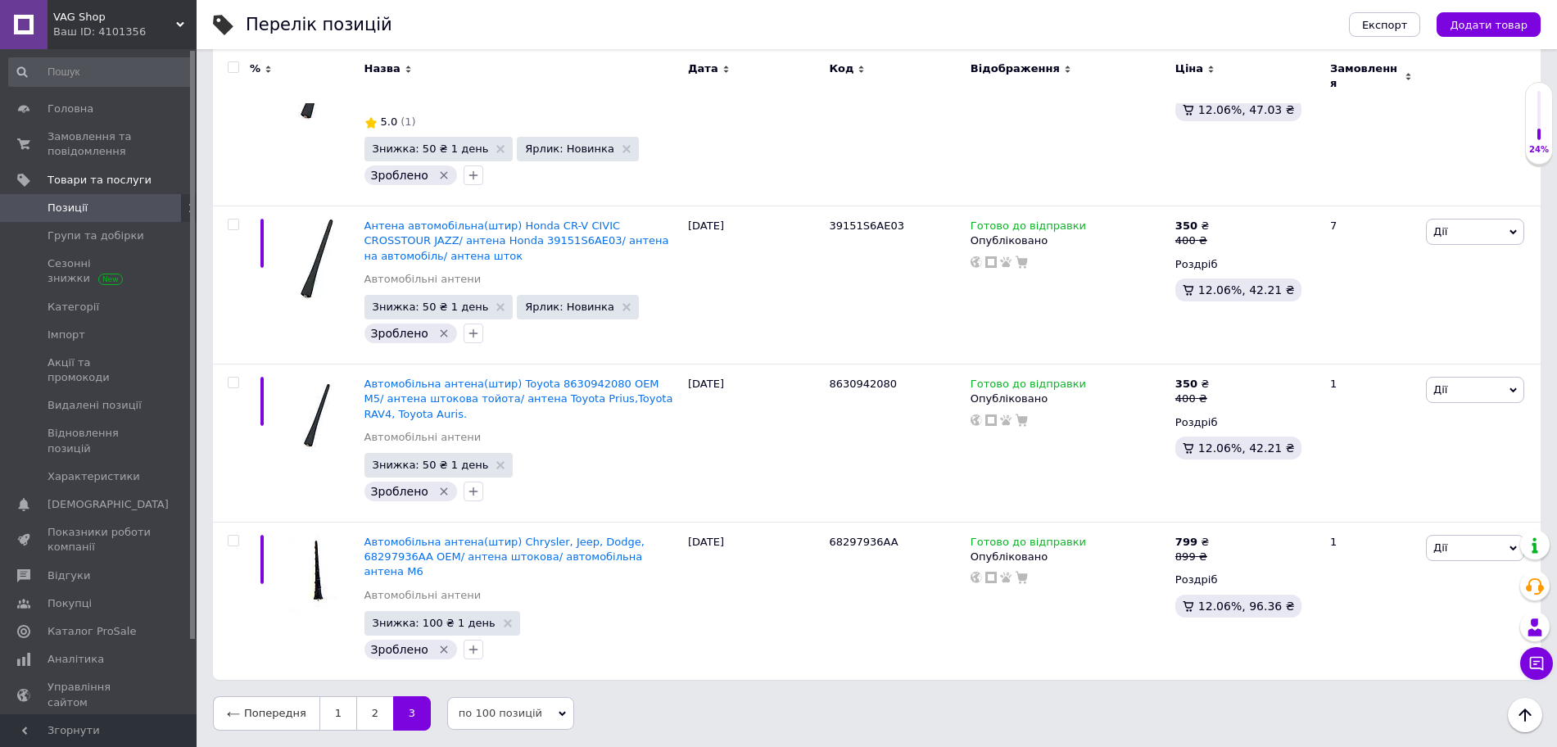
scroll to position [3806, 0]
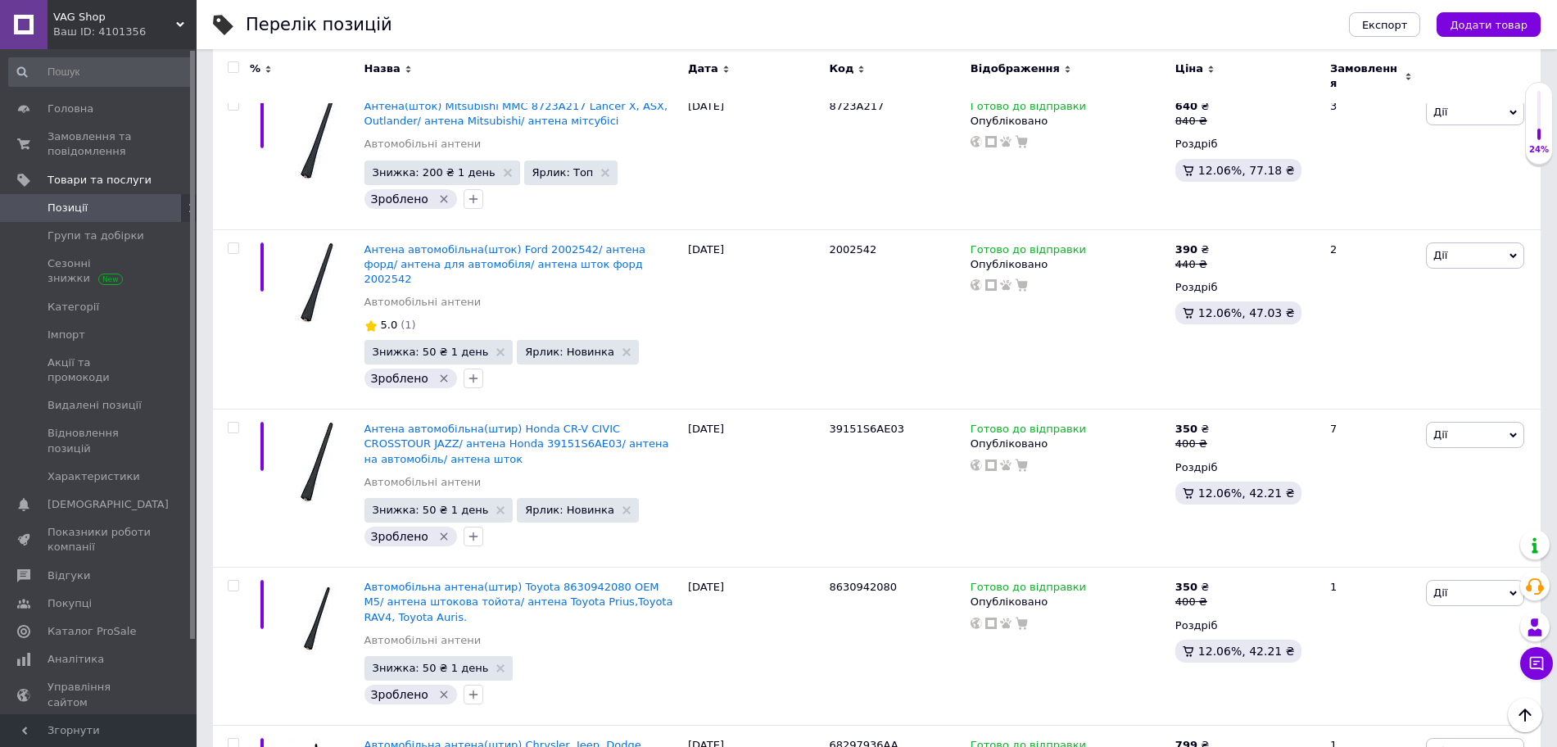
click at [228, 68] on input "checkbox" at bounding box center [233, 67] width 11 height 11
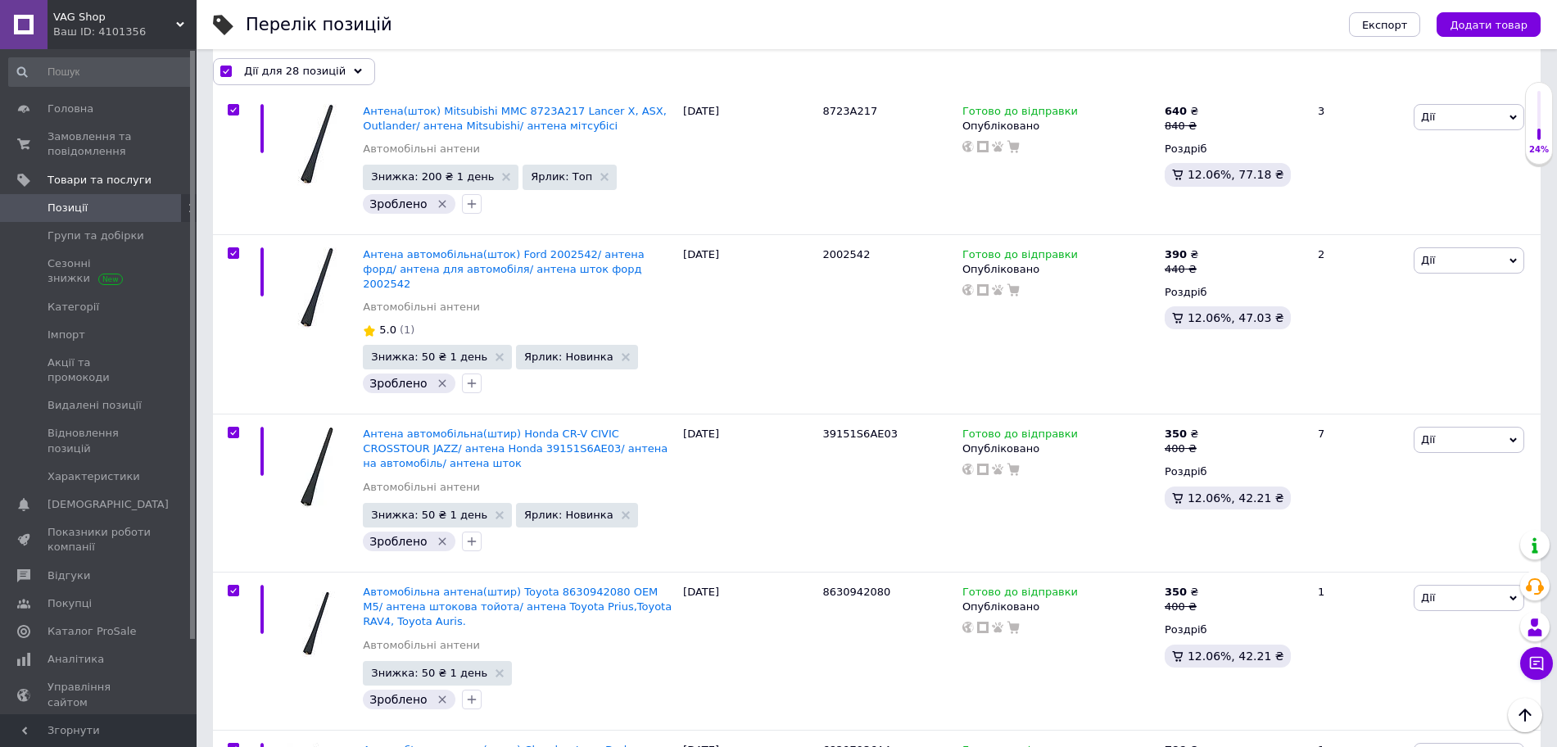
scroll to position [3820, 0]
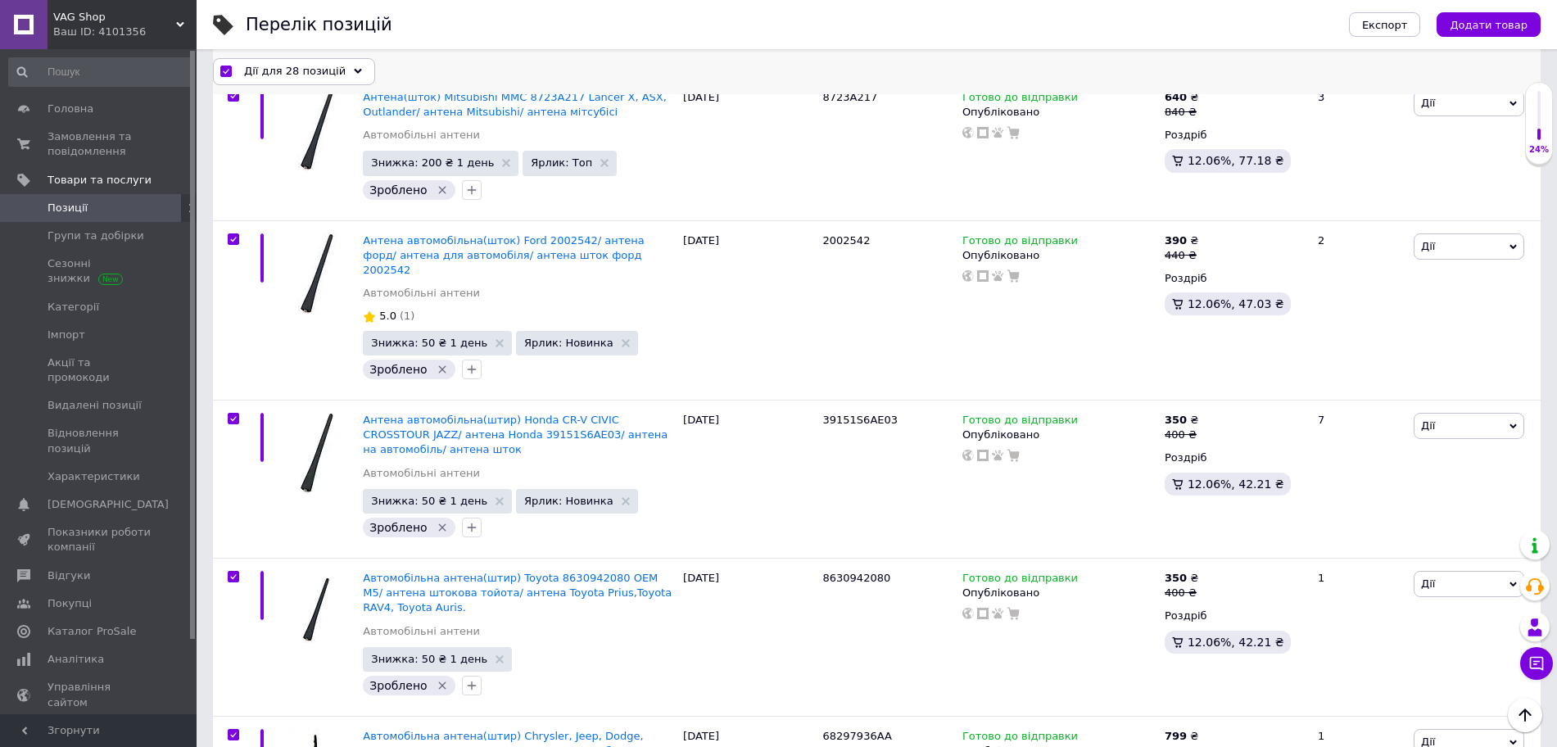
click at [298, 75] on span "Дії для 28 позицій" at bounding box center [295, 71] width 102 height 15
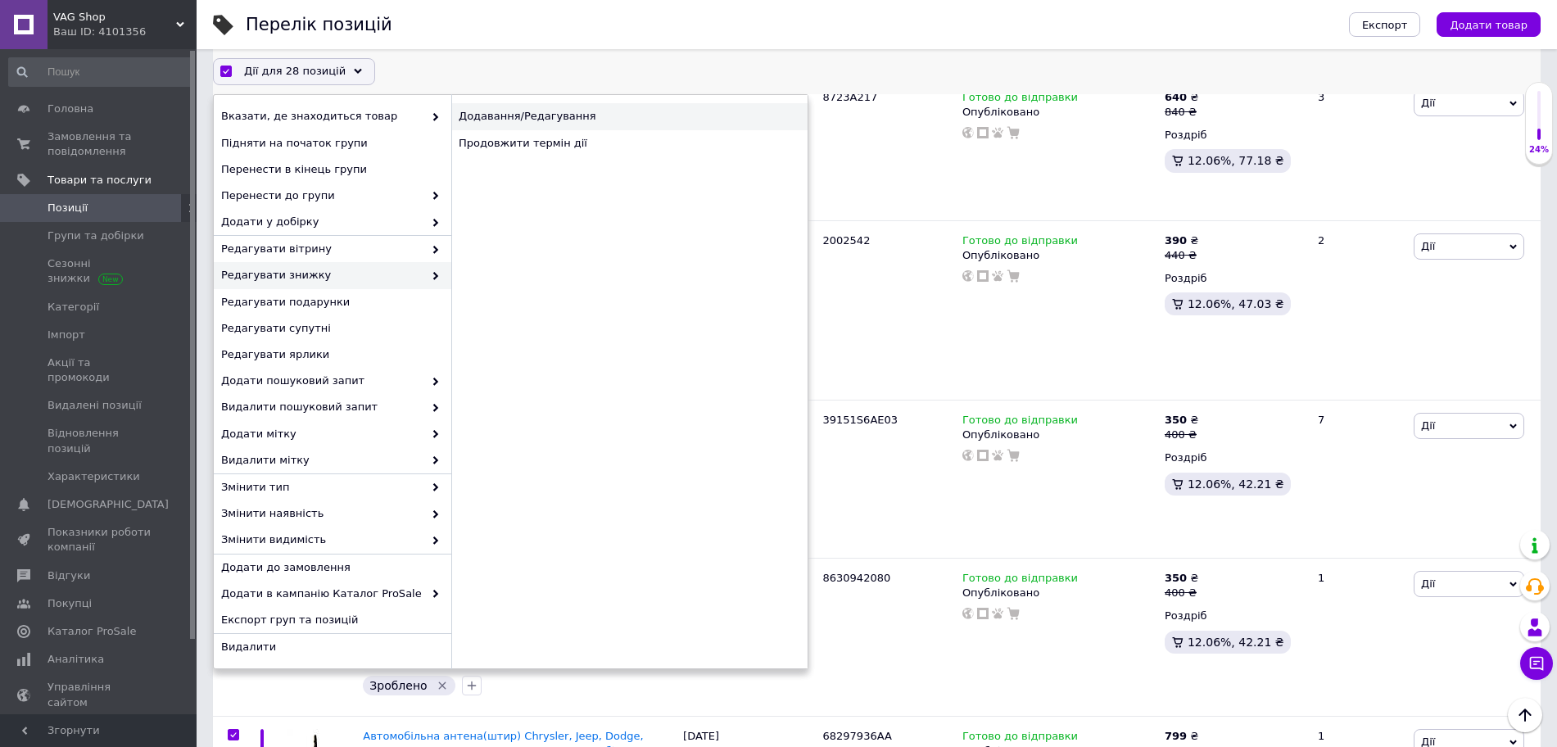
click at [507, 126] on div "Додавання/Редагування" at bounding box center [629, 116] width 356 height 26
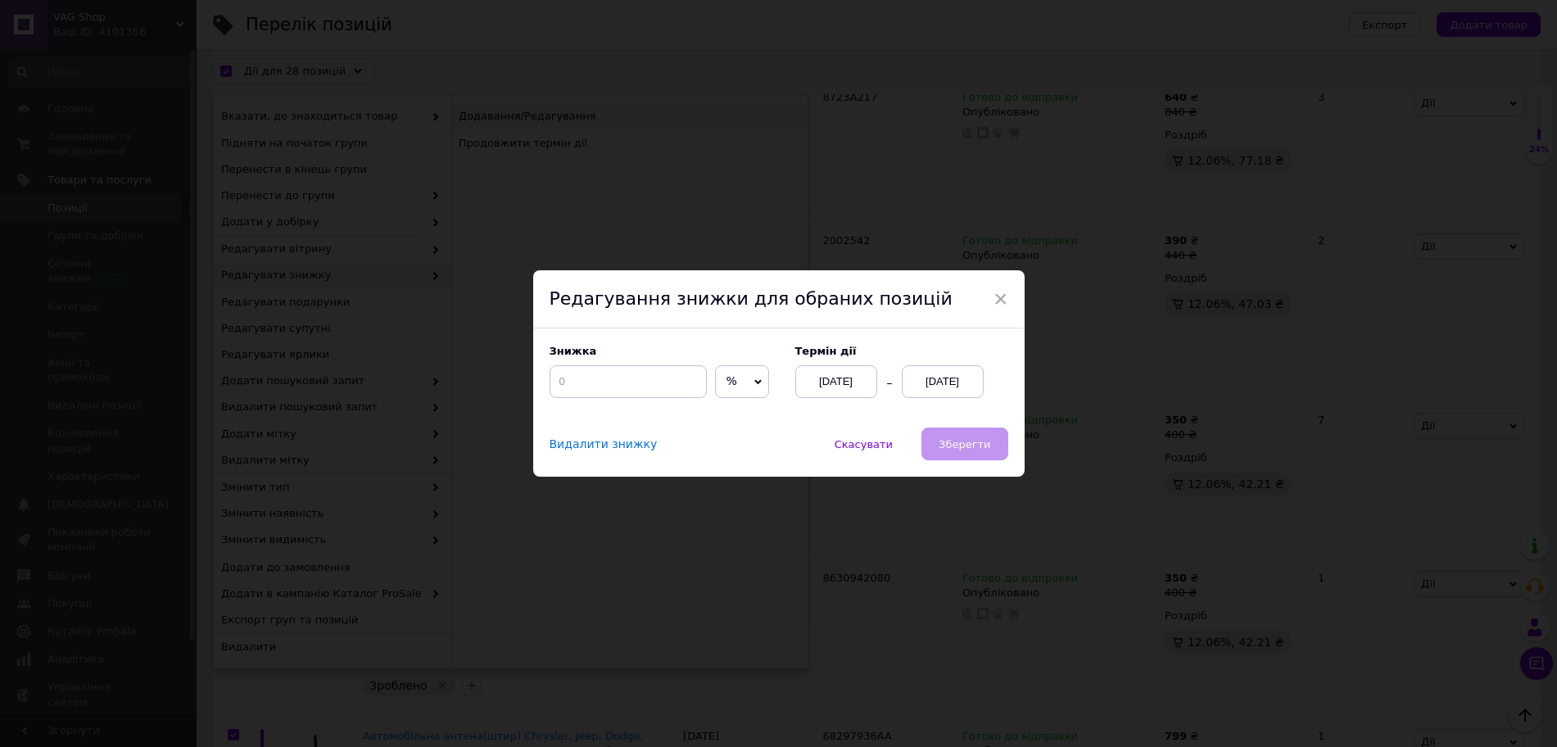
scroll to position [3777, 0]
click at [879, 272] on div "Редагування знижки для обраних позицій" at bounding box center [786, 299] width 491 height 59
click at [560, 178] on div "× Редагування знижки для обраних позицій Знижка % ₴ Термін дії [DATE] [DATE] Ви…" at bounding box center [786, 373] width 1573 height 747
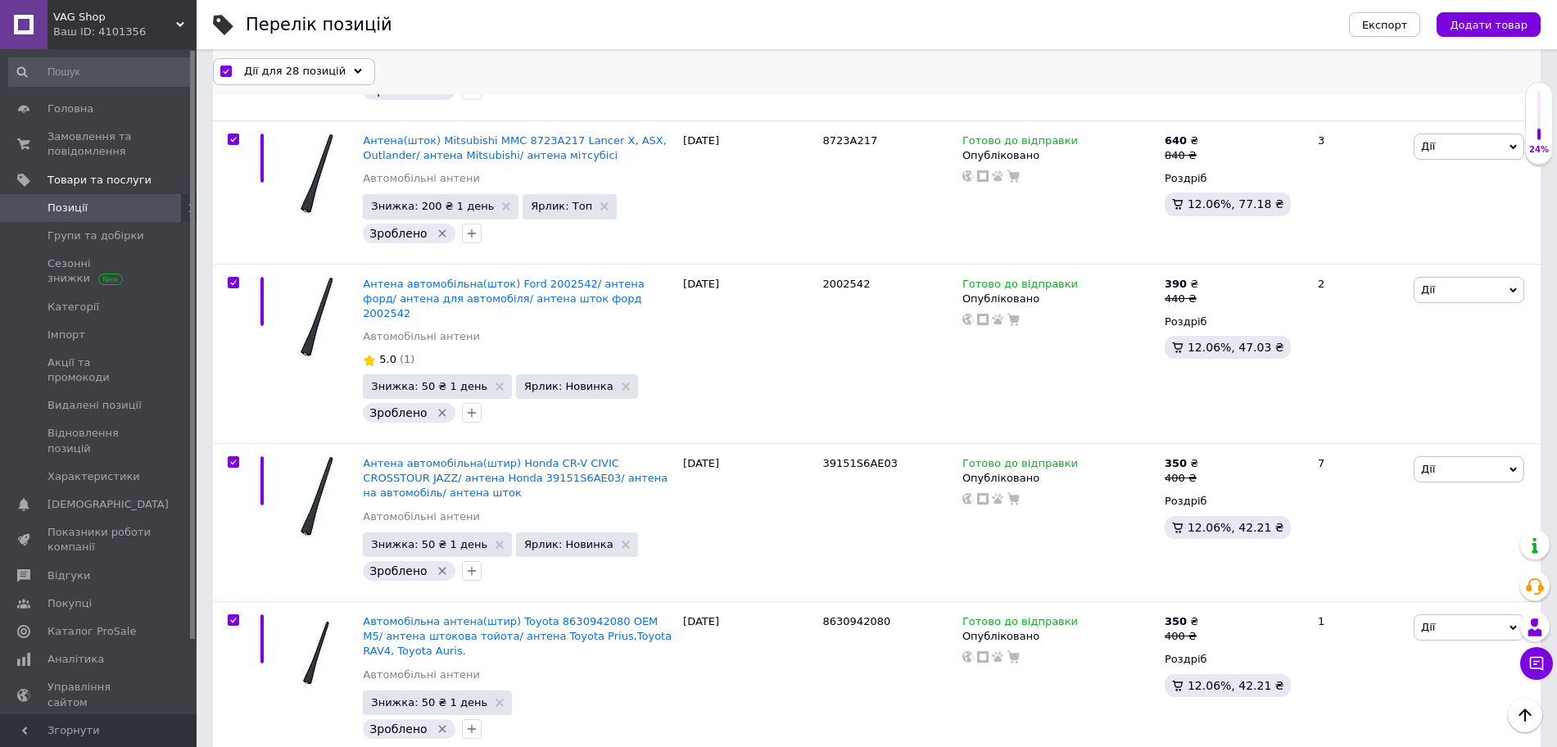
click at [314, 76] on span "Дії для 28 позицій" at bounding box center [295, 71] width 102 height 15
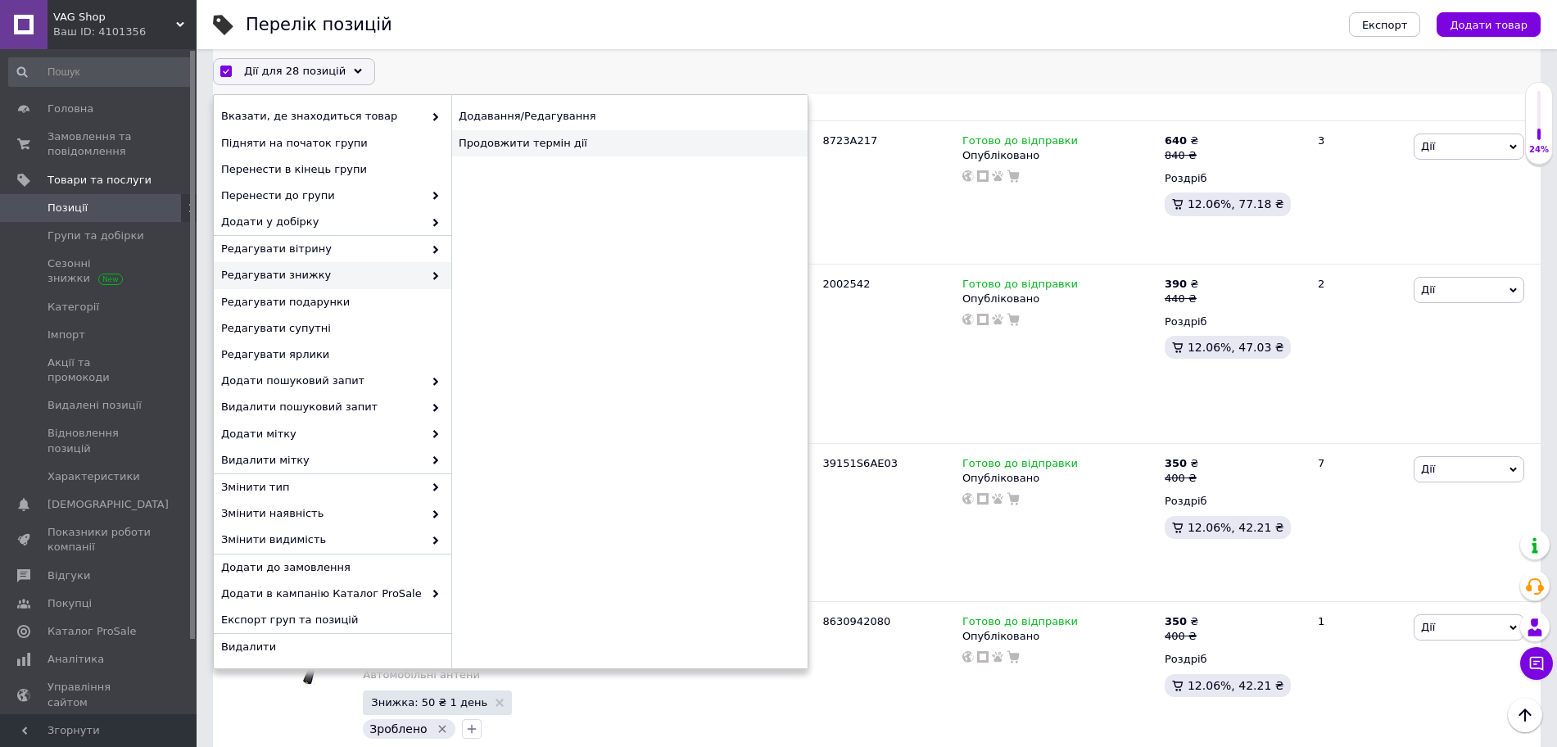
click at [517, 145] on div "Продовжити термін дії" at bounding box center [629, 143] width 356 height 26
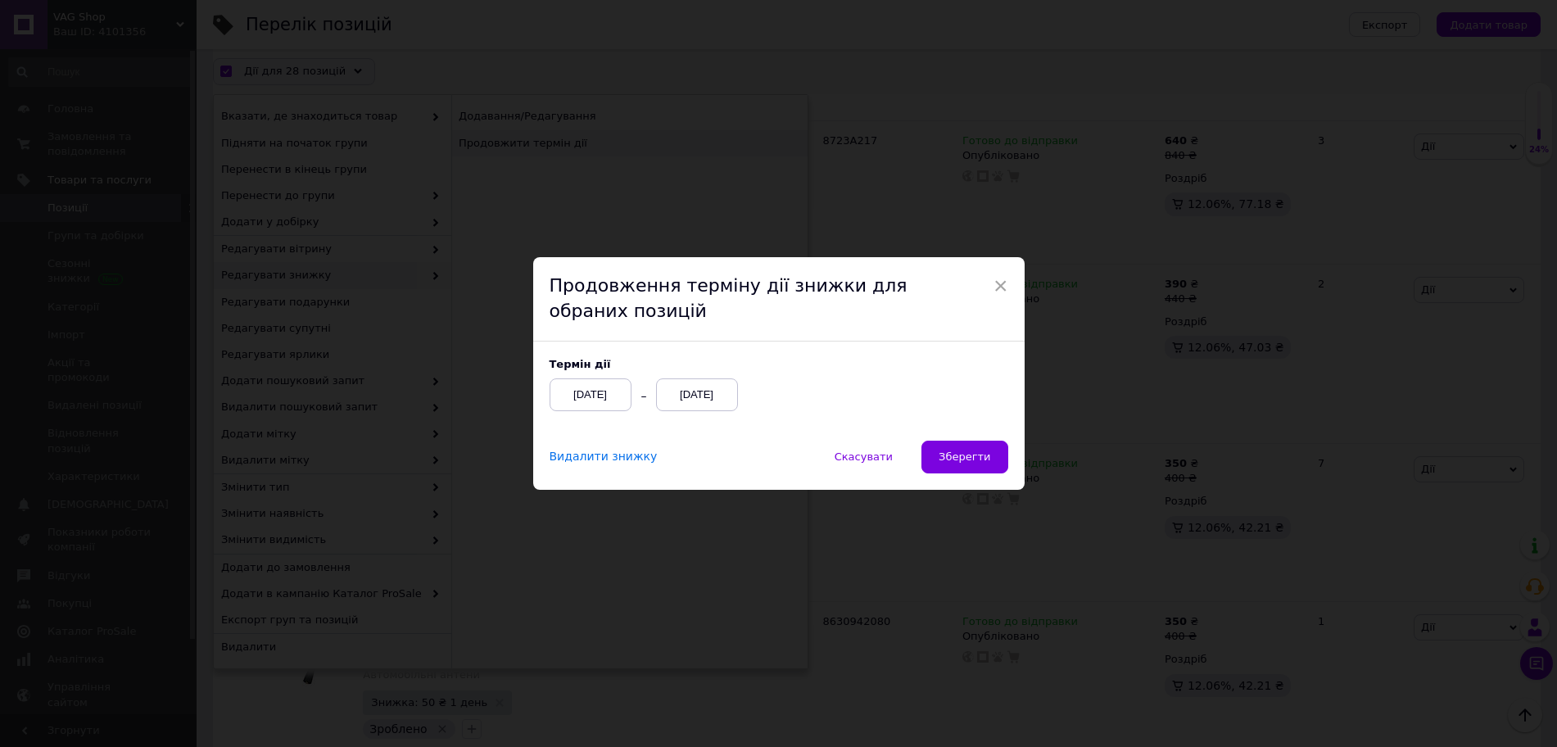
scroll to position [3733, 0]
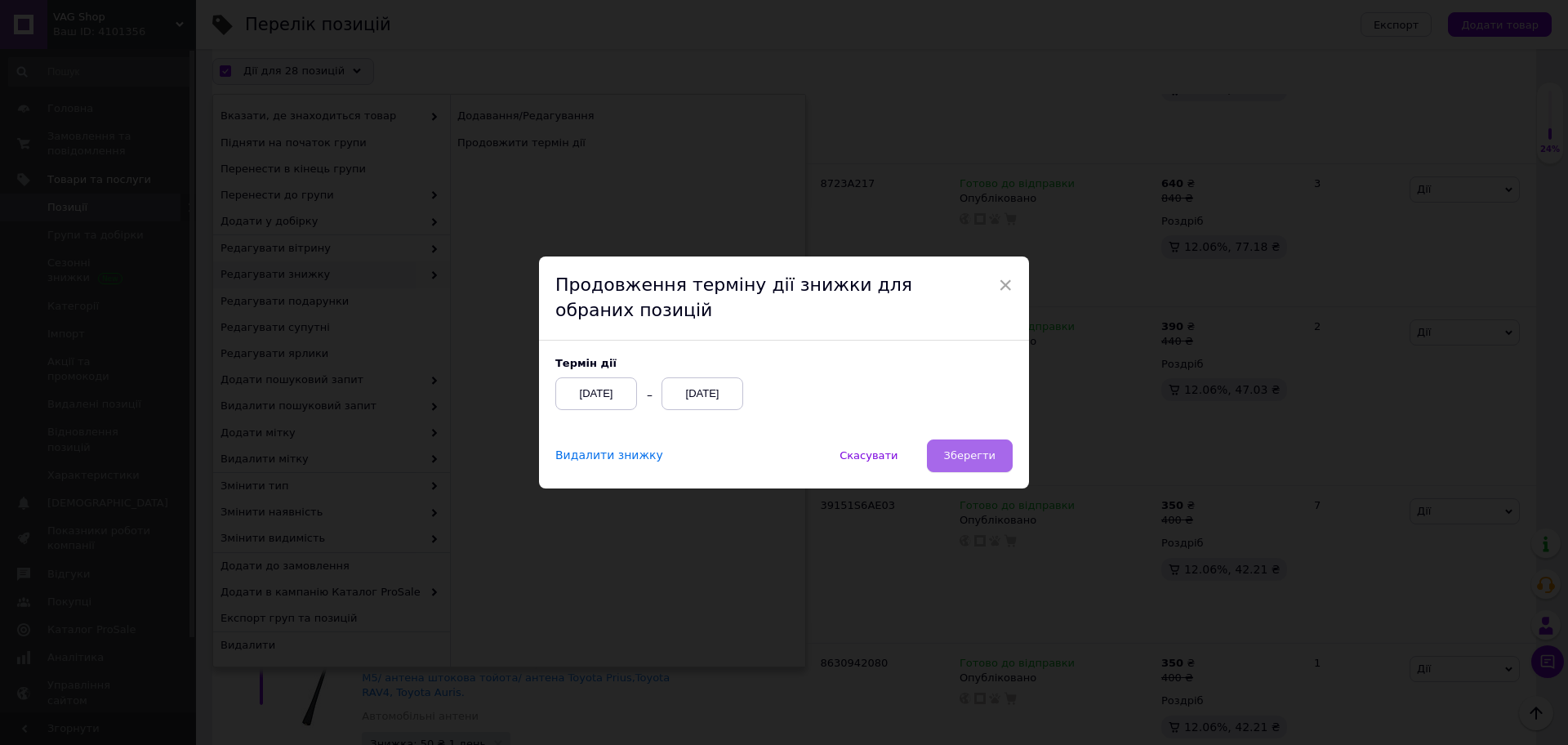
click at [995, 447] on button "Зберегти" at bounding box center [970, 456] width 86 height 33
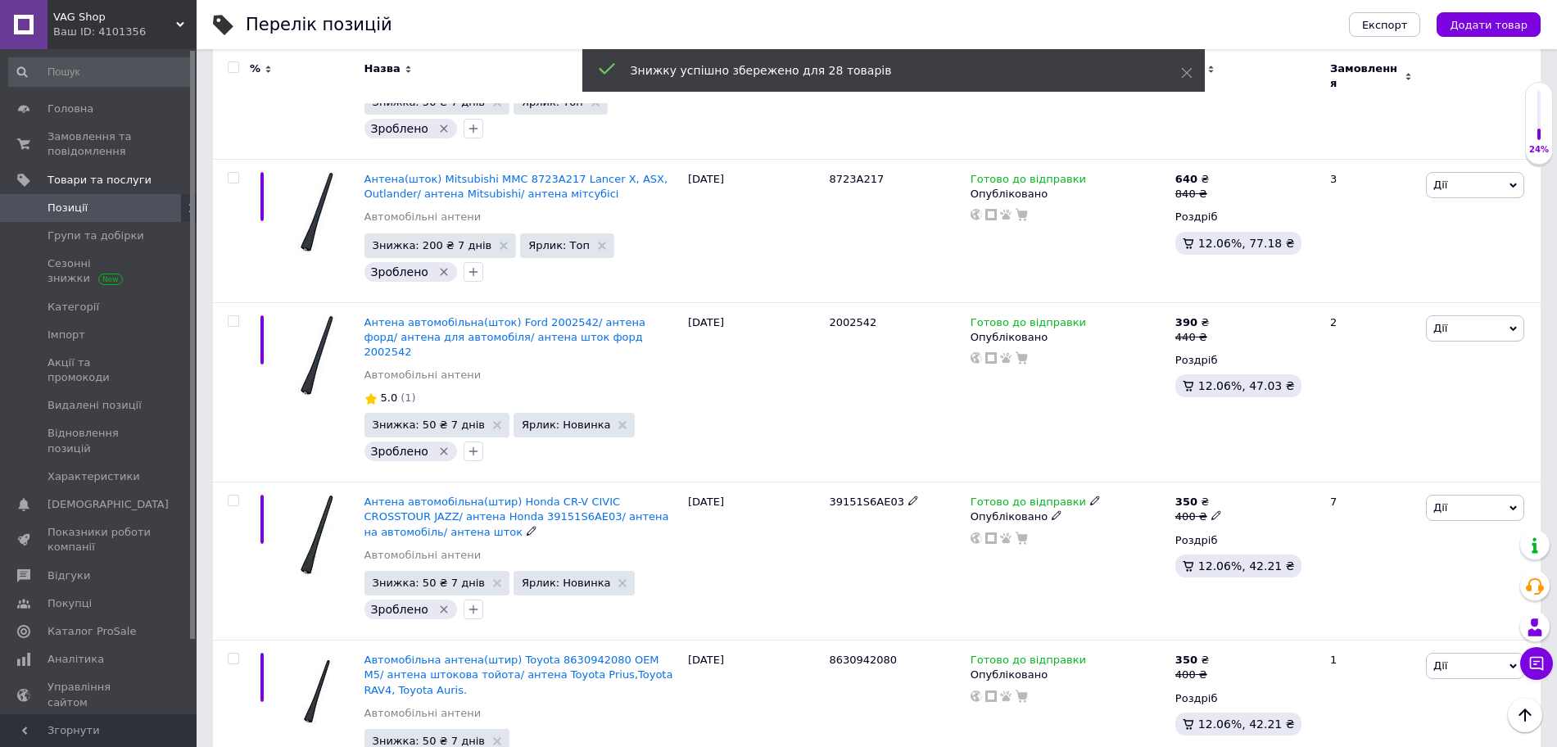
scroll to position [3719, 0]
